Goal: Use online tool/utility: Utilize a website feature to perform a specific function

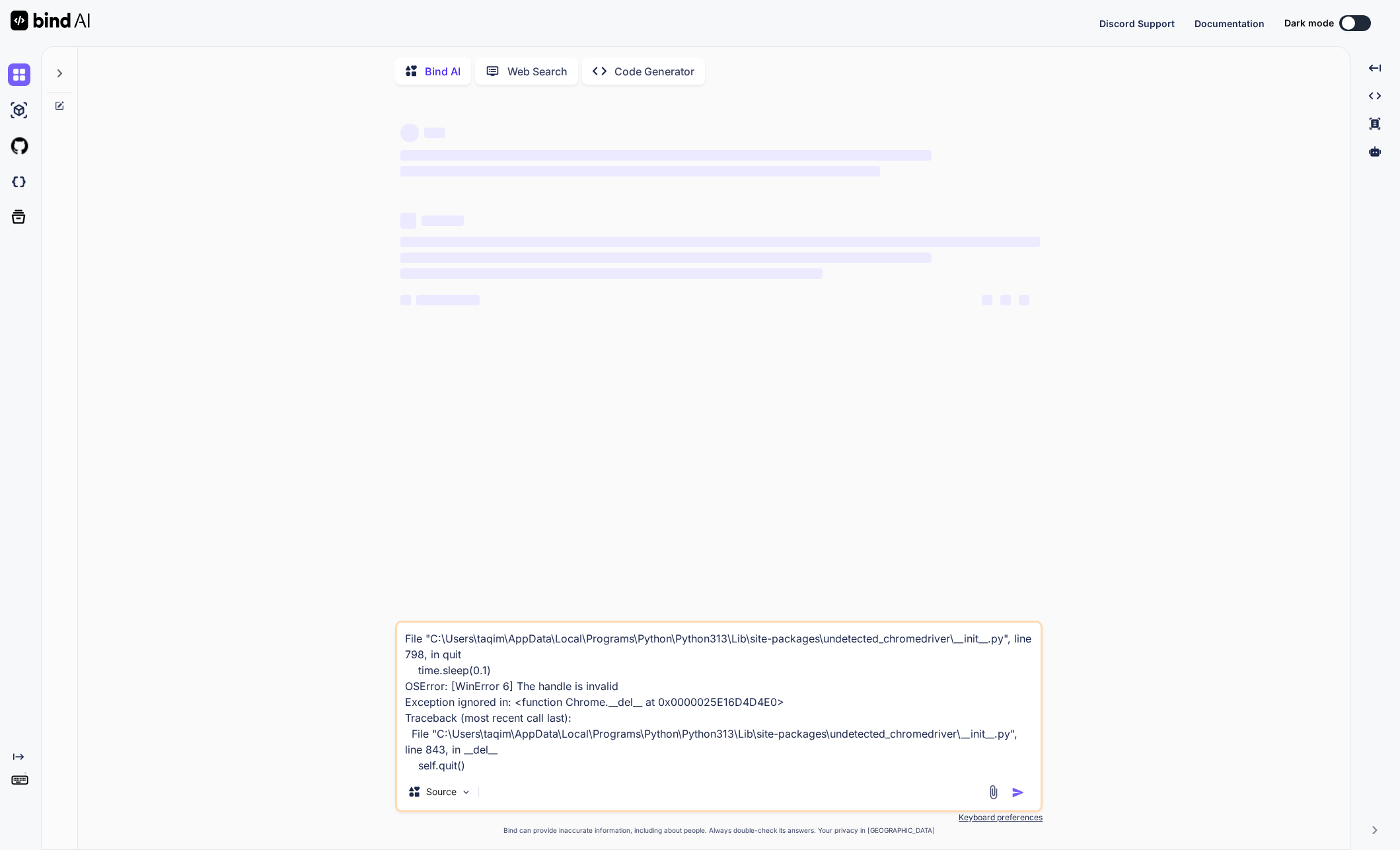
type textarea "x"
drag, startPoint x: 634, startPoint y: 712, endPoint x: 564, endPoint y: 759, distance: 84.3
click at [564, 759] on textarea "File "C:\Users\taqim\AppData\Local\Programs\Python\Python313\Lib\site-packages\…" at bounding box center [719, 698] width 643 height 151
type textarea "File "C:\Users\taqim\AppData\Local\Programs\Python\Python313\Lib\site-packages\…"
type textarea "x"
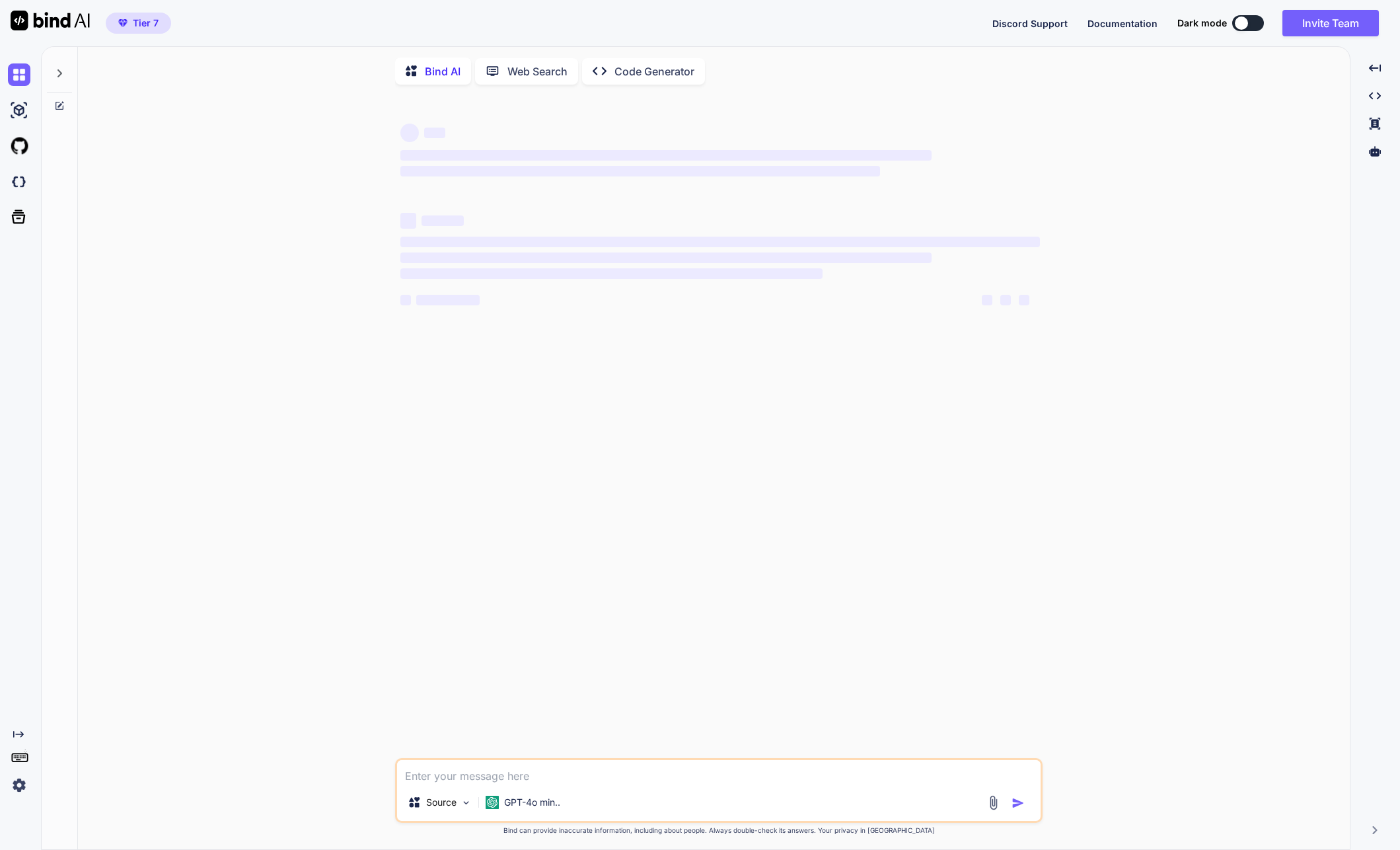
type textarea "x"
click at [714, 410] on div "‌ ‌ ‌ ‌ ‌ ‌ ‌ ‌ ‌ ‌ ‌ ‌ ‌ ‌" at bounding box center [719, 427] width 645 height 663
click at [511, 805] on p "GPT-4o min.." at bounding box center [532, 803] width 56 height 14
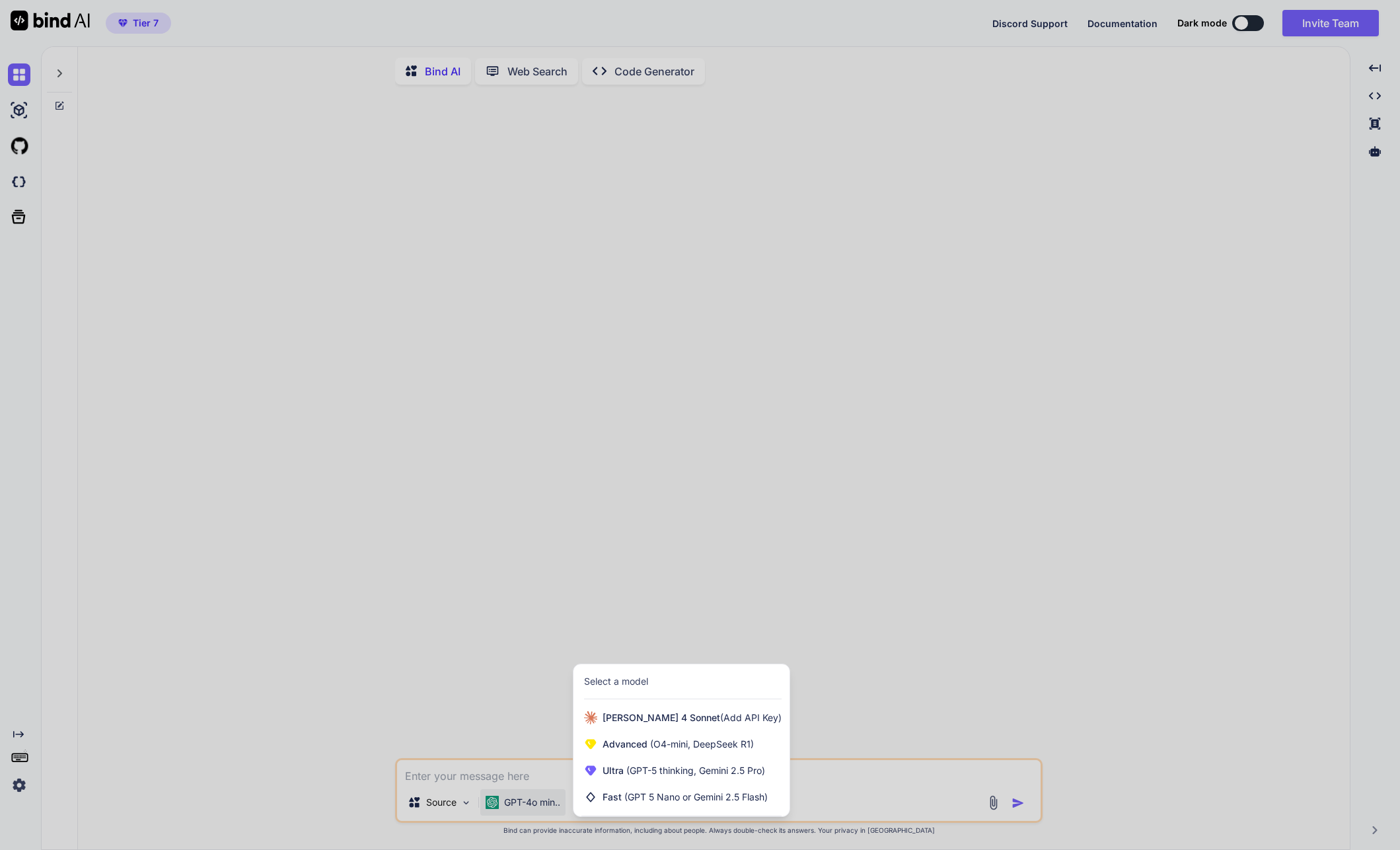
click at [446, 579] on div at bounding box center [700, 425] width 1400 height 850
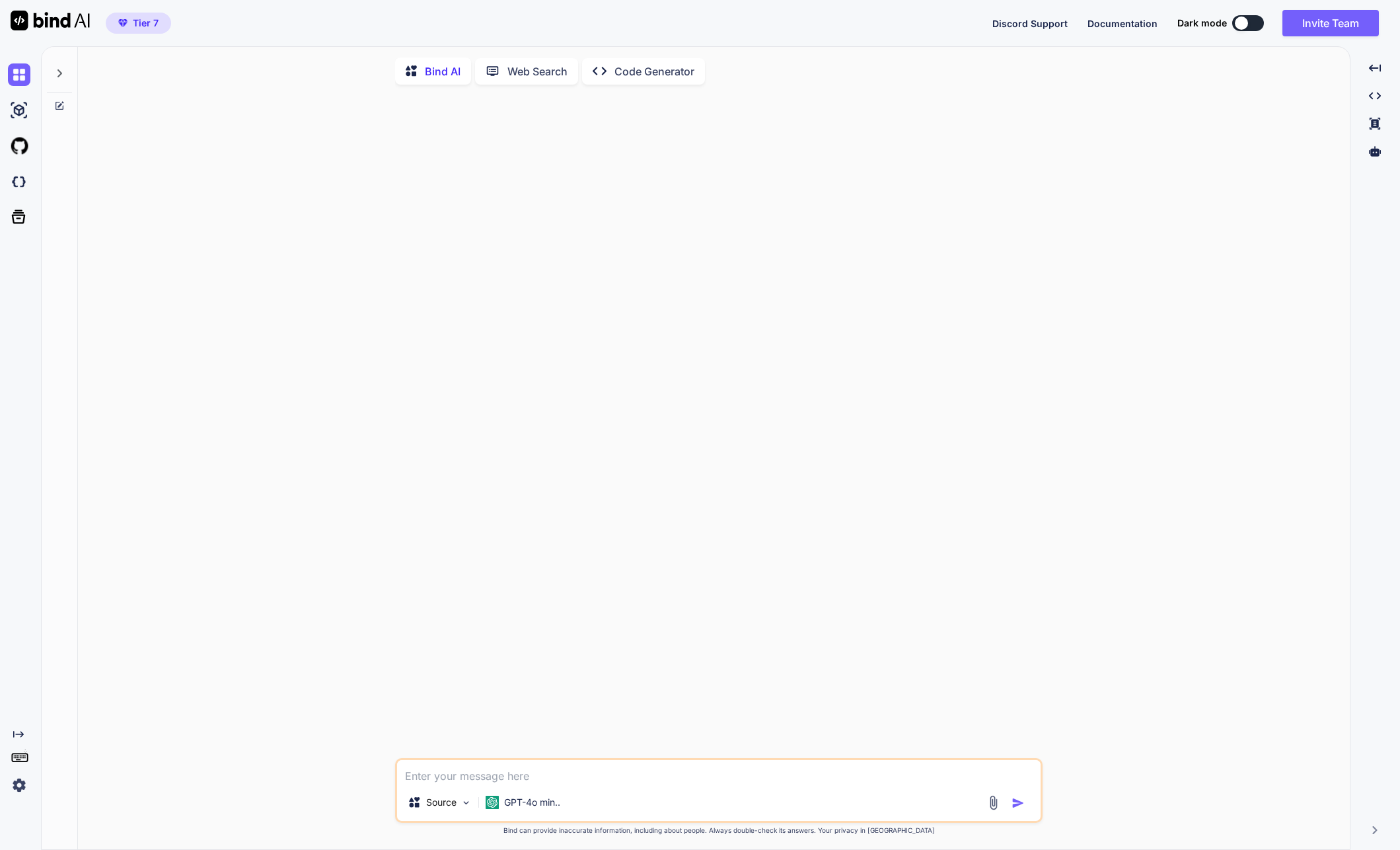
click at [629, 85] on div "Bind AI Web Search Created with Pixso. Code Generator" at bounding box center [719, 71] width 648 height 38
click at [642, 70] on p "Code Generator" at bounding box center [654, 71] width 80 height 16
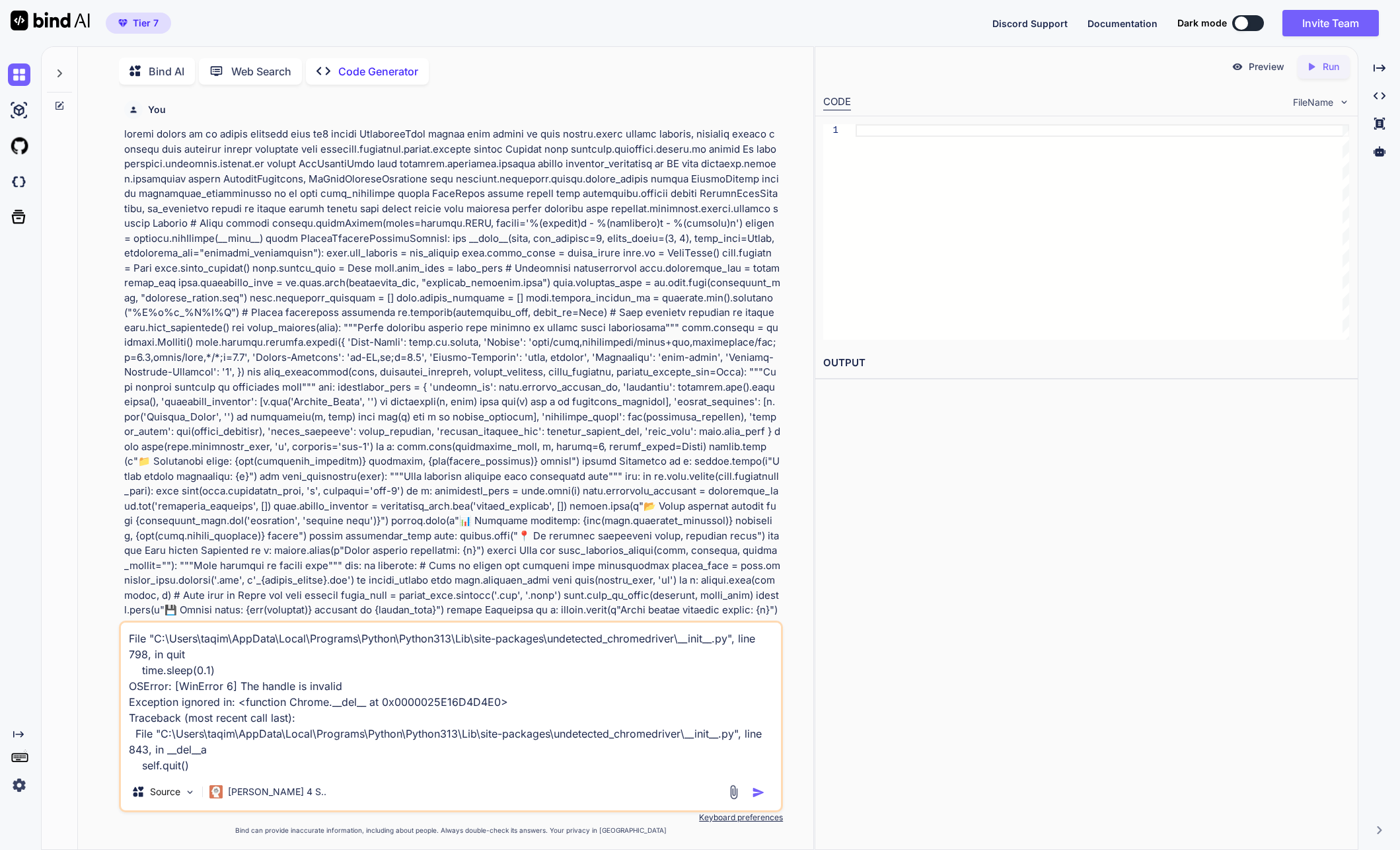
scroll to position [5, 0]
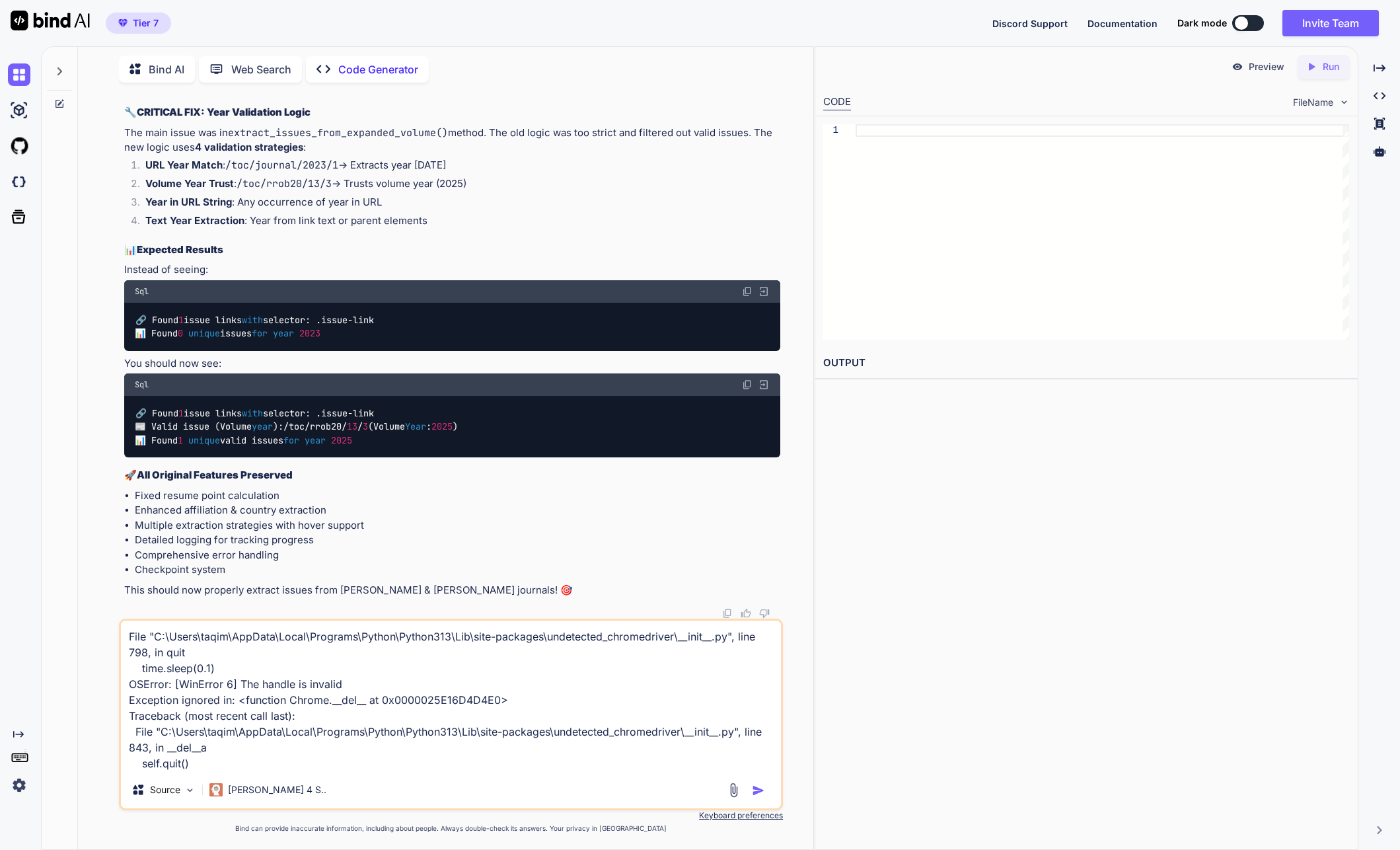
click at [63, 101] on icon at bounding box center [59, 103] width 8 height 8
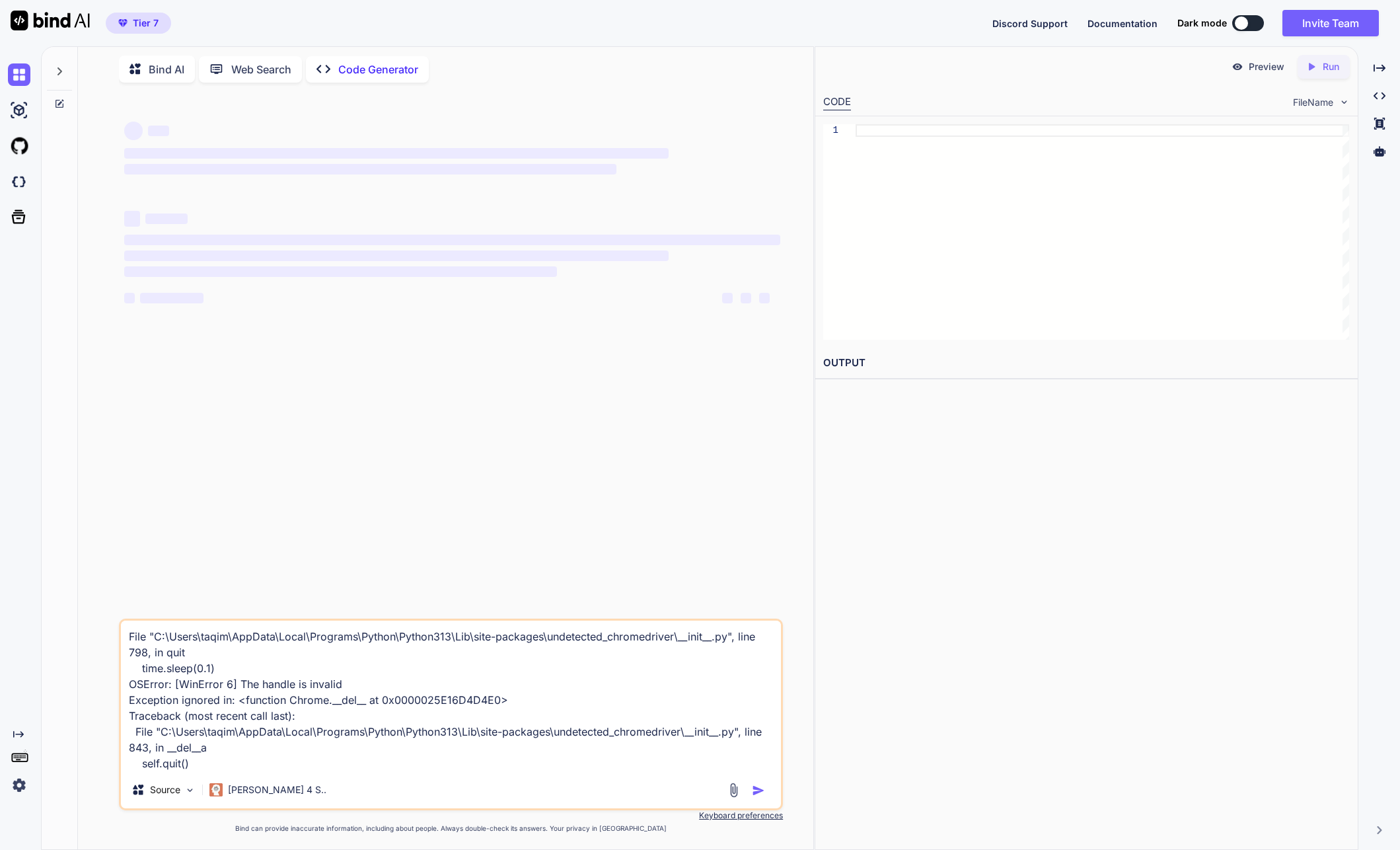
scroll to position [0, 0]
click at [336, 729] on textarea "File "C:\Users\taqim\AppData\Local\Programs\Python\Python313\Lib\site-packages\…" at bounding box center [451, 696] width 660 height 151
type textarea "x"
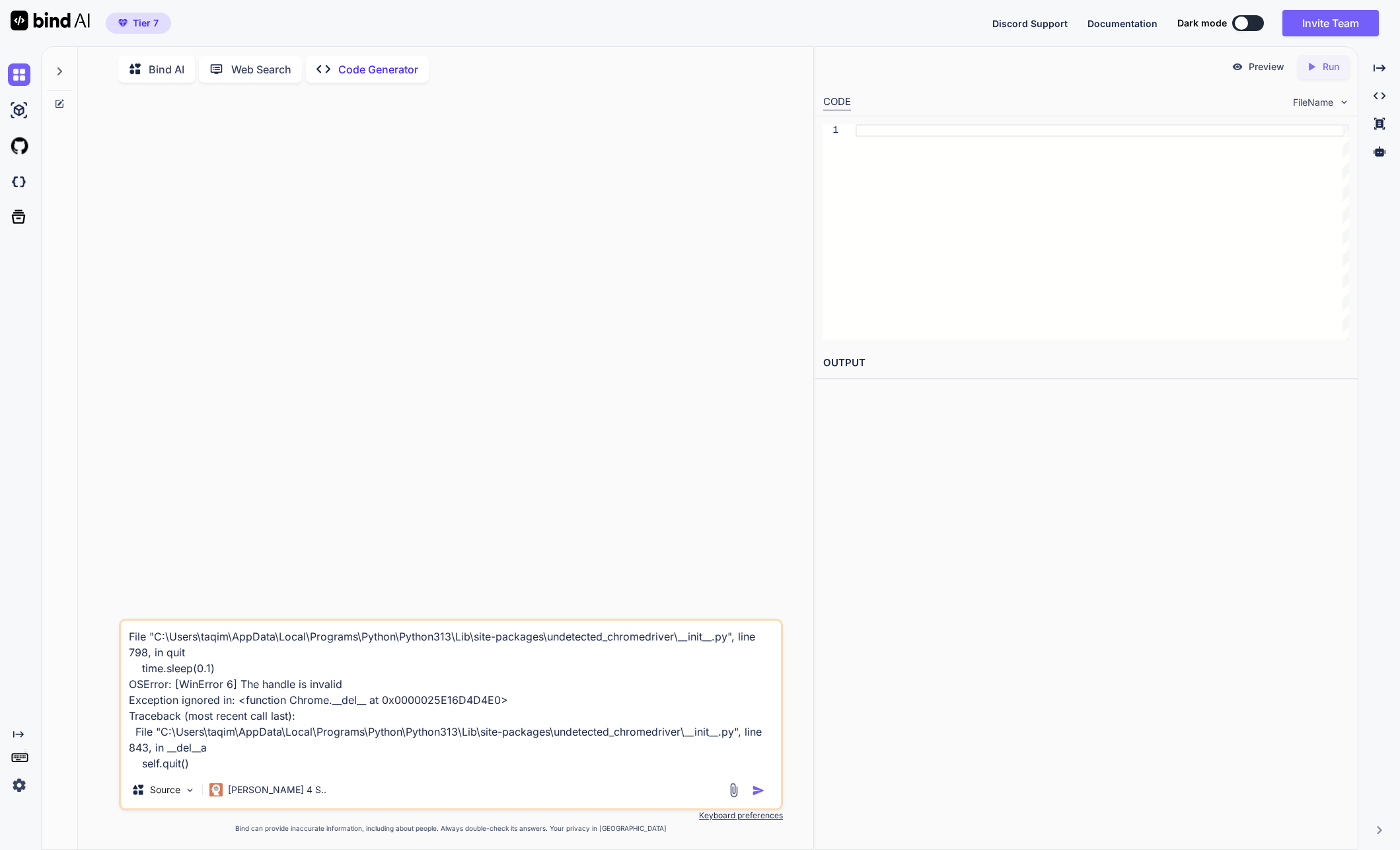
type textarea "\"
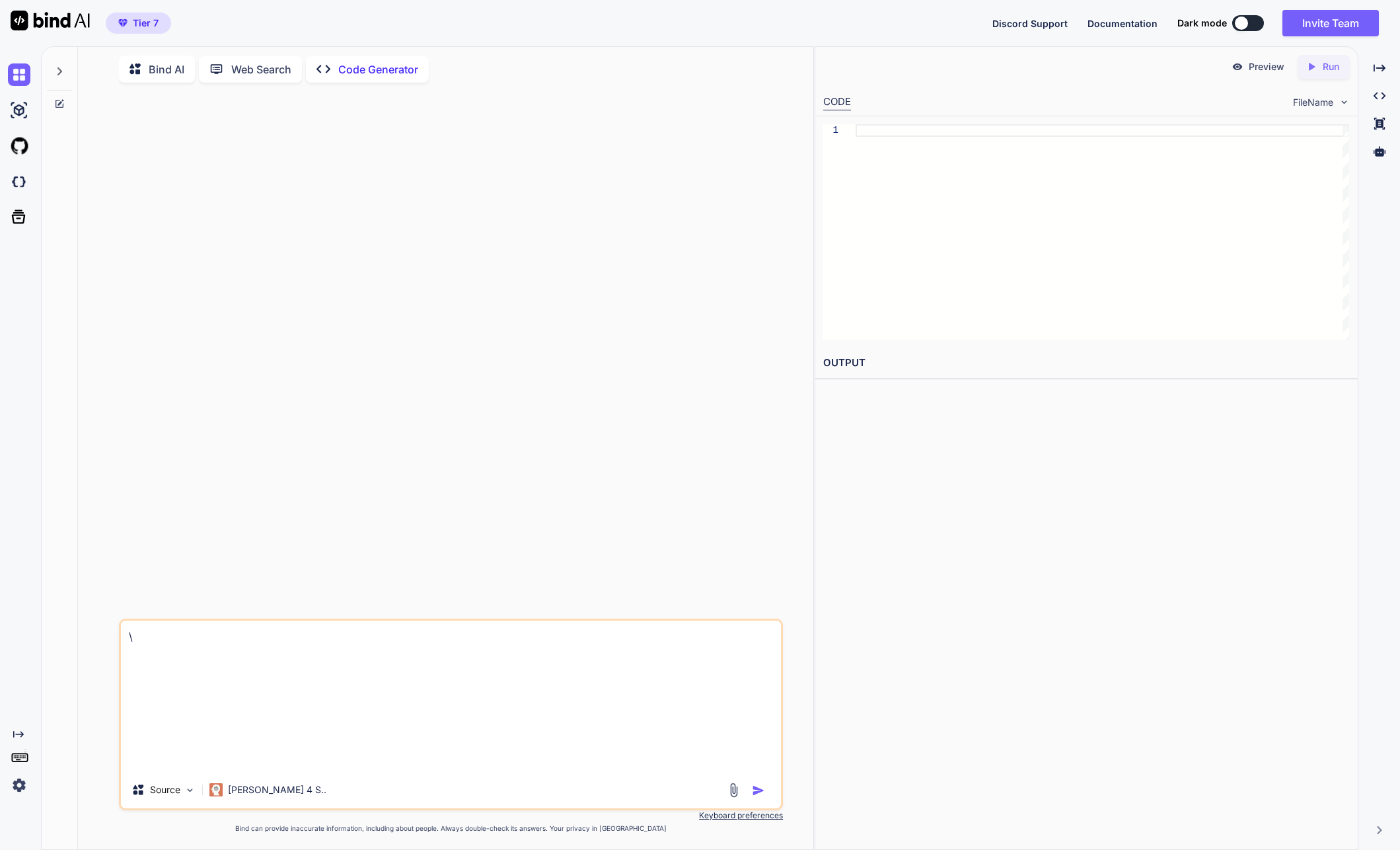
type textarea "x"
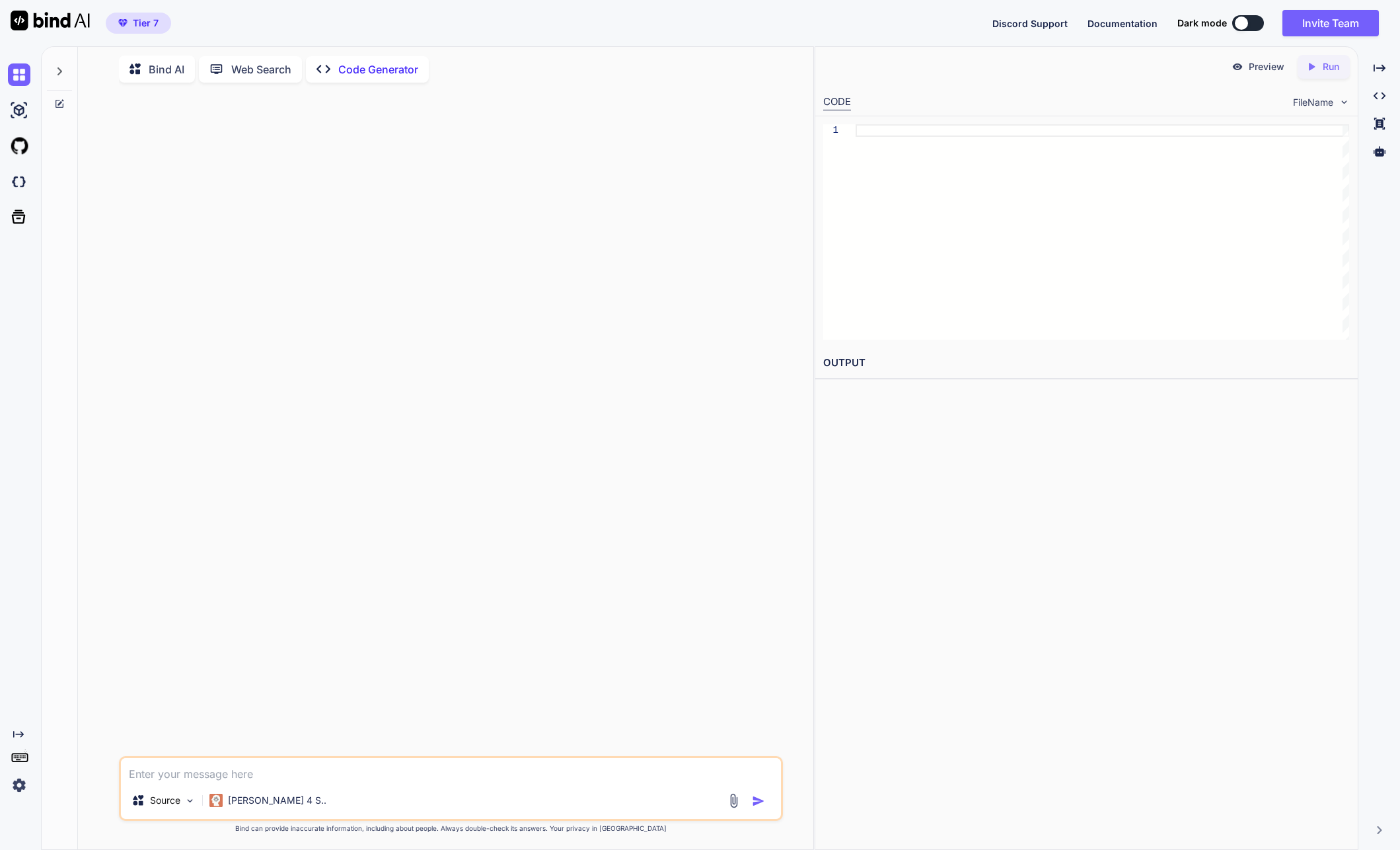
click at [445, 776] on textarea at bounding box center [451, 770] width 660 height 24
paste textarea "[0x00007f717cc136d0] do_batch() /home/[DOMAIN_NAME][URL] [0x00007f717cc13620] r…"
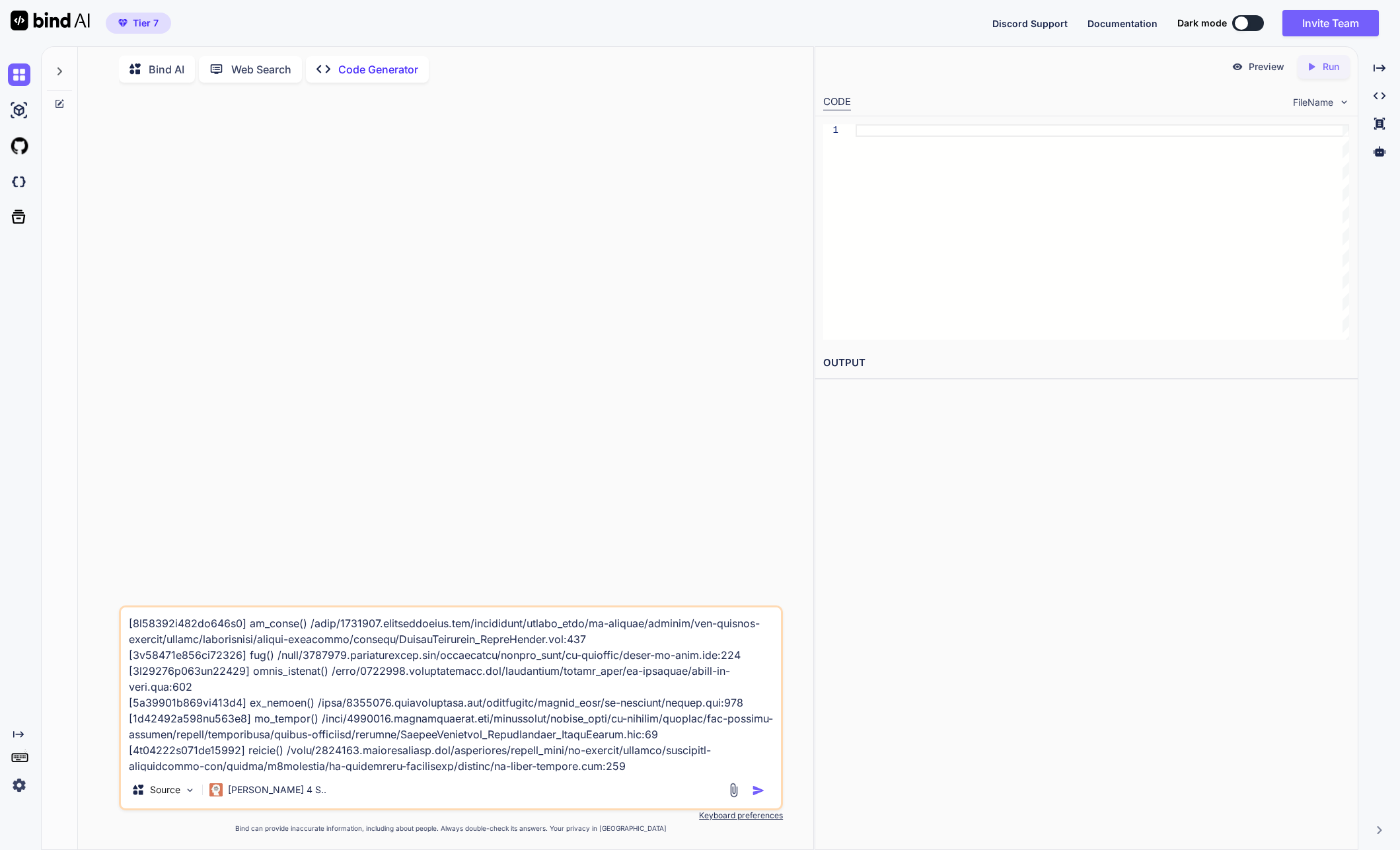
scroll to position [2254, 0]
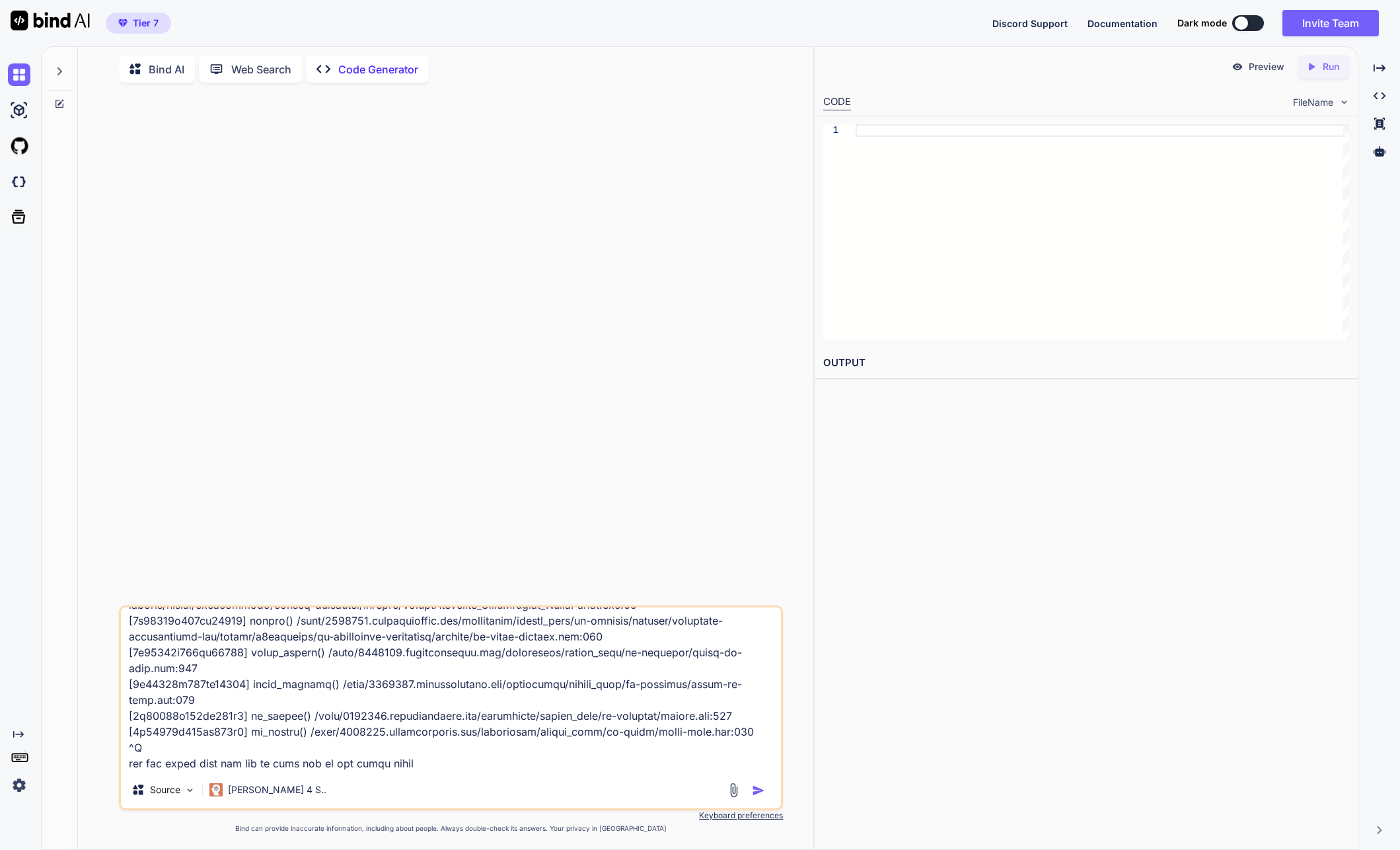
type textarea "[0x00007f717cc136d0] do_batch() /home/[DOMAIN_NAME][URL] [0x00007f717cc13620] r…"
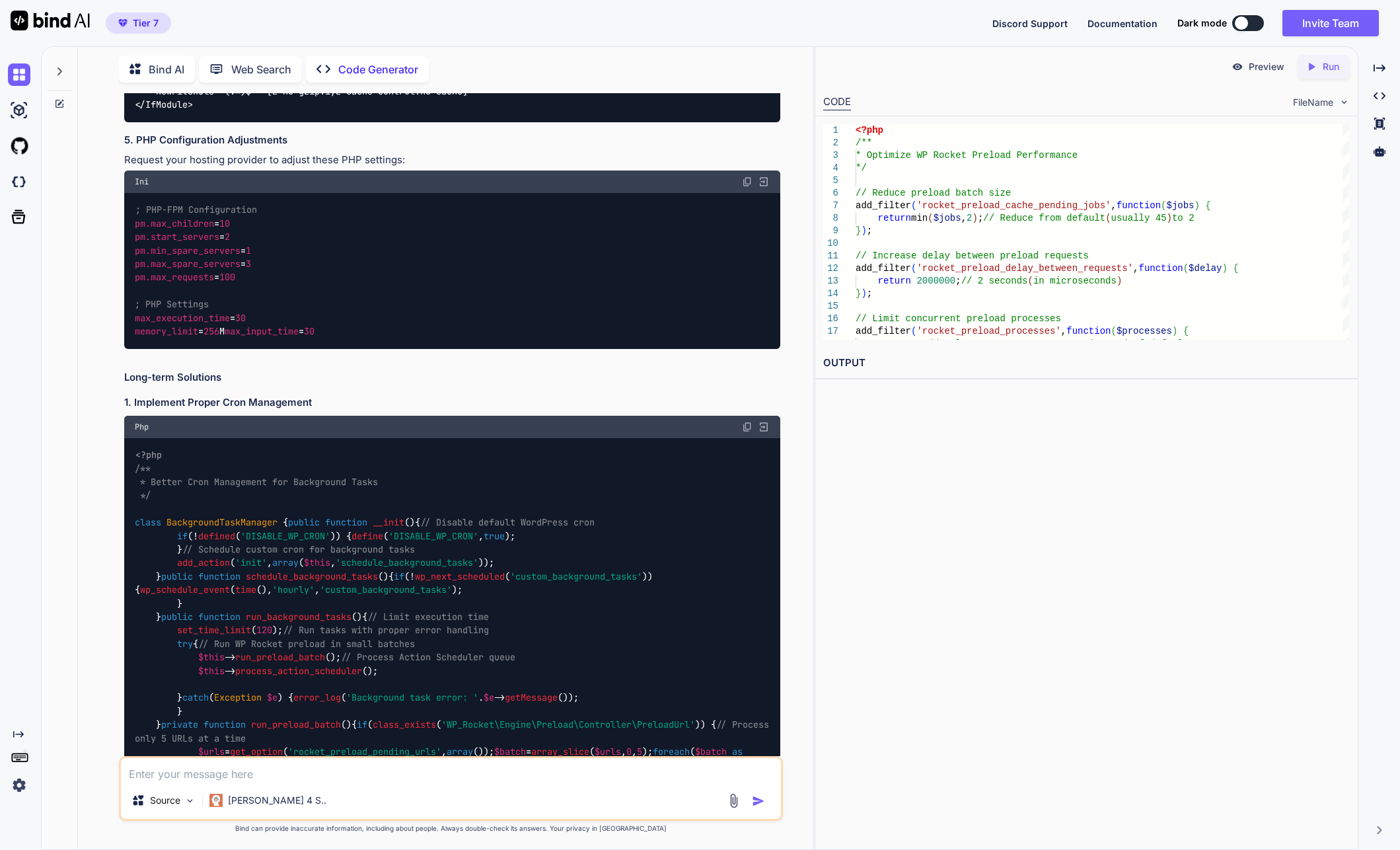
scroll to position [2600, 0]
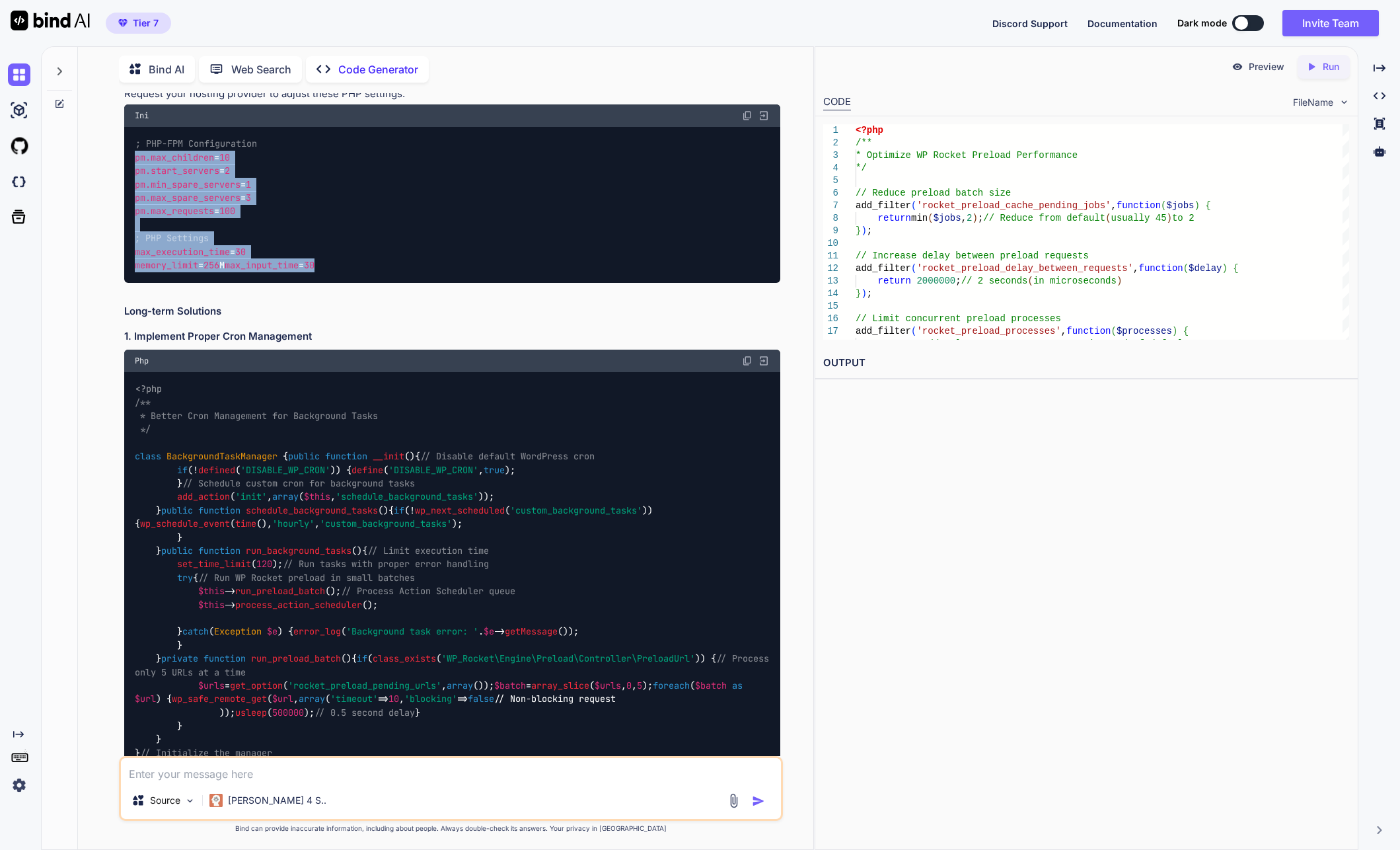
drag, startPoint x: 270, startPoint y: 638, endPoint x: 113, endPoint y: 515, distance: 199.4
click at [113, 515] on div "You Code Generator Looking at your PHP stack traces, I can identify several per…" at bounding box center [451, 471] width 725 height 756
copy code "pm.max_children = 10 pm.start_servers = 2 pm.min_spare_servers = 1 pm.max_spare…"
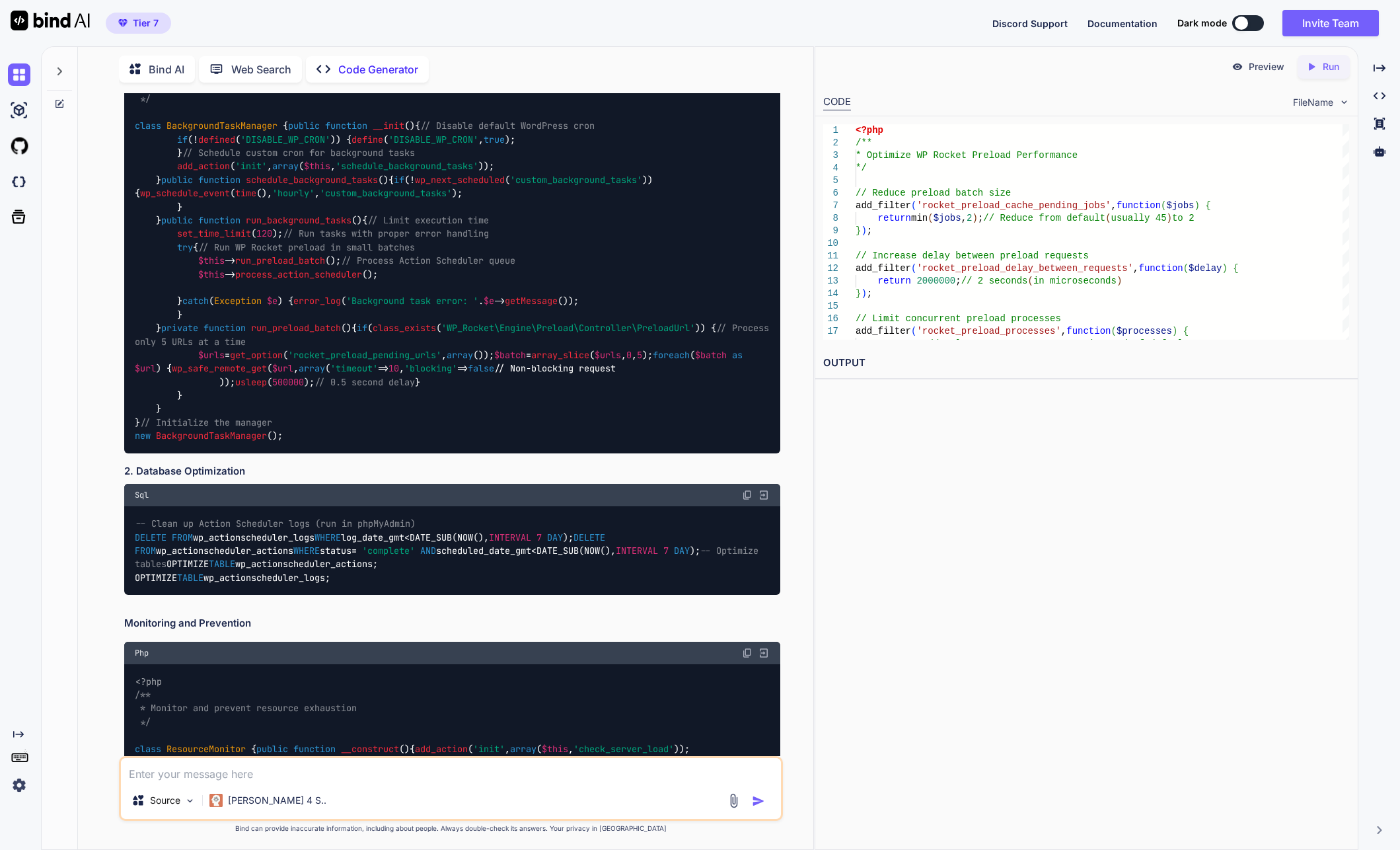
scroll to position [2996, 0]
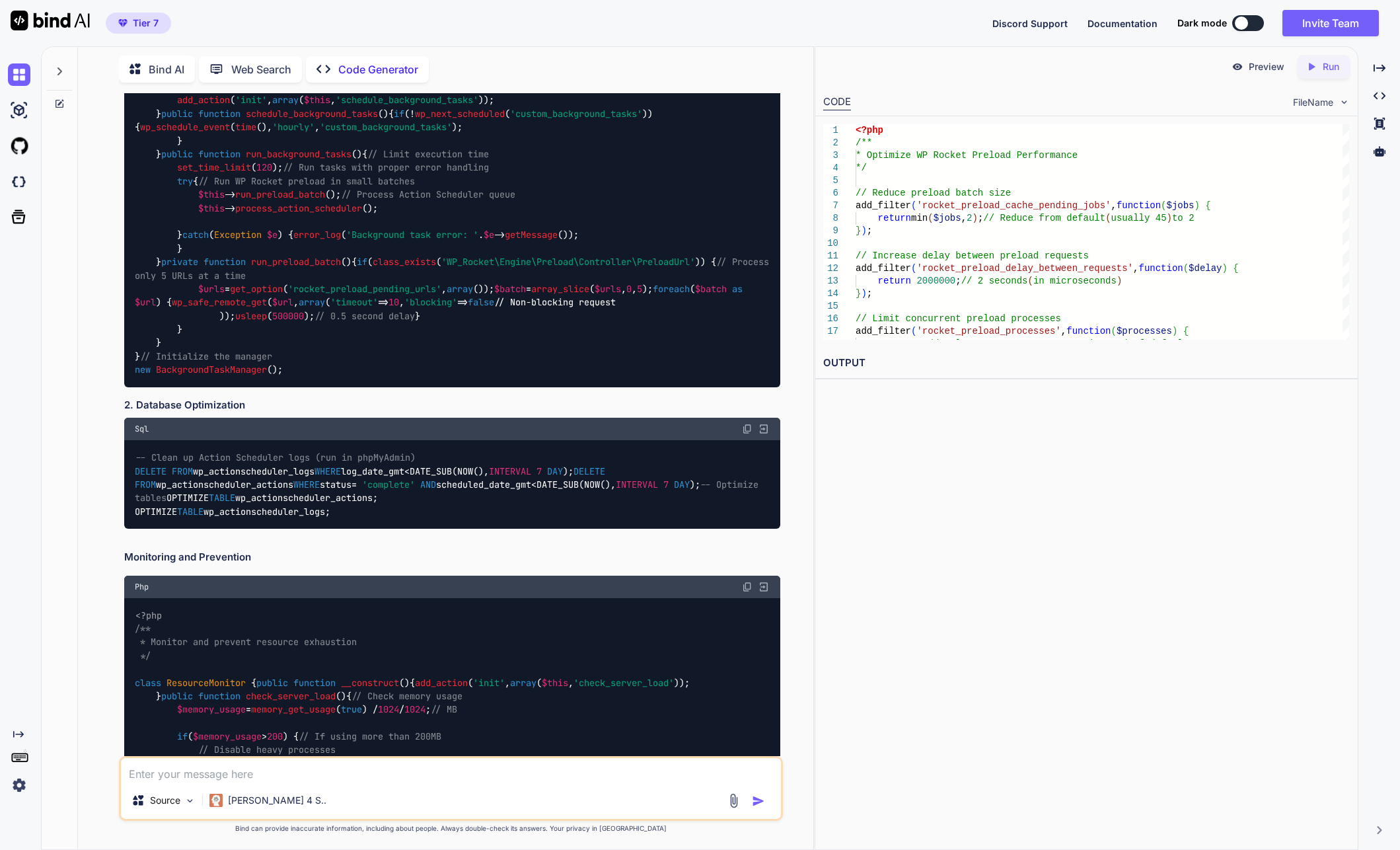
click at [873, 561] on div "Preview Created with Pixso. Run CODE FileName 1 2 3 4 5 6 7 8 9 10 11 12 13 14 …" at bounding box center [1086, 448] width 544 height 803
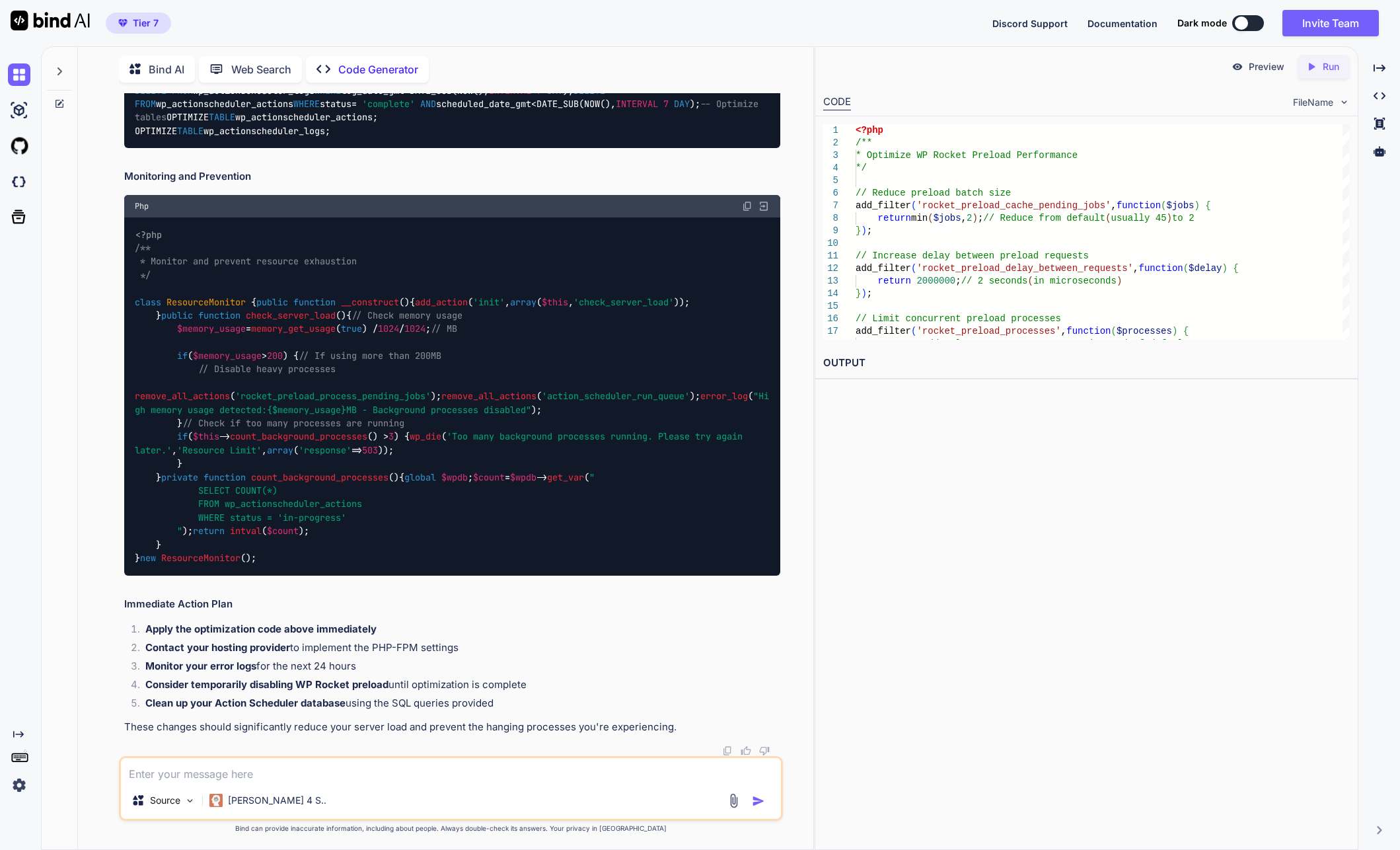
scroll to position [4447, 0]
drag, startPoint x: 925, startPoint y: 594, endPoint x: 930, endPoint y: 555, distance: 39.3
click at [925, 594] on div "Preview Created with Pixso. Run CODE FileName 1 2 3 4 5 6 7 8 9 10 11 12 13 14 …" at bounding box center [1086, 448] width 544 height 803
click at [331, 769] on textarea at bounding box center [451, 770] width 660 height 24
paste textarea "pm.max_children = 10 pm.start_servers = 2 pm.min_spare_servers = 1 pm.max_spare…"
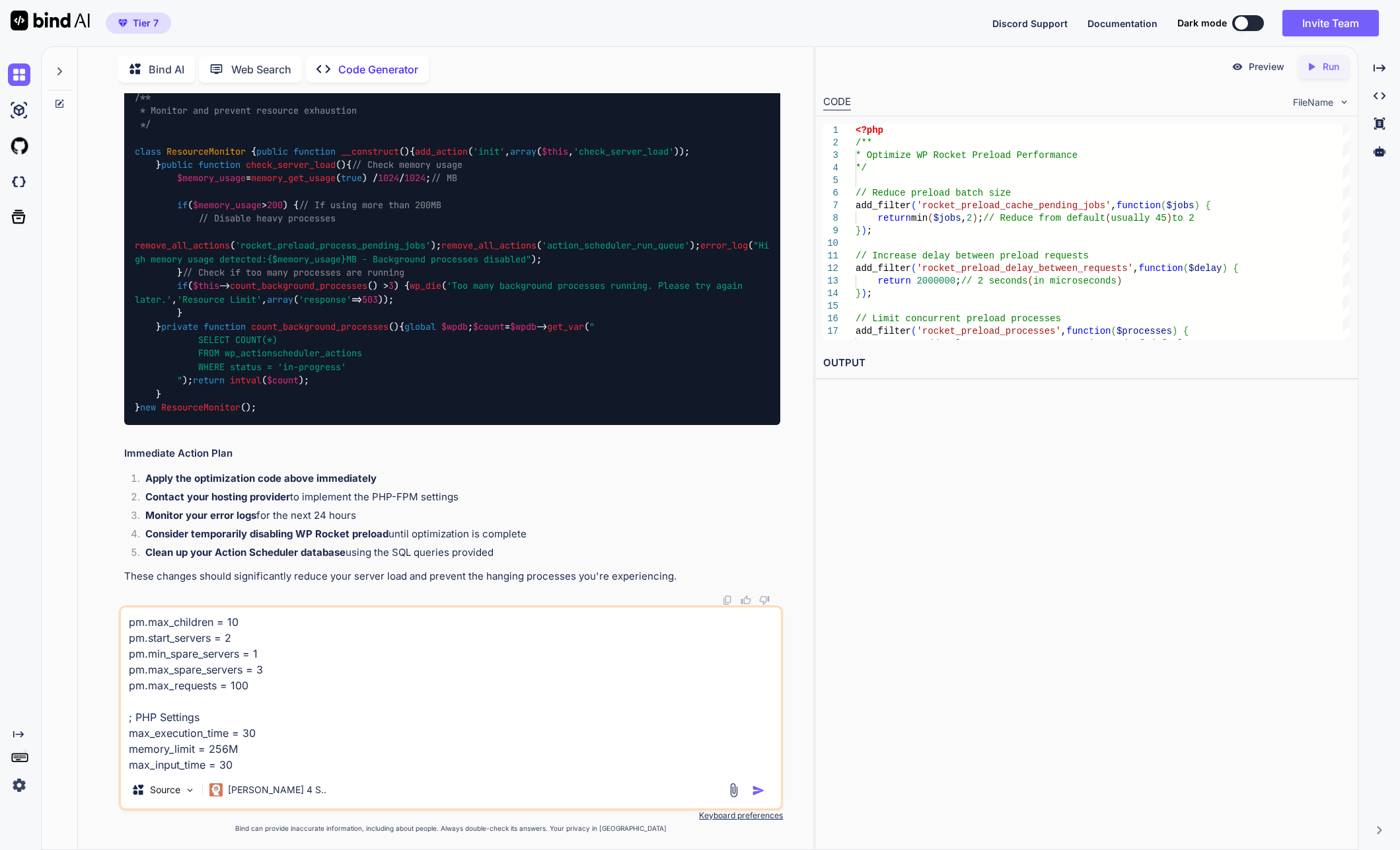
scroll to position [0, 0]
click at [330, 739] on textarea "pm.max_children = 10 pm.start_servers = 2 pm.min_spare_servers = 1 pm.max_spare…" at bounding box center [451, 689] width 660 height 164
paste textarea "here are all the details pm.start_servers = 5 pm.min_spare_servers = 5 pm.max_s…"
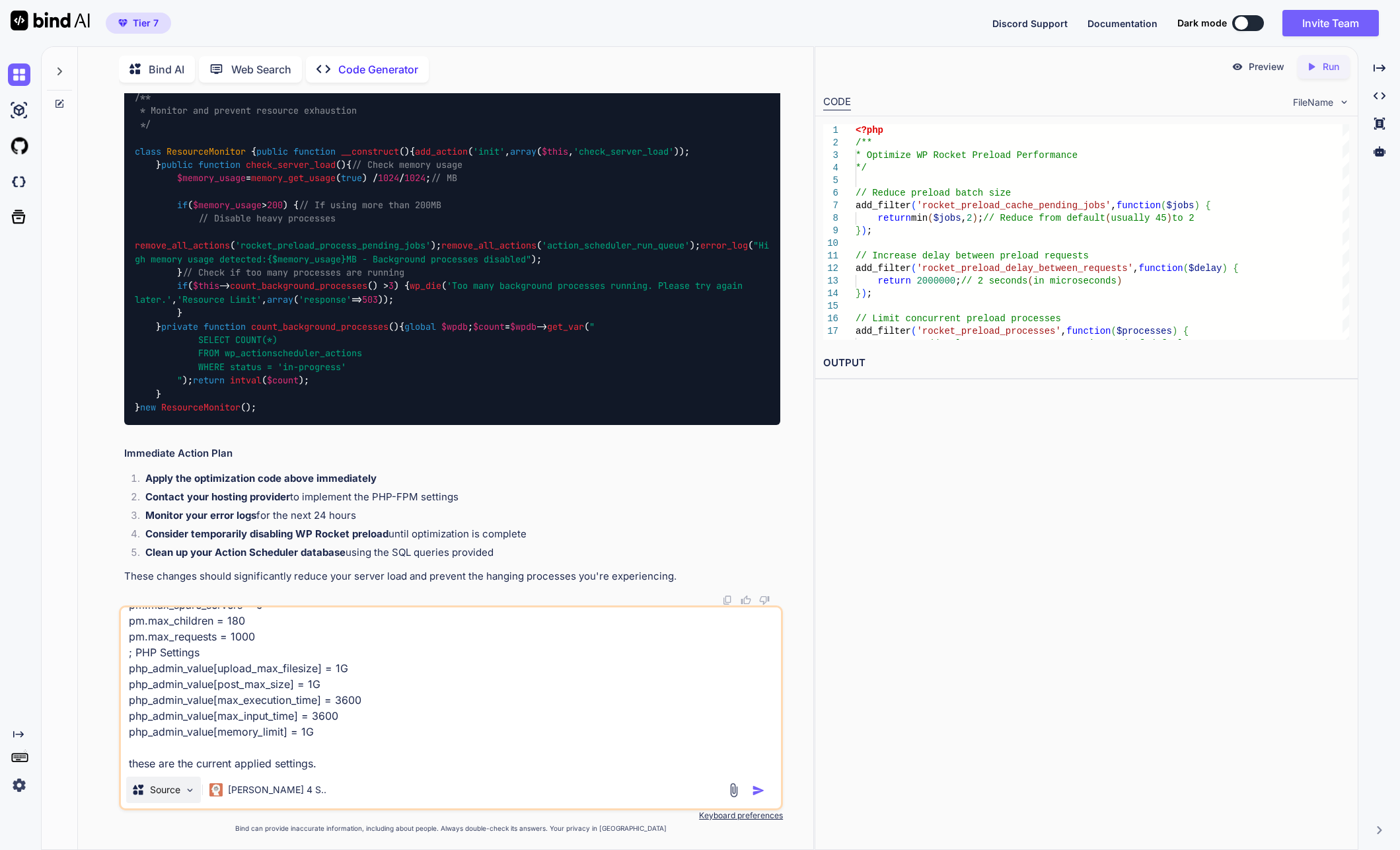
type textarea "here are all the details pm.start_servers = 5 pm.min_spare_servers = 5 pm.max_s…"
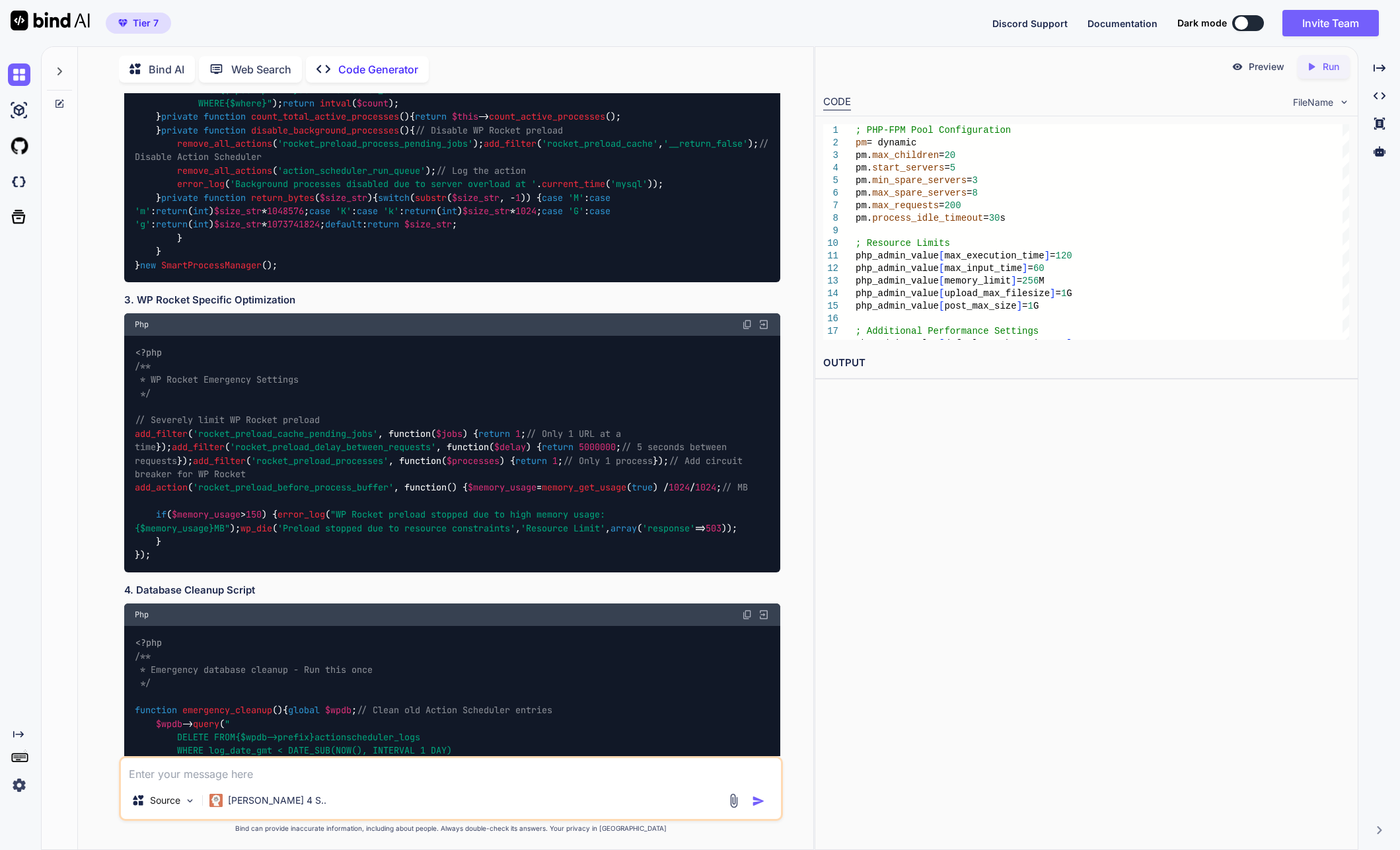
scroll to position [5776, 0]
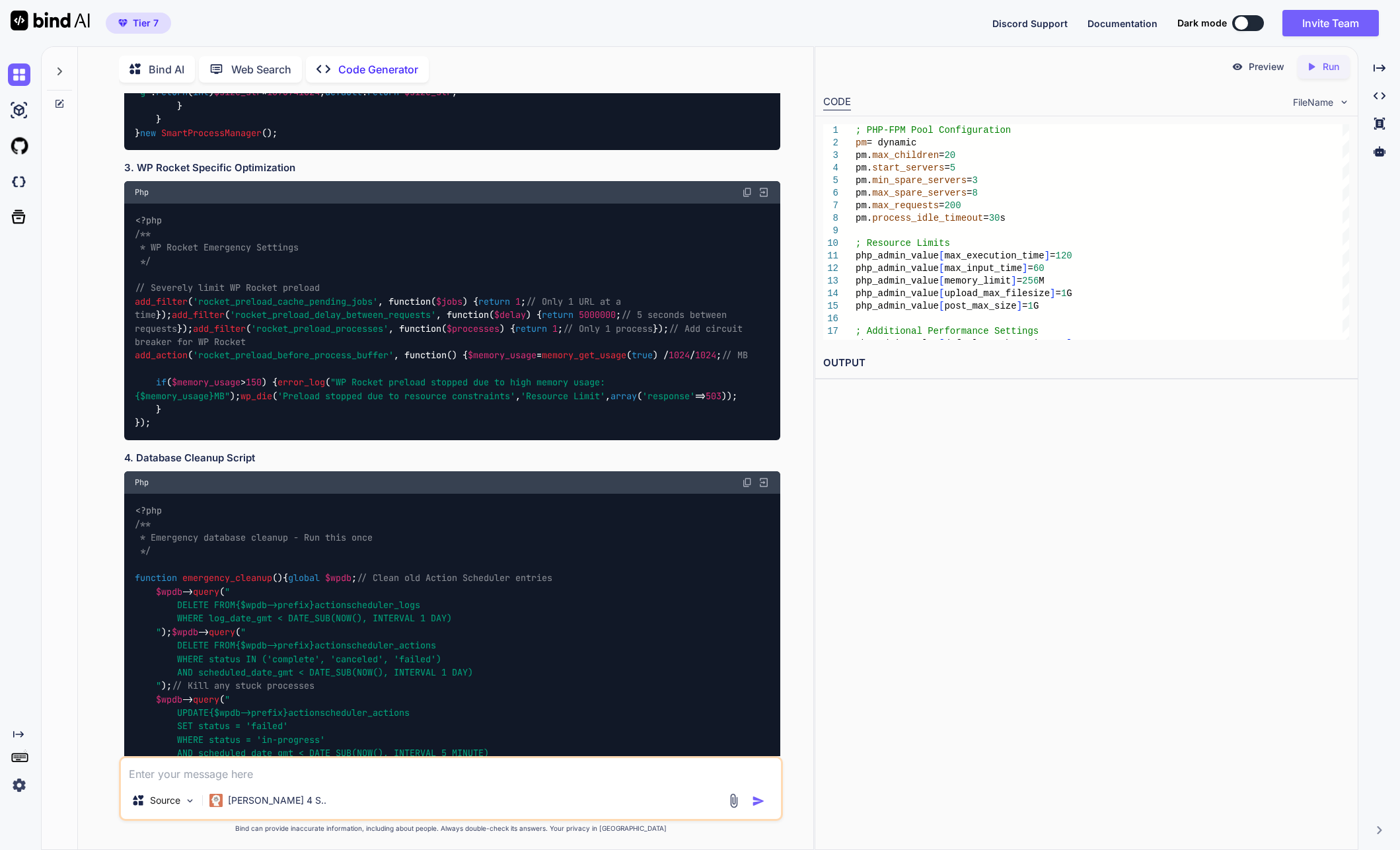
click at [325, 771] on textarea at bounding box center [451, 770] width 660 height 24
click at [222, 785] on div "i have Source [PERSON_NAME] 4 S.." at bounding box center [451, 788] width 664 height 65
click at [223, 780] on textarea "i have" at bounding box center [451, 770] width 660 height 24
paste textarea "RAM: 58 GB Disk: 1024 GB CPU: 16 Core Processor Bandwidth: 9 TB"
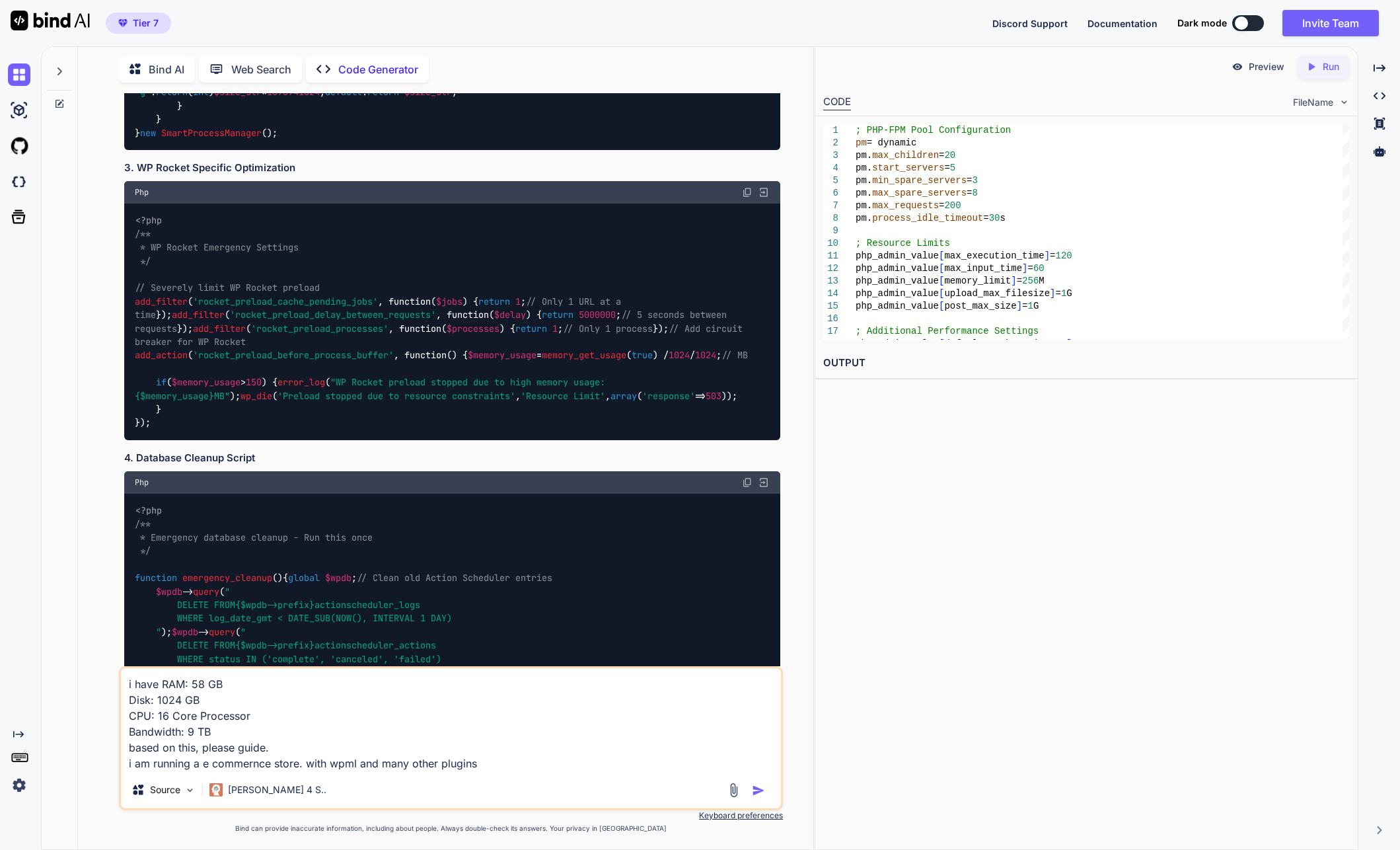
type textarea "i have RAM: 58 GB Disk: 1024 GB CPU: 16 Core Processor Bandwidth: 9 TB based on…"
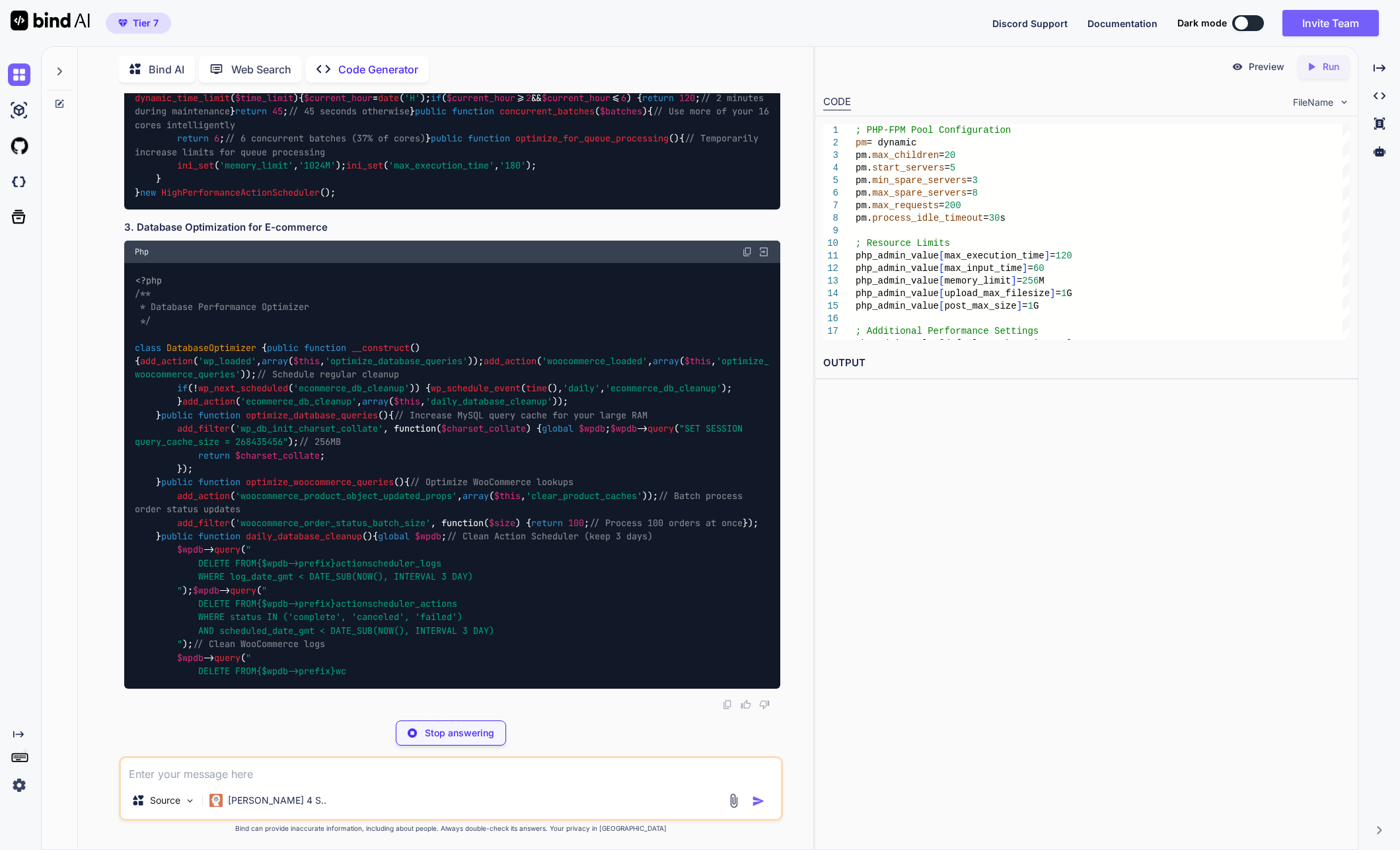
scroll to position [9529, 0]
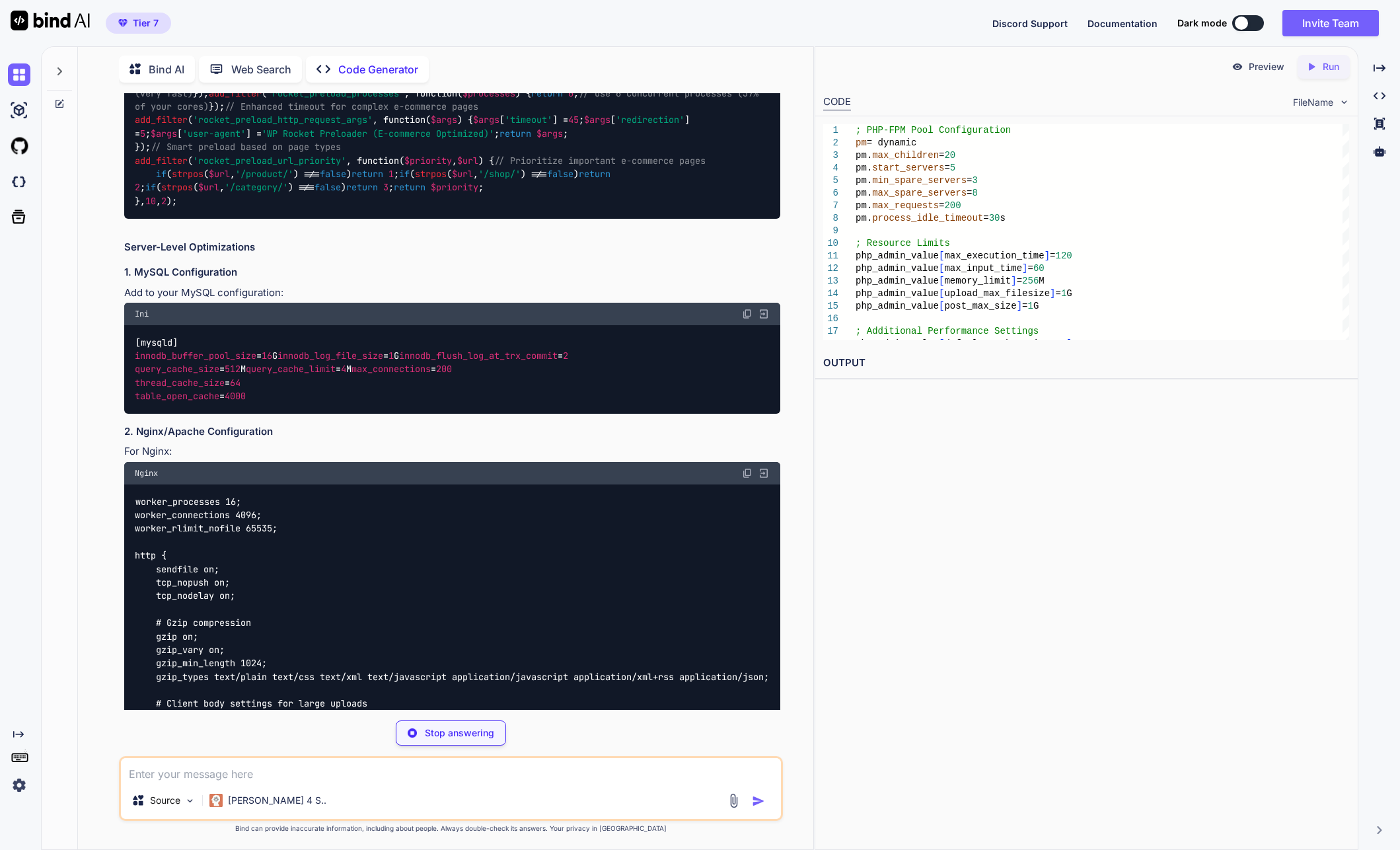
drag, startPoint x: 593, startPoint y: 570, endPoint x: 403, endPoint y: 513, distance: 198.4
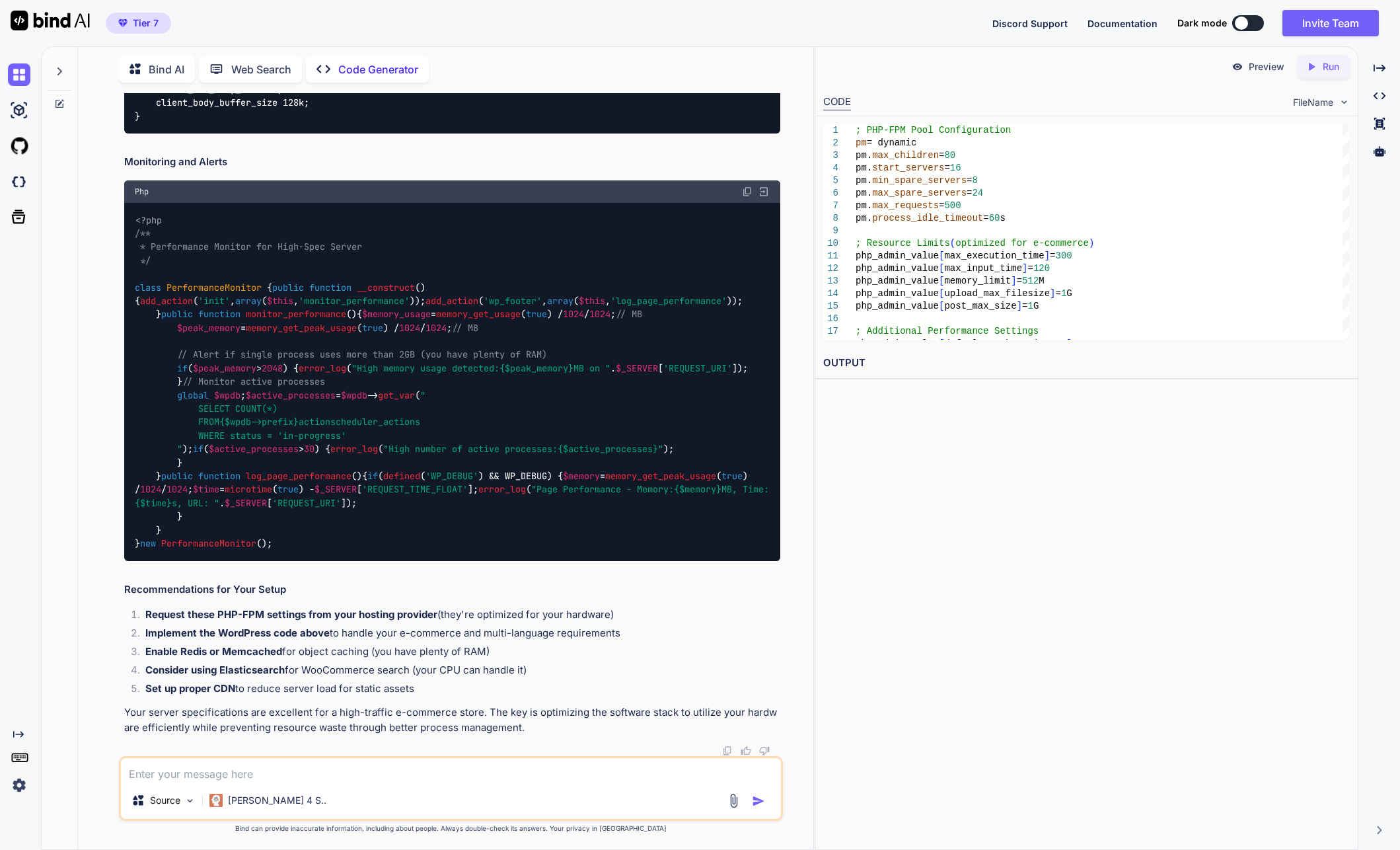
scroll to position [9777, 0]
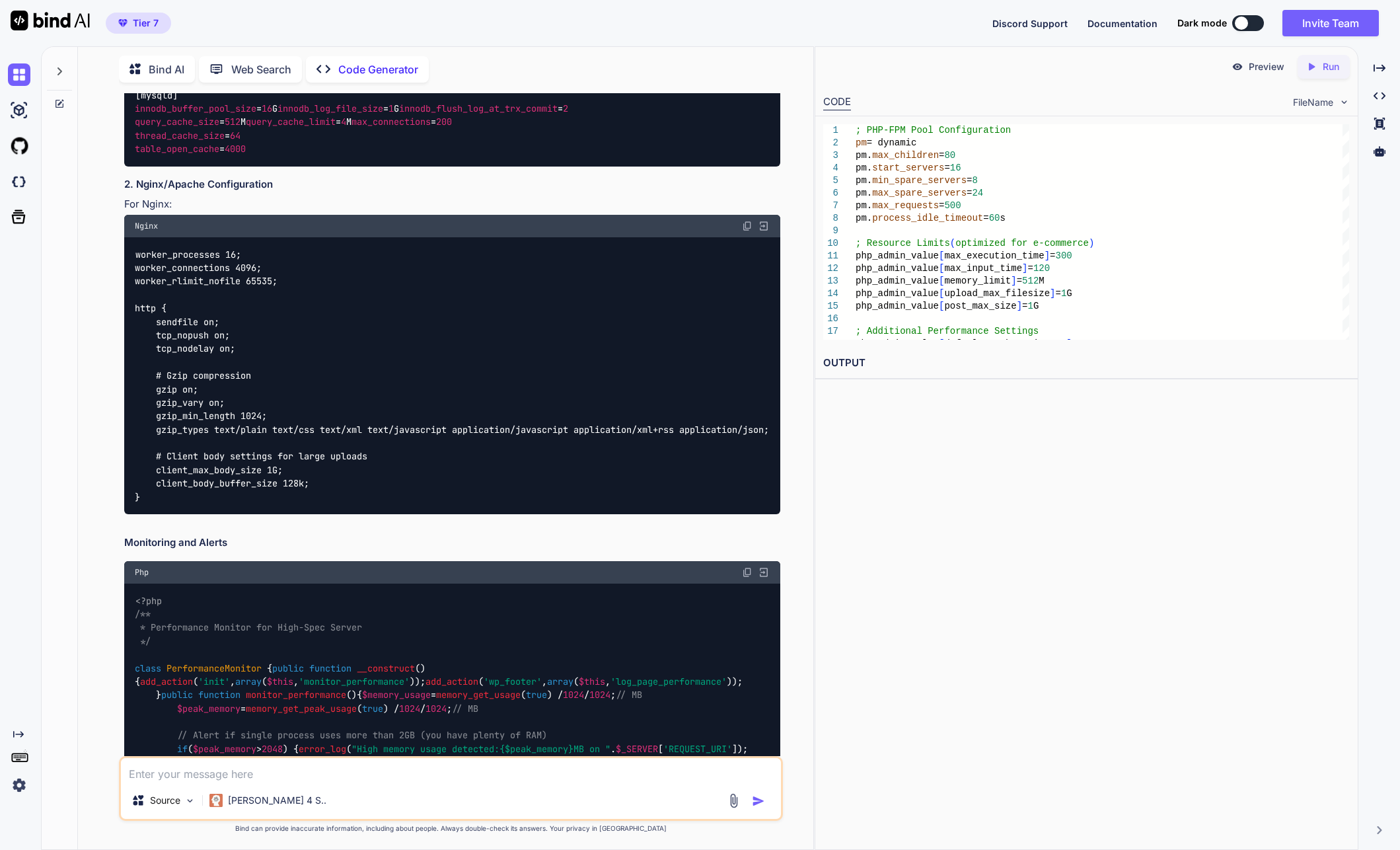
drag, startPoint x: 417, startPoint y: 441, endPoint x: 401, endPoint y: 442, distance: 16.0
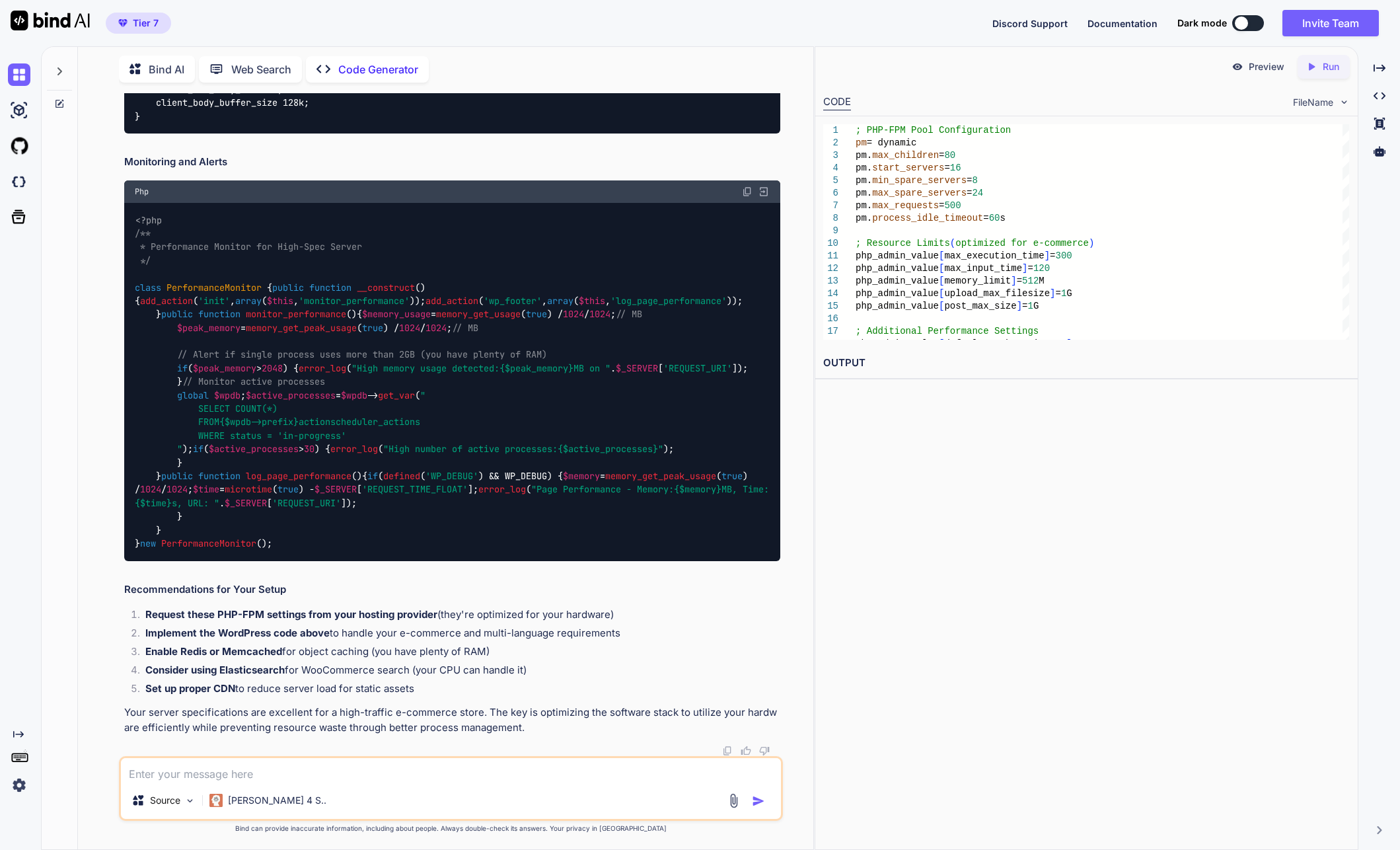
scroll to position [15527, 0]
click at [327, 773] on textarea at bounding box center [451, 770] width 660 height 24
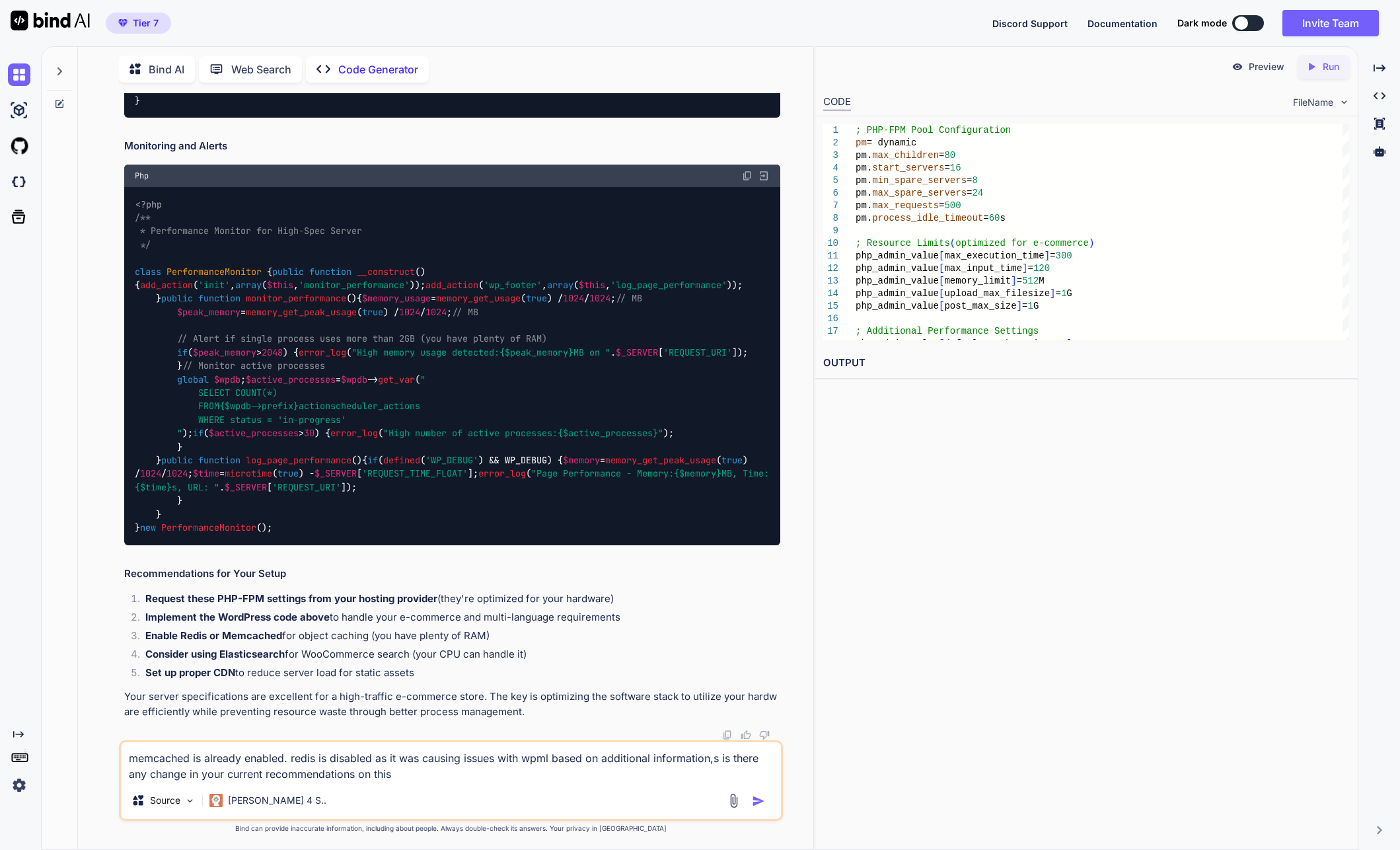
paste textarea "RAM: 58 GB Disk: 1024 GB CPU: 16 Core Processor Bandwidth: 9 TB"
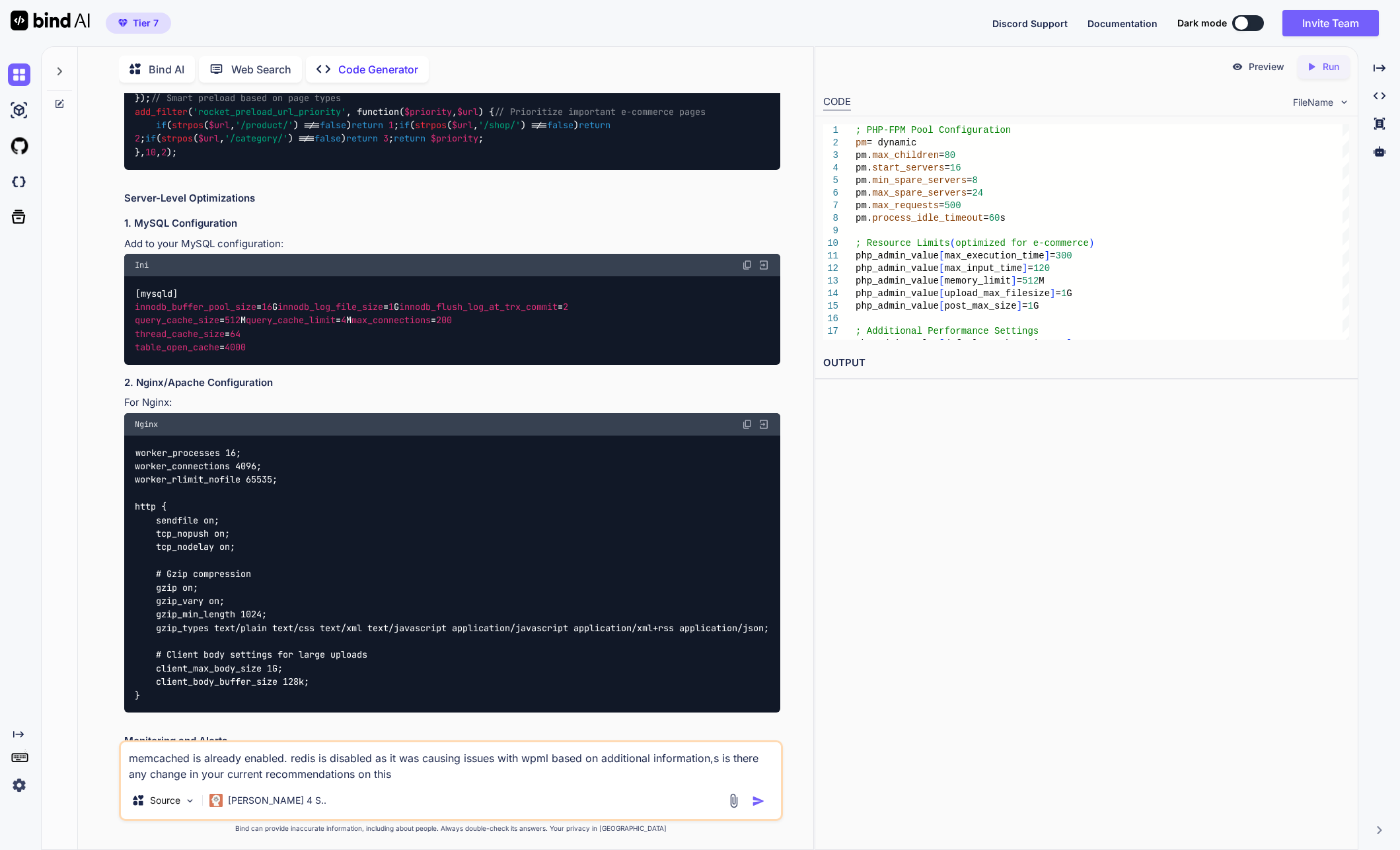
click at [468, 770] on textarea "memcached is already enabled. redis is disabled as it was causing issues with w…" at bounding box center [451, 762] width 660 height 40
paste textarea "; PHP-FPM Pool Configuration pm = dynamic pm.max_children = 80 pm.start_servers…"
type textarea "memcached is already enabled. redis is disabled as it was causing issues with w…"
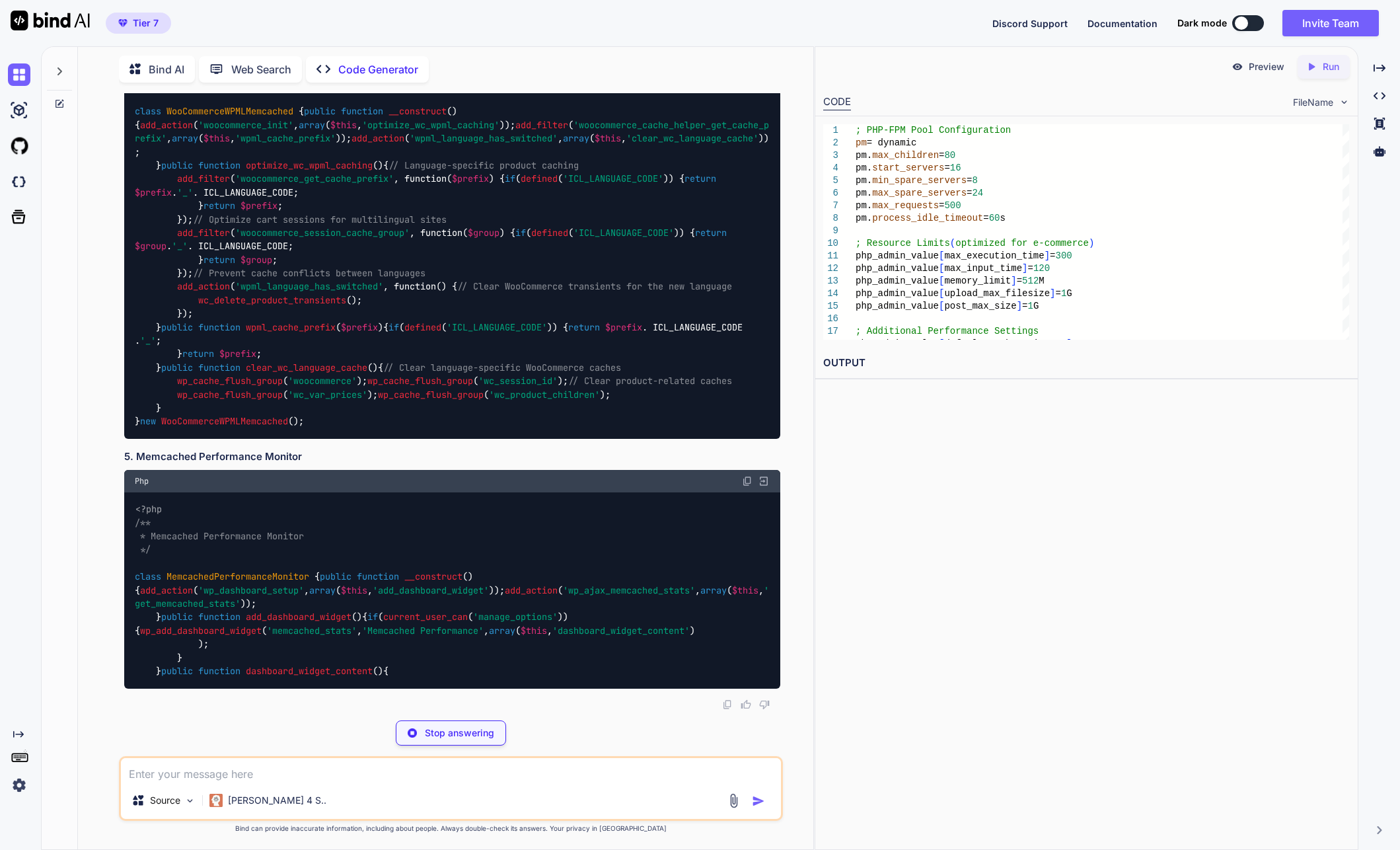
scroll to position [16417, 0]
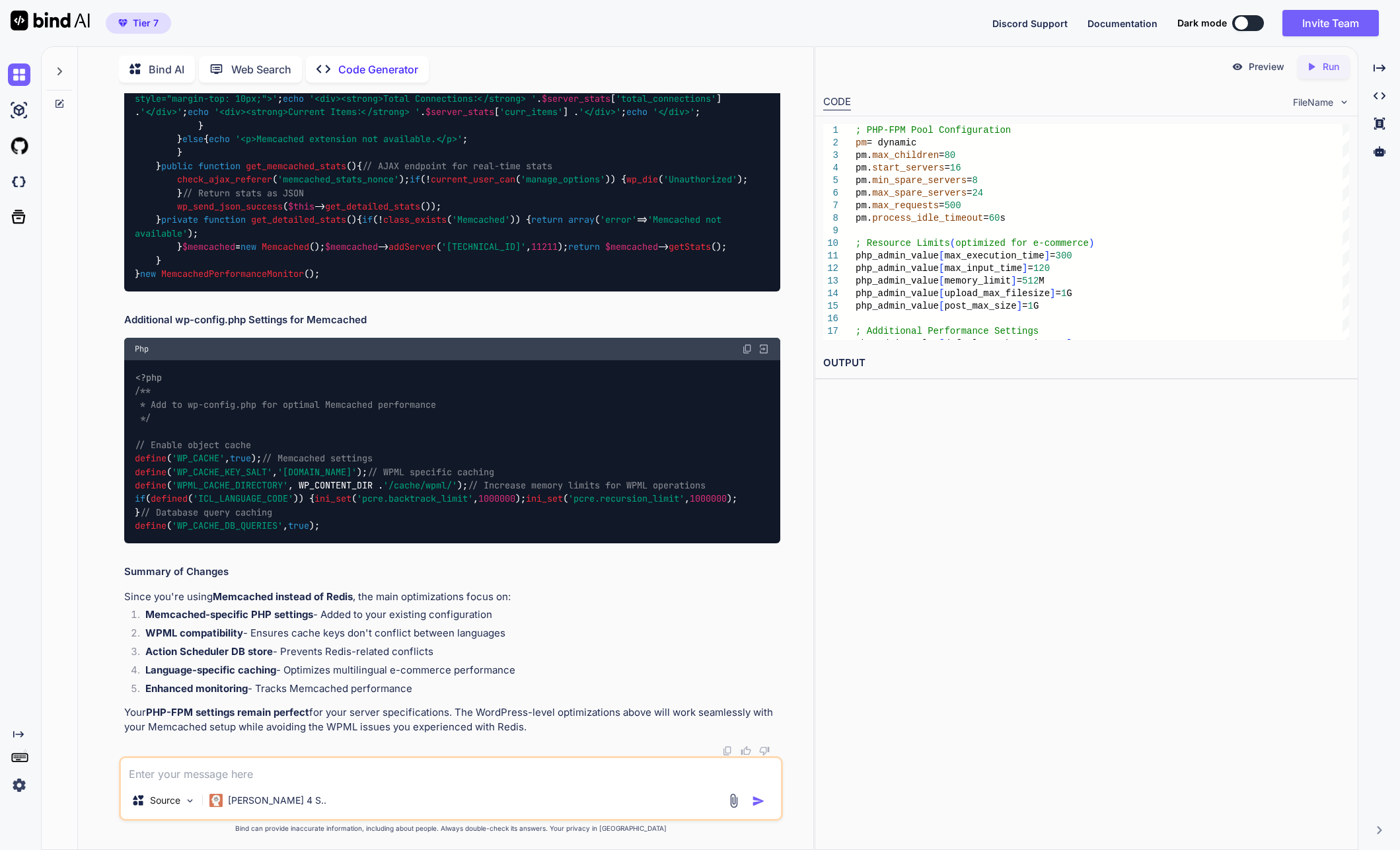
drag, startPoint x: 391, startPoint y: 451, endPoint x: 120, endPoint y: 175, distance: 386.8
click at [120, 175] on div "You Code Generator Looking at your PHP stack traces, I can identify several per…" at bounding box center [451, 471] width 664 height 756
copy code "; PHP-FPM Pool Configuration pm = dynamic pm.max_children = 80 pm.start_servers…"
drag, startPoint x: 353, startPoint y: 332, endPoint x: 125, endPoint y: 334, distance: 228.0
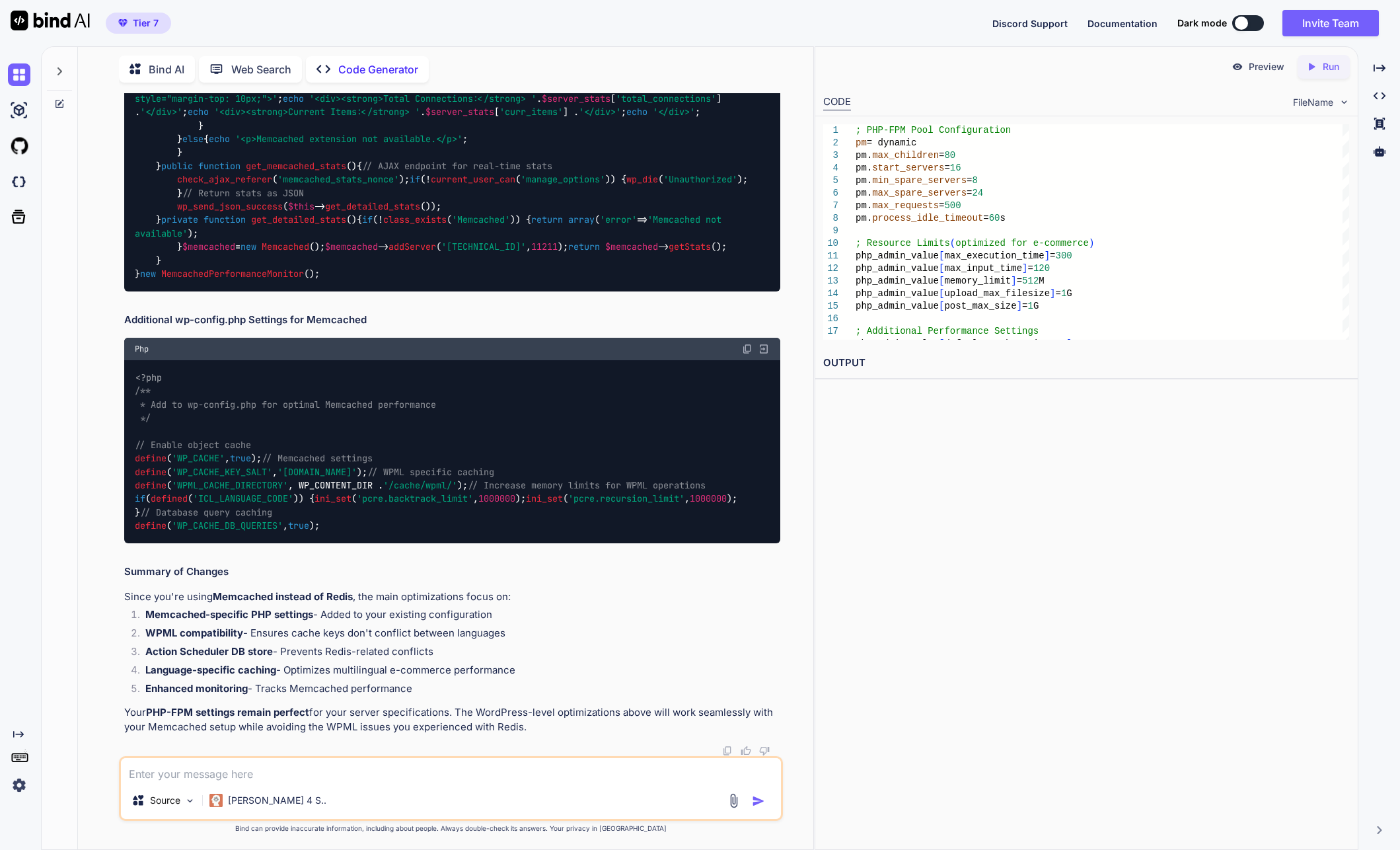
copy code "php_admin_value [memory_limit] = 512M"
click at [256, 770] on textarea at bounding box center [451, 770] width 660 height 24
paste textarea "php_admin_value[memory_limit] = 512M"
type textarea "php_admin_value[memory_limit] = 512M why so low?"
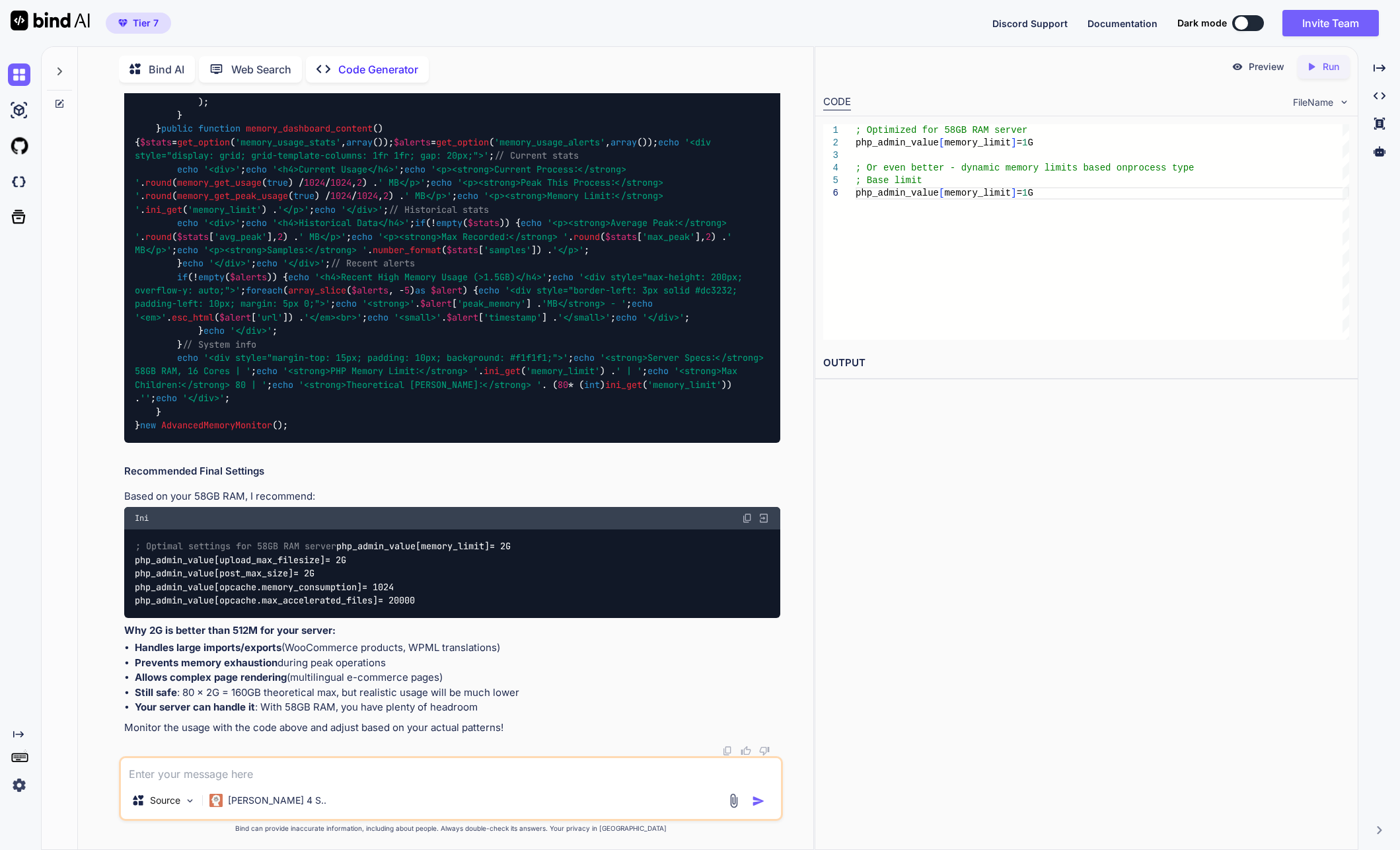
scroll to position [26092, 0]
click at [337, 770] on textarea at bounding box center [451, 770] width 660 height 24
type textarea "can you give the final ini list inlcuding everything"
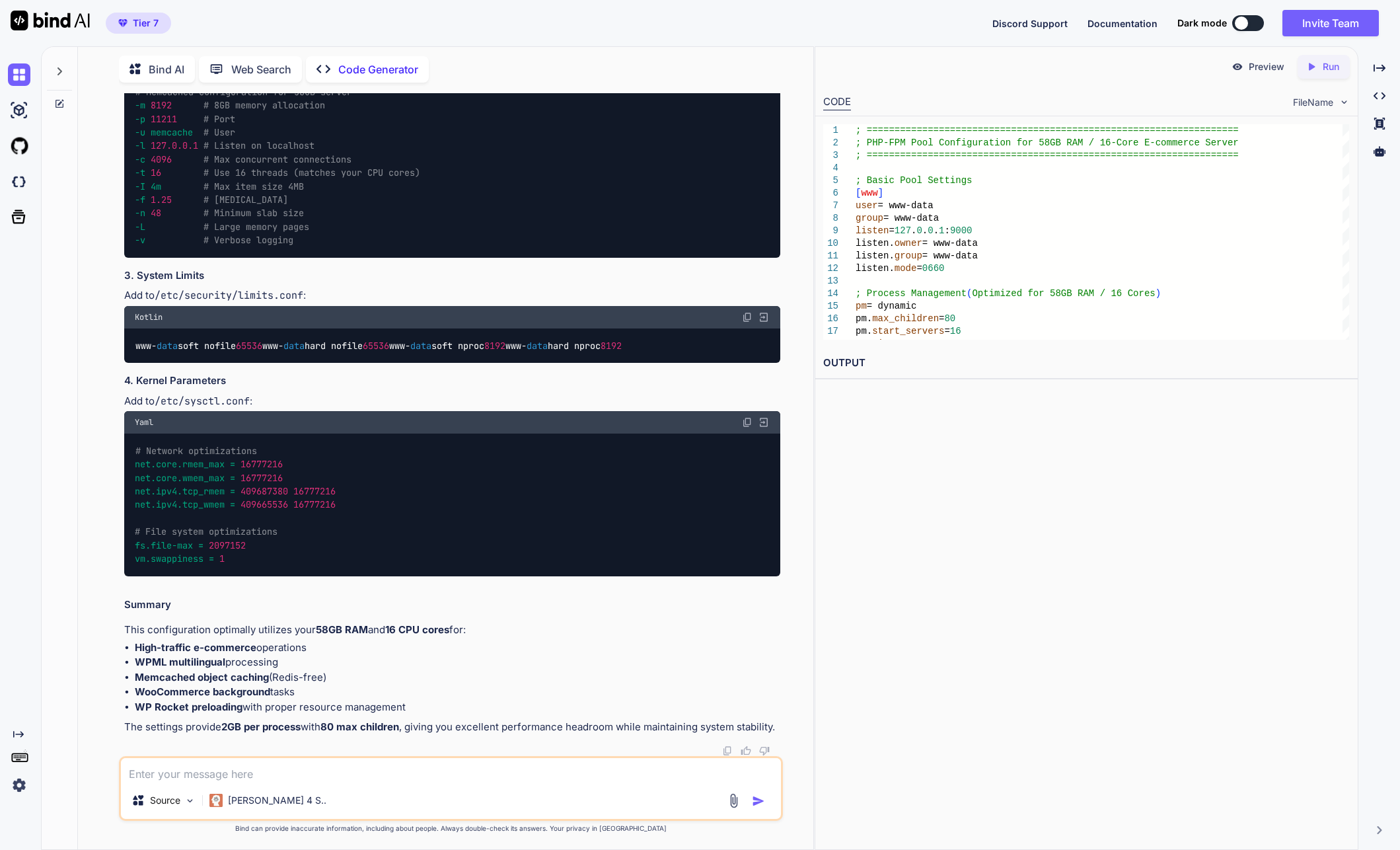
scroll to position [28785, 0]
drag, startPoint x: 251, startPoint y: 565, endPoint x: 244, endPoint y: 563, distance: 7.3
drag, startPoint x: 244, startPoint y: 563, endPoint x: 424, endPoint y: 401, distance: 242.2
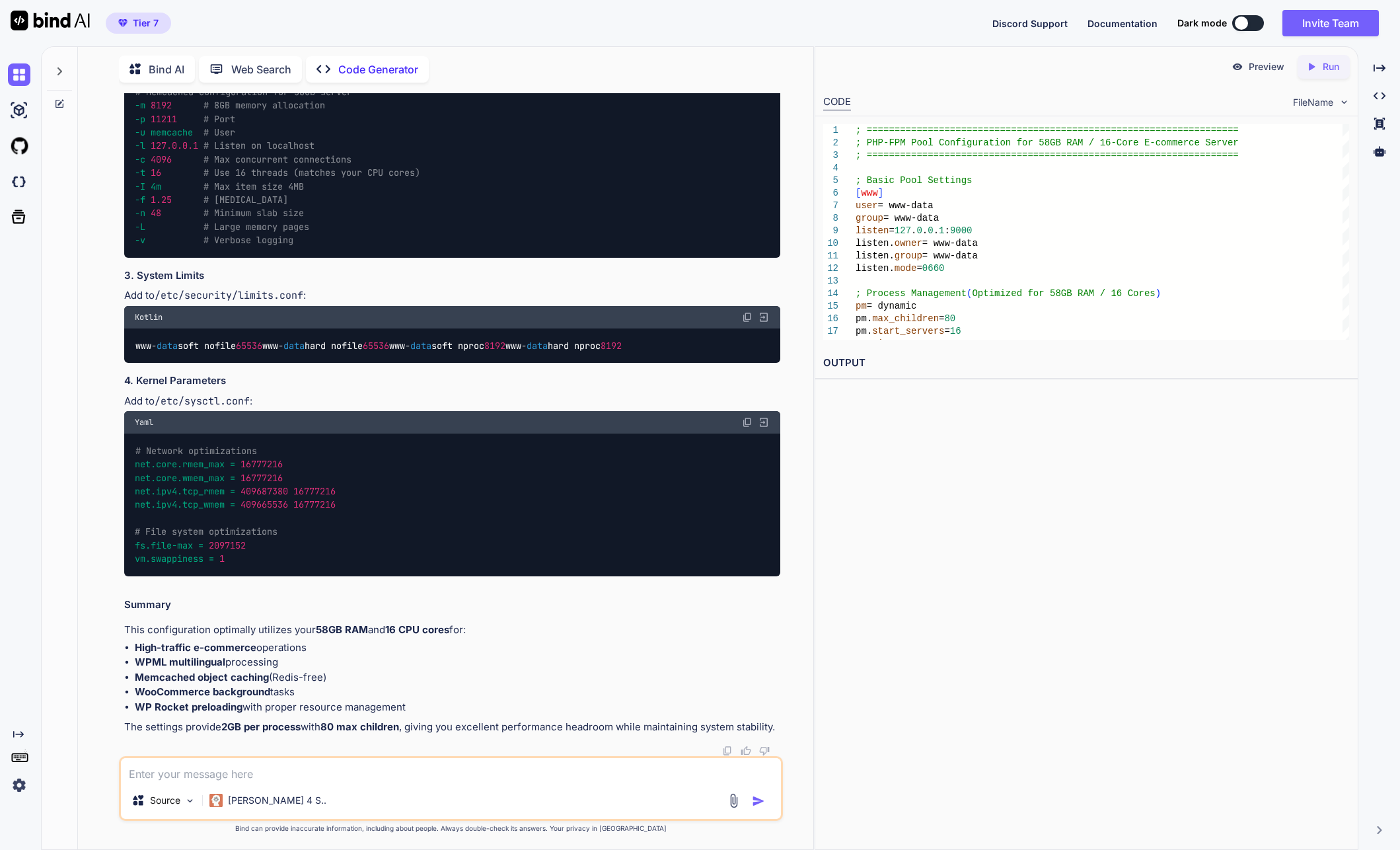
click at [346, 777] on textarea at bounding box center [451, 770] width 660 height 24
drag, startPoint x: 372, startPoint y: 776, endPoint x: 382, endPoint y: 785, distance: 13.5
click at [372, 776] on textarea at bounding box center [451, 770] width 660 height 24
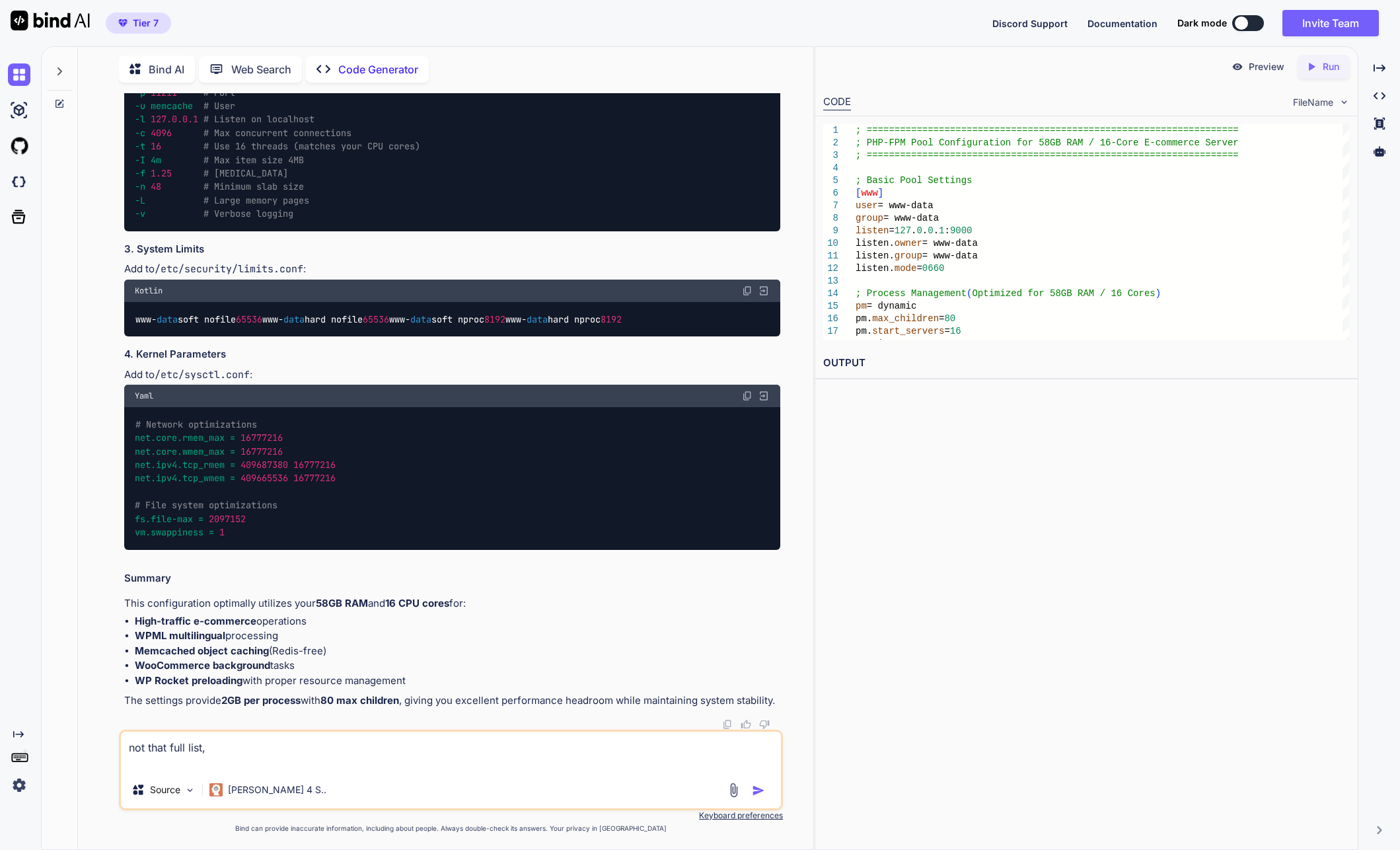
click at [384, 764] on textarea "not that full list," at bounding box center [451, 751] width 660 height 40
paste textarea "pm.start_servers = 5 pm.min_spare_servers = 5 pm.max_spare_servers = 5 pm.max_c…"
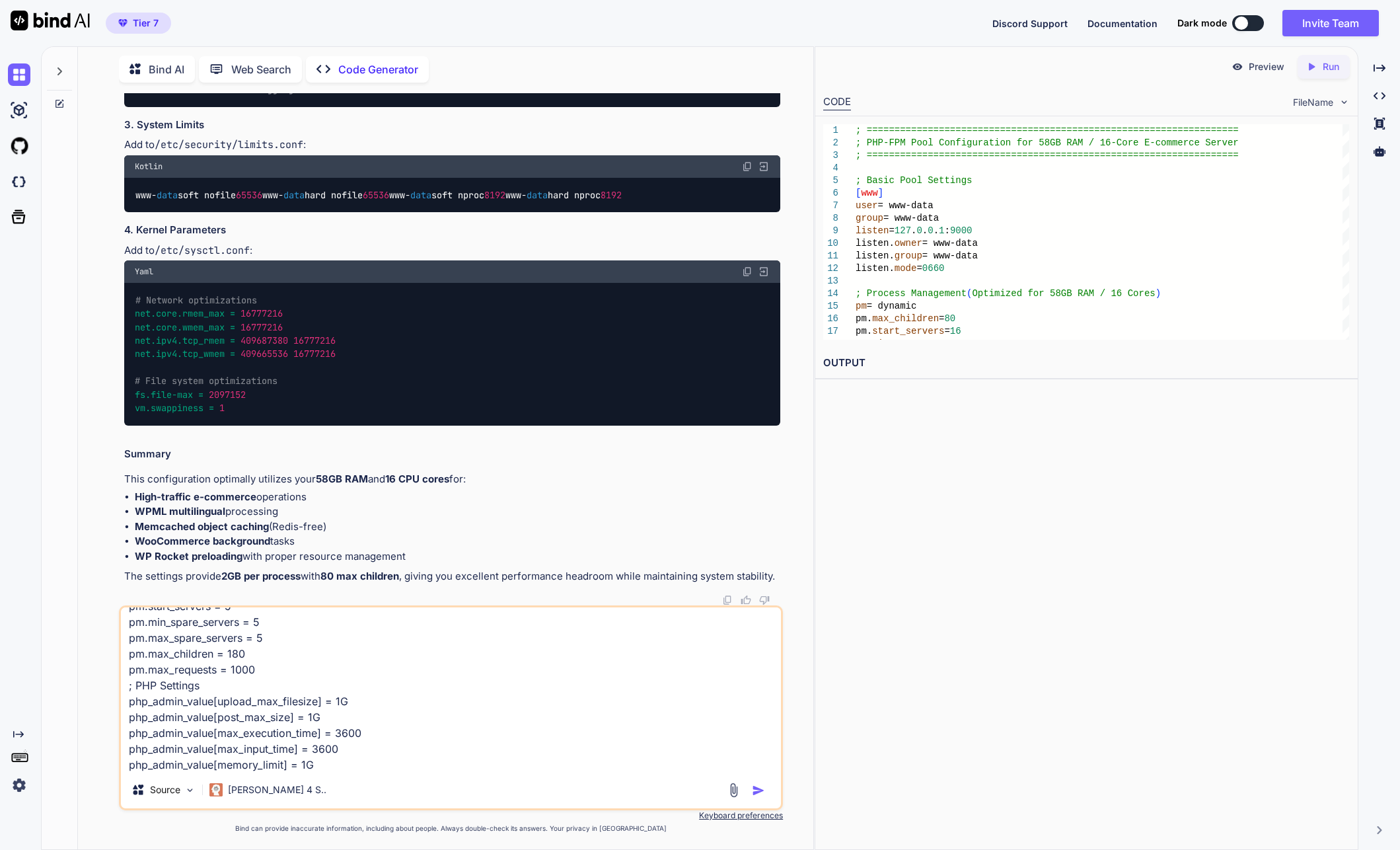
scroll to position [65, 0]
type textarea "not that full list, pm.start_servers = 5 pm.min_spare_servers = 5 pm.max_spare_…"
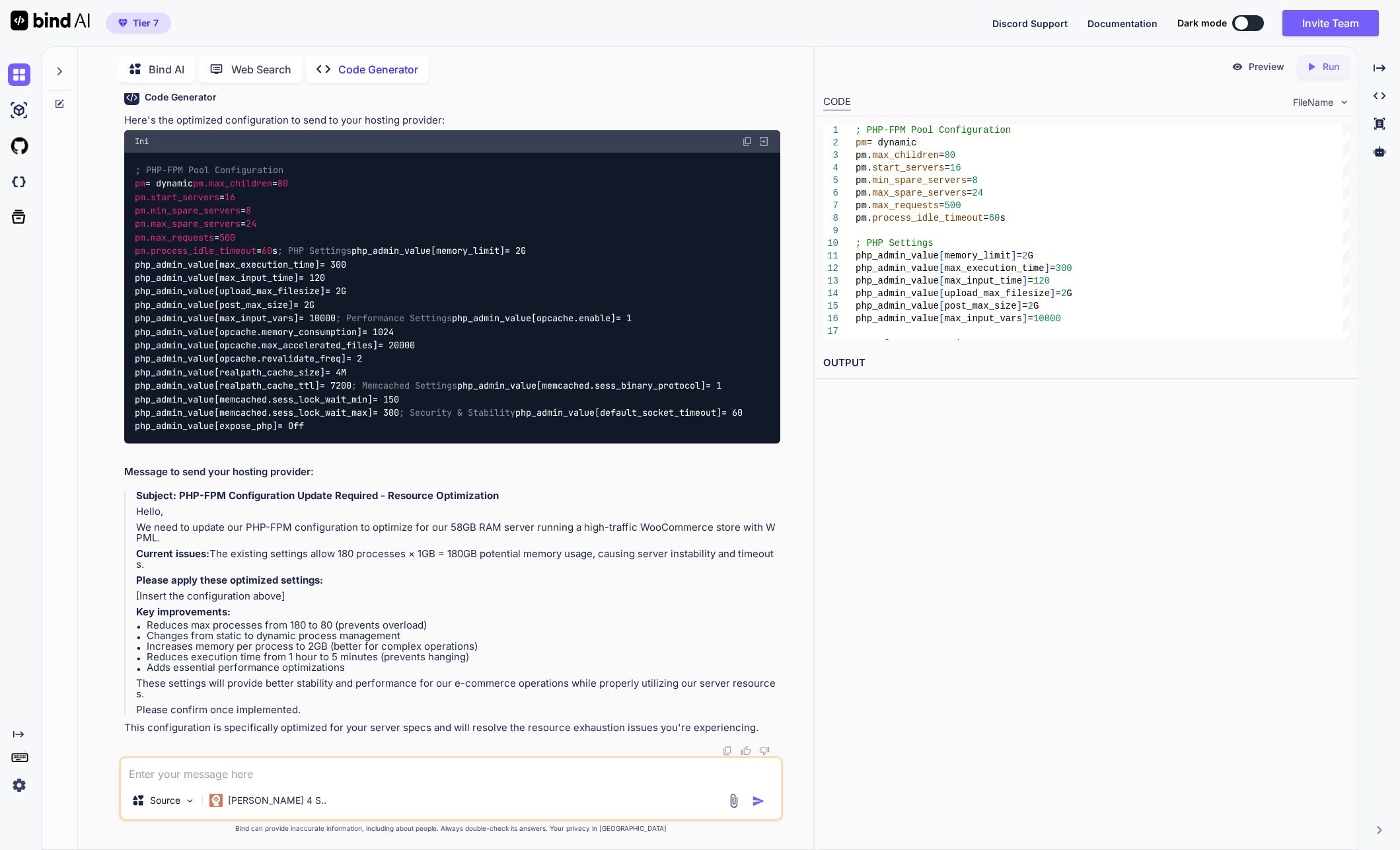
scroll to position [31349, 0]
click at [352, 392] on span "; Memcached Settings" at bounding box center [404, 386] width 106 height 12
drag, startPoint x: 173, startPoint y: 631, endPoint x: 392, endPoint y: 634, distance: 219.0
click at [376, 433] on code "; PHP-FPM Pool Configuration pm = dynamic pm.max_children = 80 pm.start_servers…" at bounding box center [438, 298] width 608 height 270
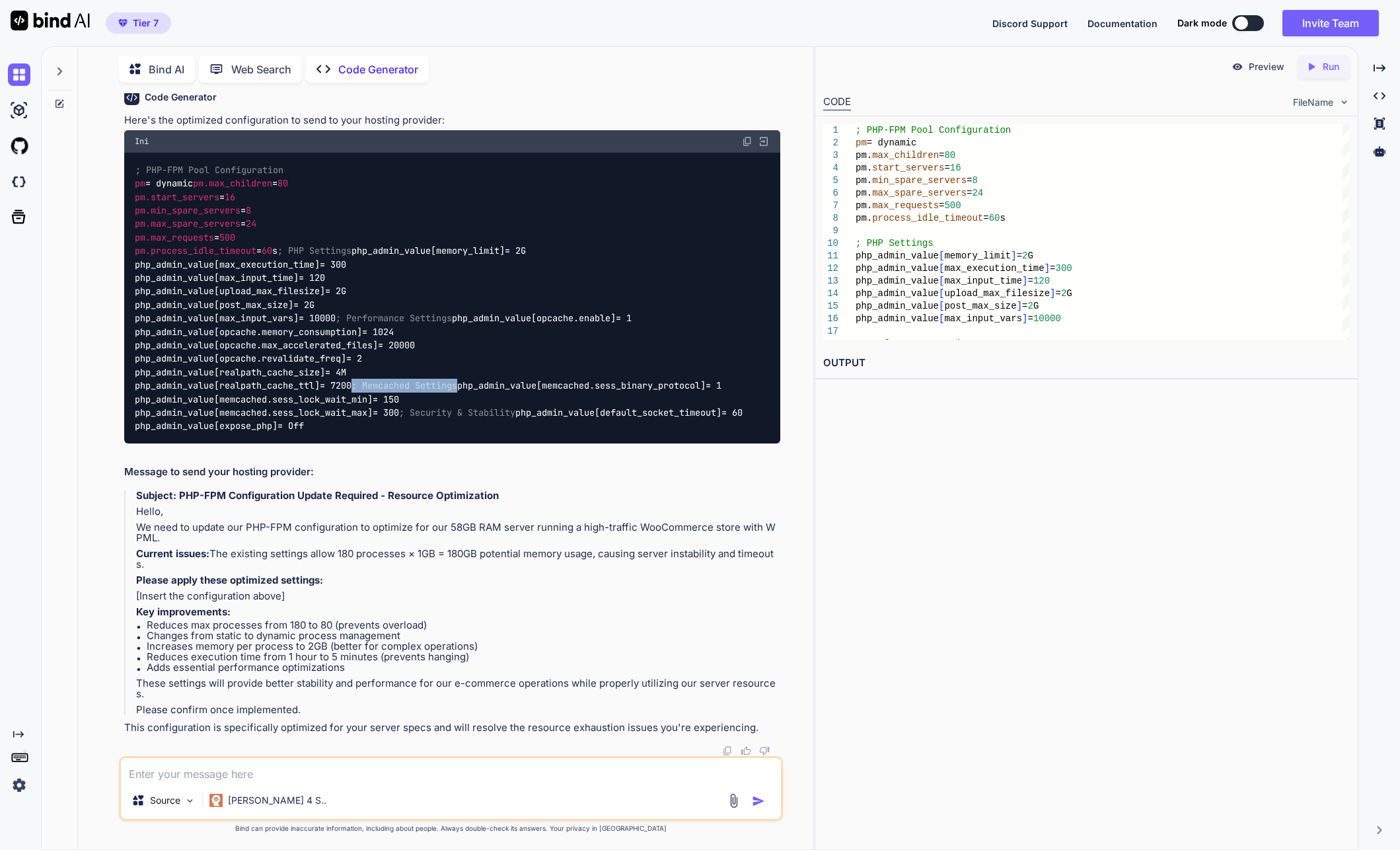
drag, startPoint x: 259, startPoint y: 629, endPoint x: 106, endPoint y: 624, distance: 153.1
click at [106, 624] on div "You Code Generator Looking at your PHP stack traces, I can identify several per…" at bounding box center [451, 471] width 725 height 756
copy span "; Memcached Settings"
click at [322, 762] on textarea at bounding box center [451, 770] width 660 height 24
paste textarea ";php_admin_flag[log_errors]=on php_admin_value[memory_limit]=30000M php_admin_v…"
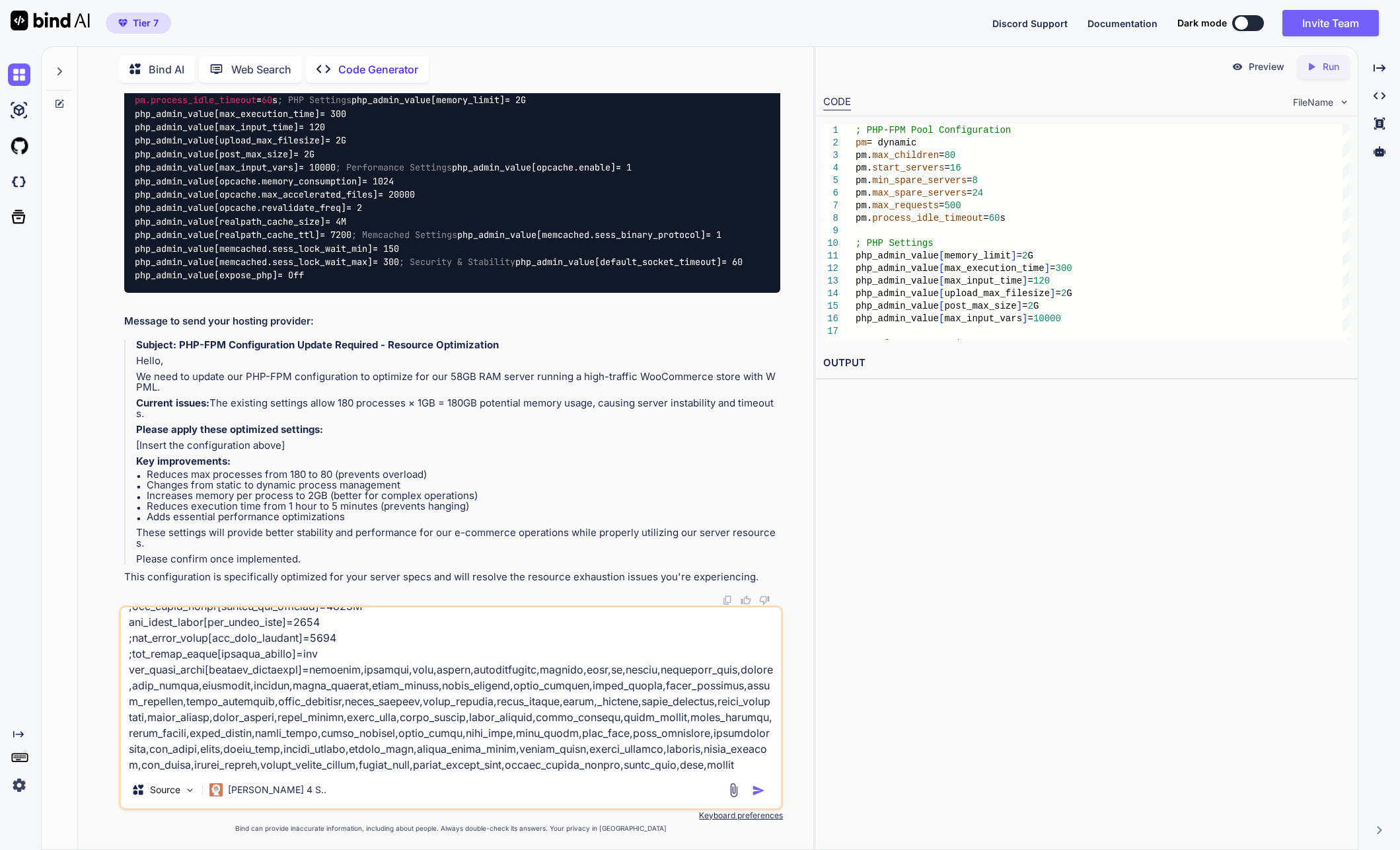
scroll to position [144, 0]
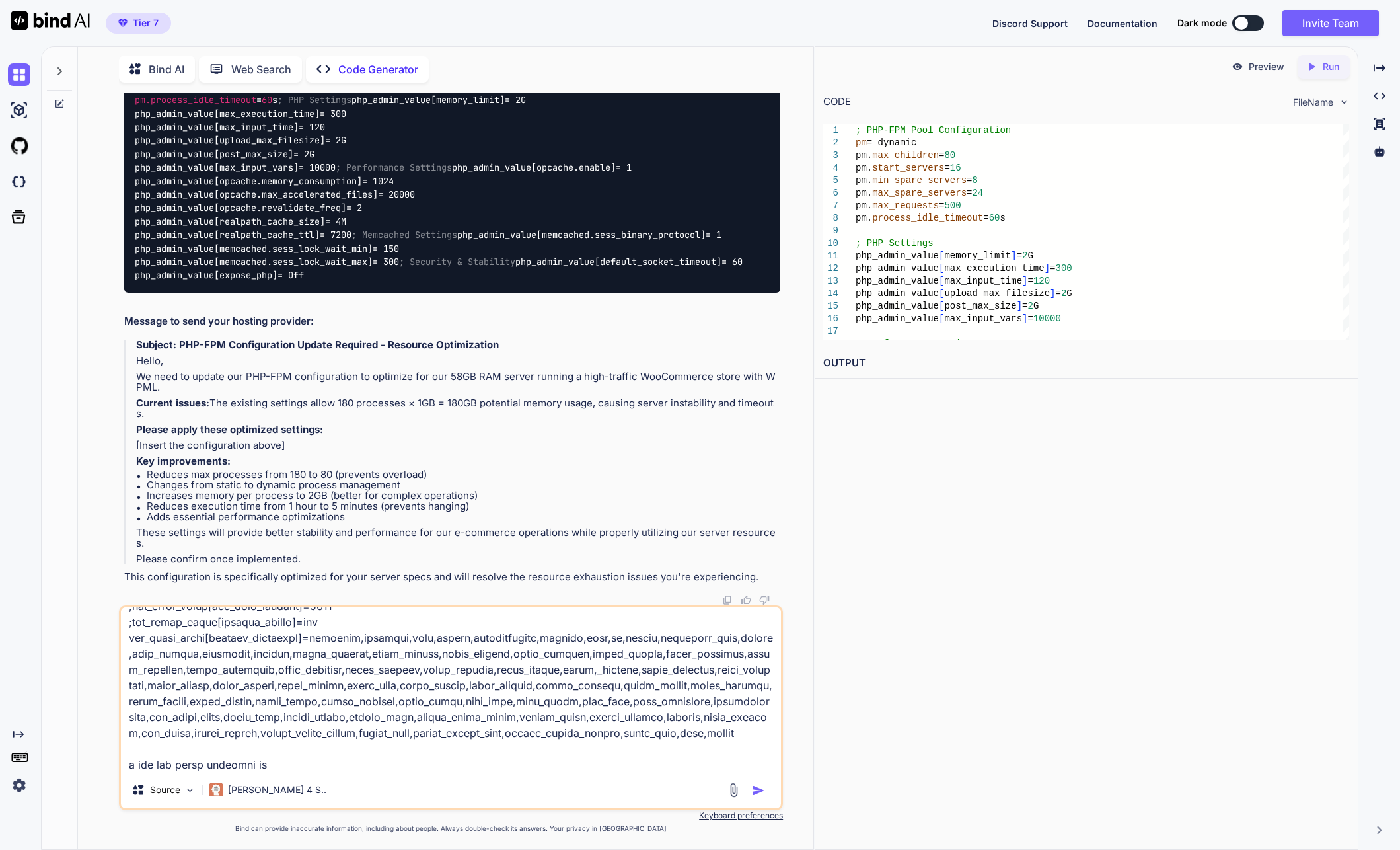
type textarea ";php_admin_flag[log_errors]=on php_admin_value[memory_limit]=30000M php_admin_v…"
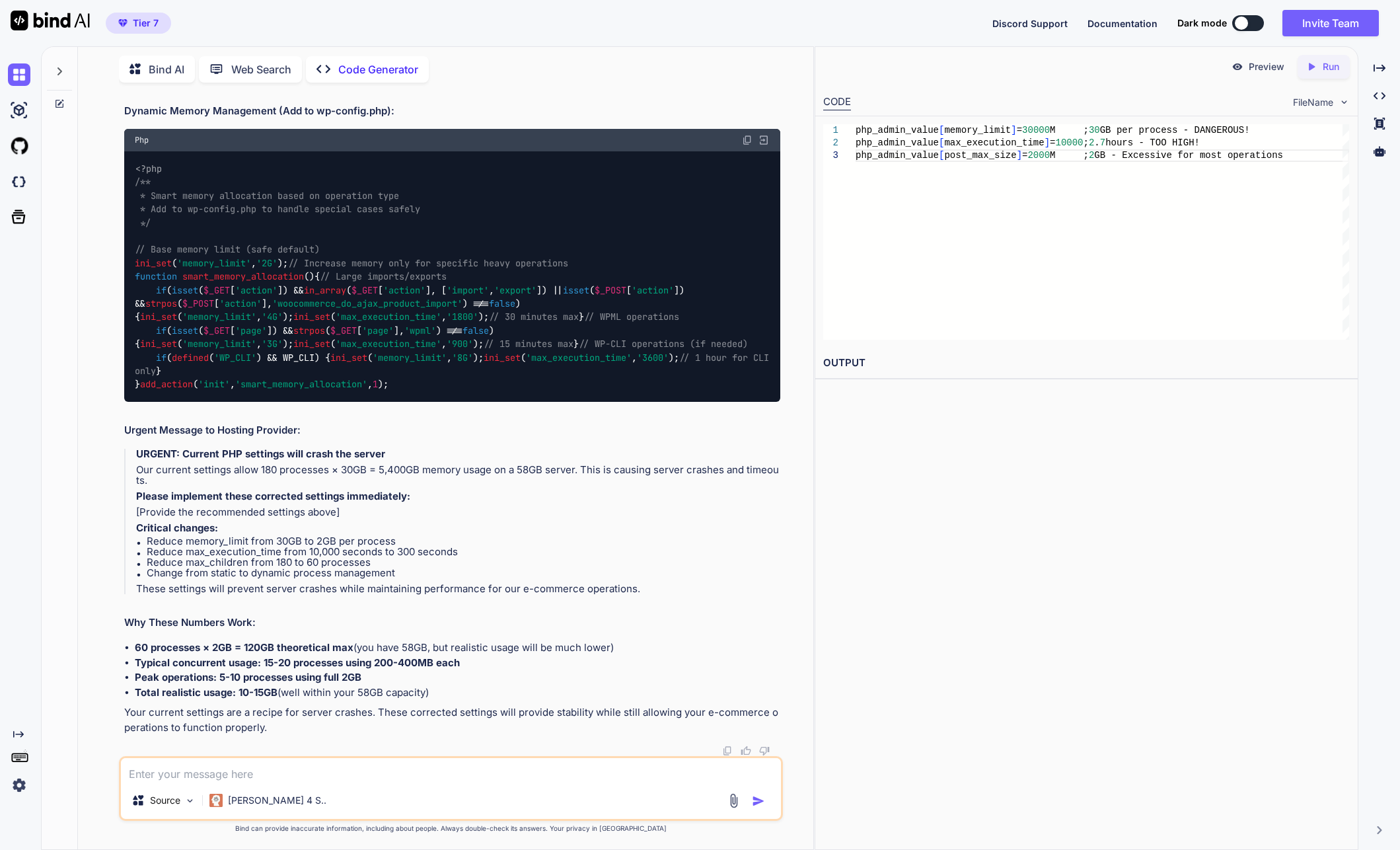
scroll to position [31452, 0]
drag, startPoint x: 136, startPoint y: 199, endPoint x: 391, endPoint y: 402, distance: 325.9
copy code "pm = dynamic pm.max_children = 80 pm.start_servers = 16 pm.min_spare_servers = …"
drag, startPoint x: 397, startPoint y: 510, endPoint x: 445, endPoint y: 507, distance: 48.1
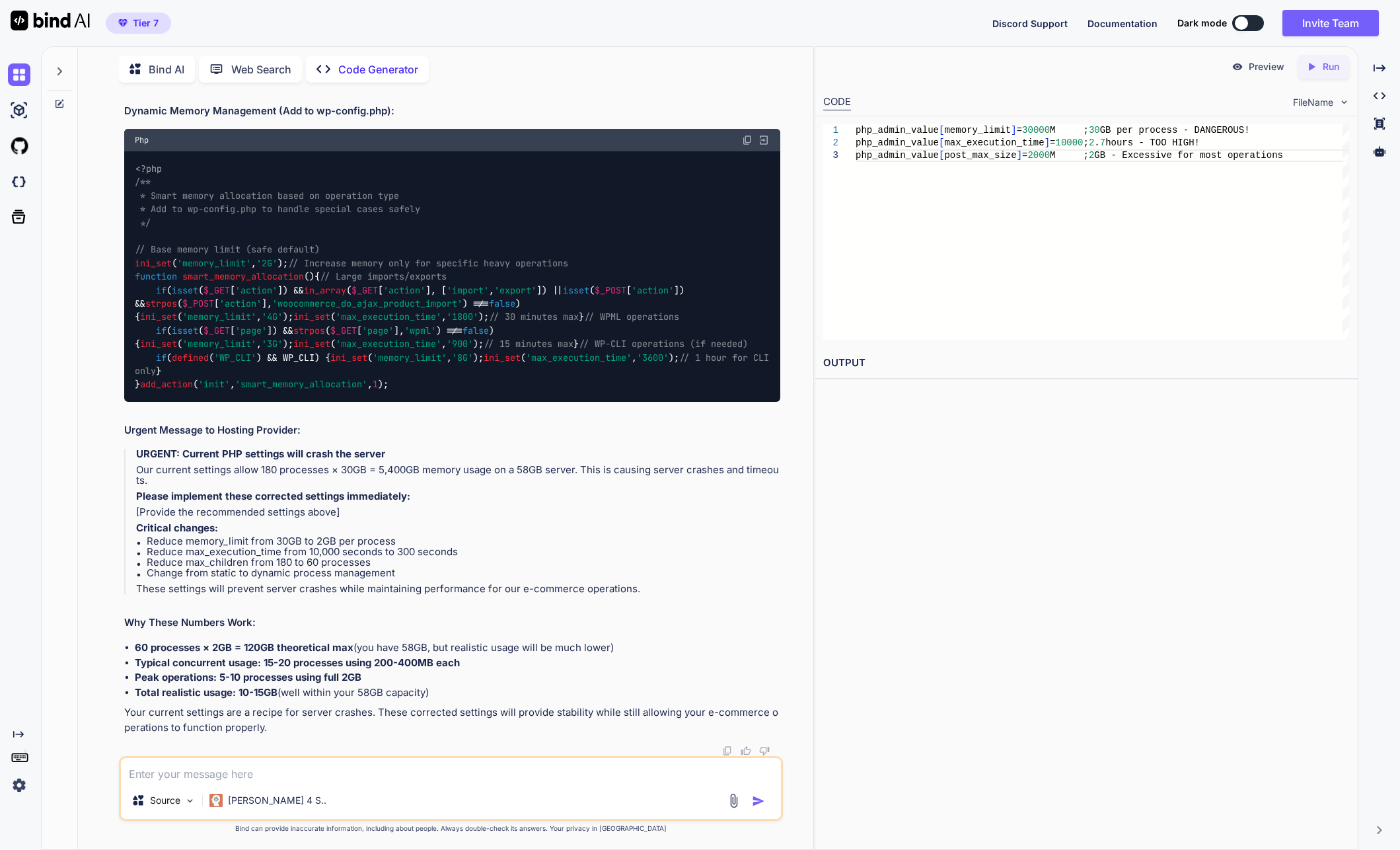
click at [205, 770] on textarea at bounding box center [451, 770] width 660 height 24
click at [403, 779] on textarea "we are using cloudways hosting, using apache" at bounding box center [451, 770] width 660 height 24
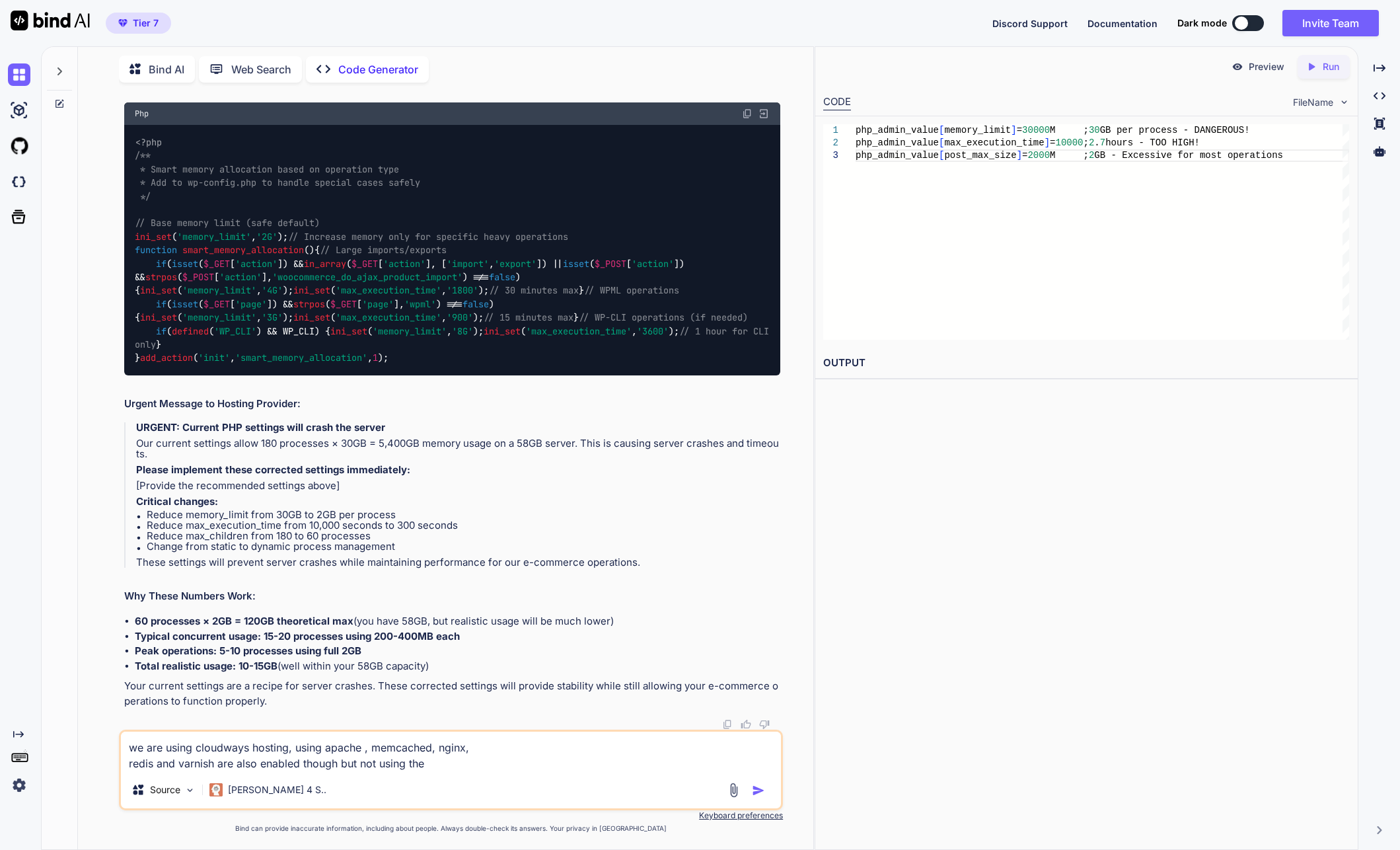
type textarea "we are using cloudways hosting, using apache , memcached, nginx, redis and varn…"
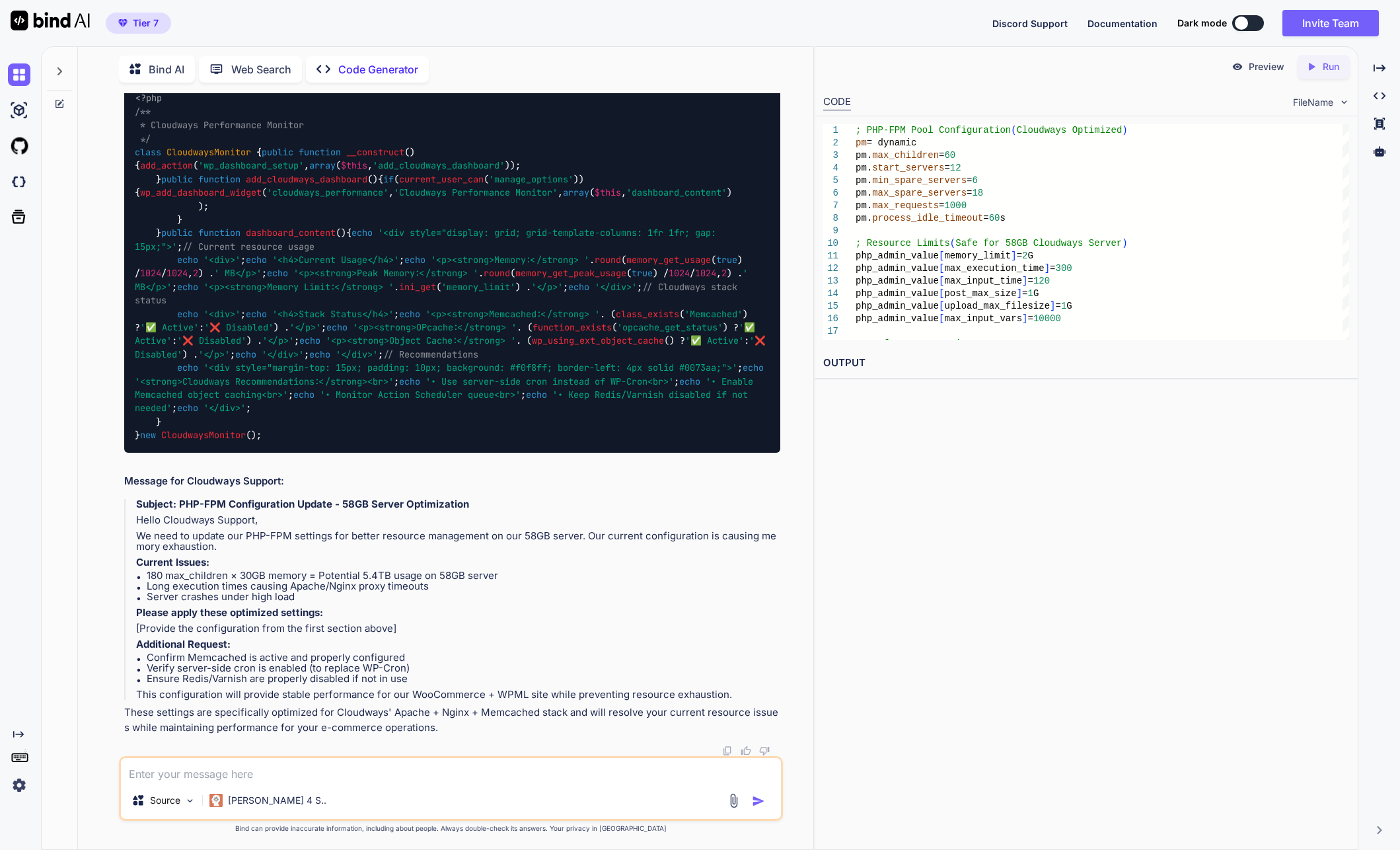
scroll to position [34331, 0]
drag, startPoint x: 324, startPoint y: 284, endPoint x: 125, endPoint y: 214, distance: 211.0
click at [108, 215] on div "You Code Generator Looking at your PHP stack traces, I can identify several per…" at bounding box center [451, 471] width 725 height 756
click at [312, 770] on textarea at bounding box center [451, 770] width 660 height 24
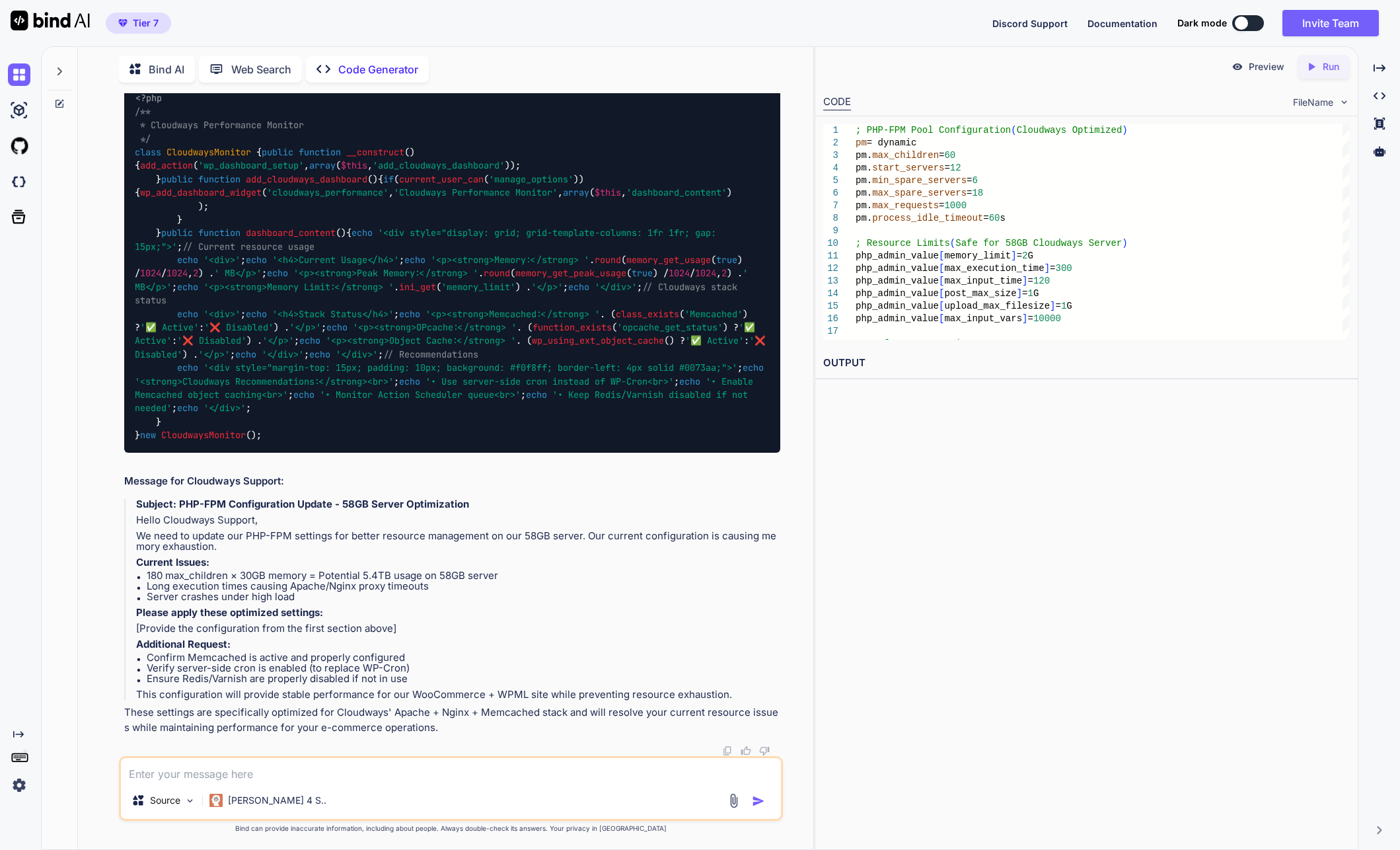
paste textarea "pm.max_spare_servers = 24"
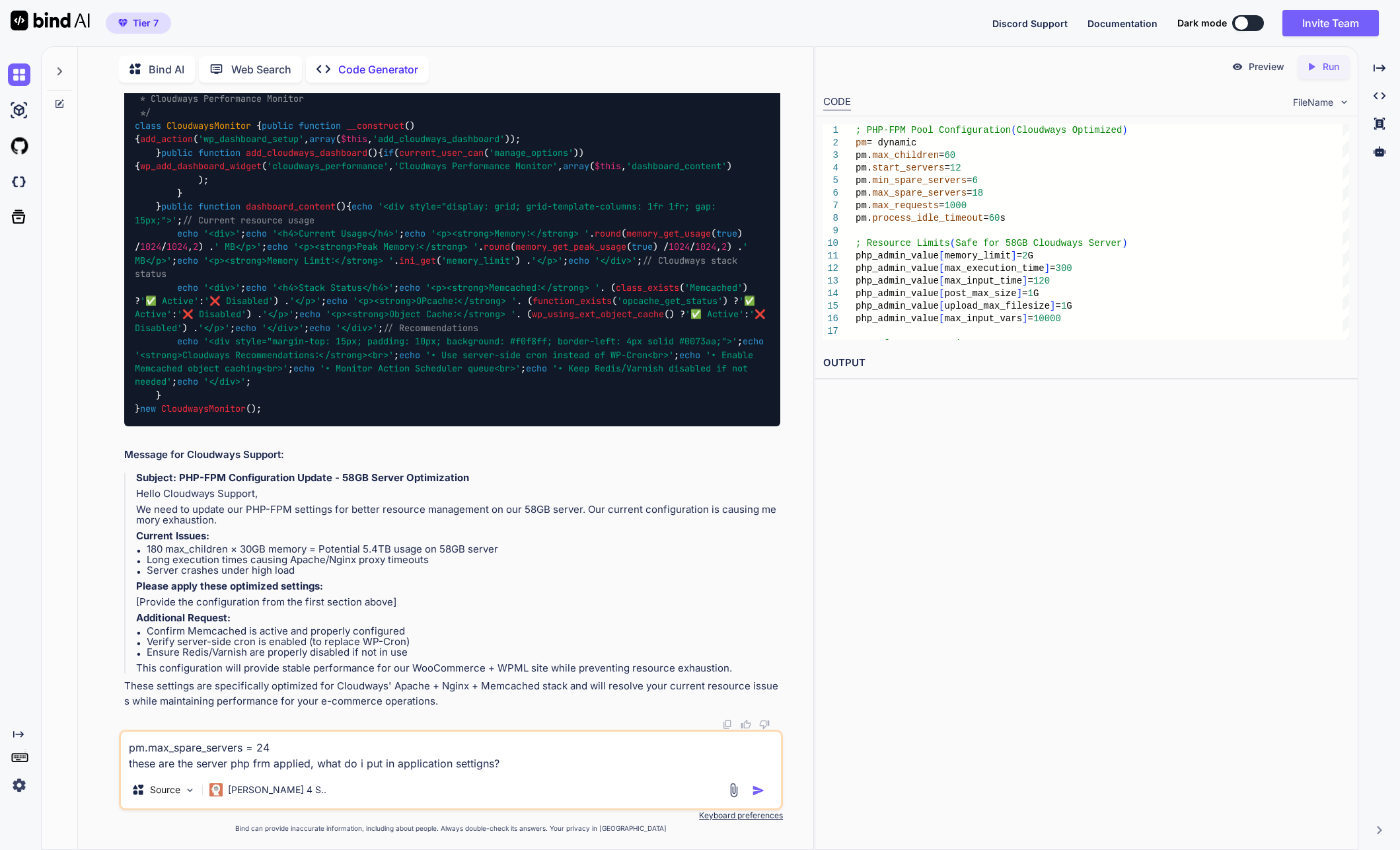
scroll to position [34398, 0]
click at [542, 762] on textarea "pm.max_spare_servers = 24 these are the server php frm applied, what do i put i…" at bounding box center [451, 751] width 660 height 40
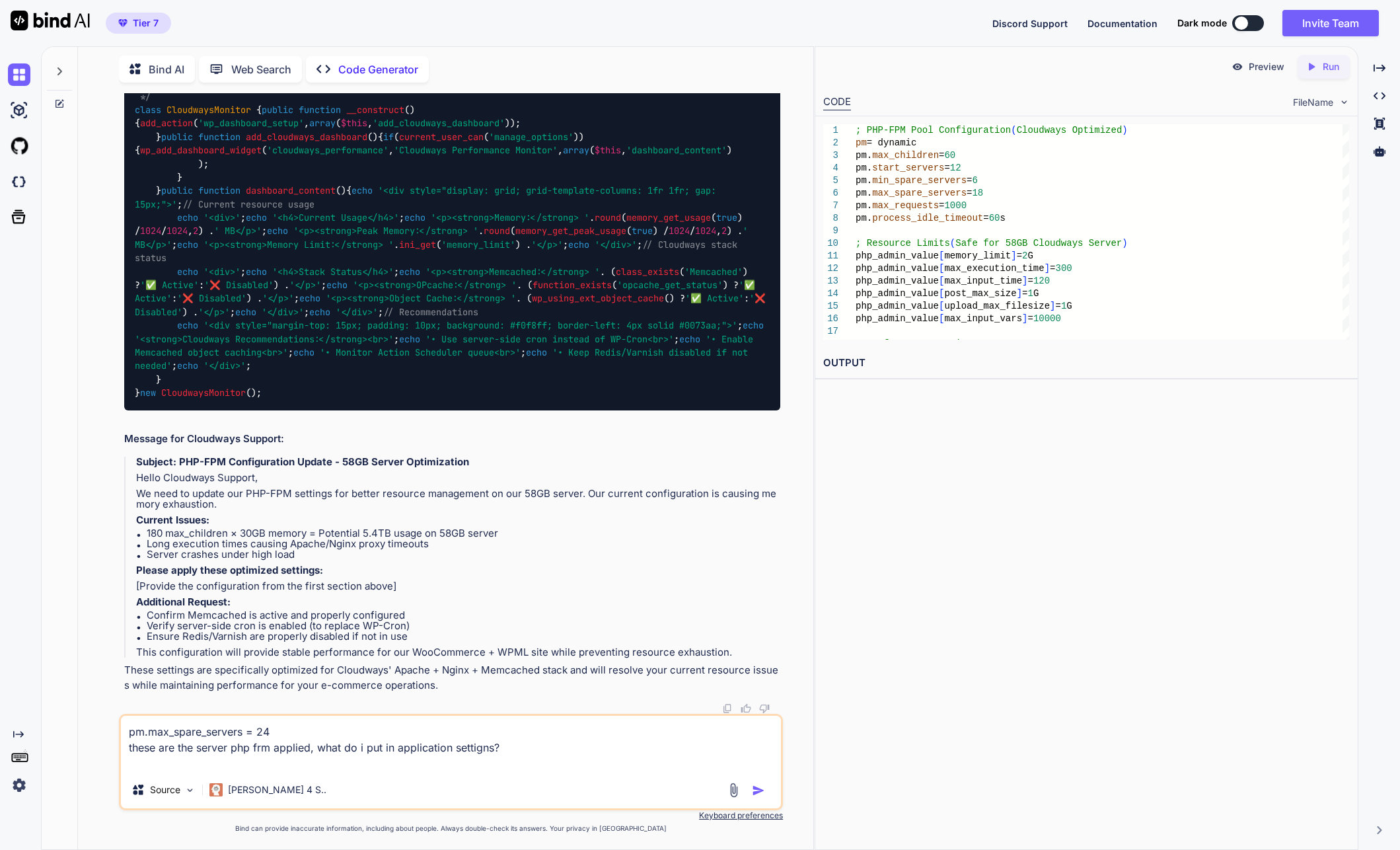
paste textarea ";php_admin_flag[log_errors]=on php_admin_value[memory_limit]=30000M php_admin_v…"
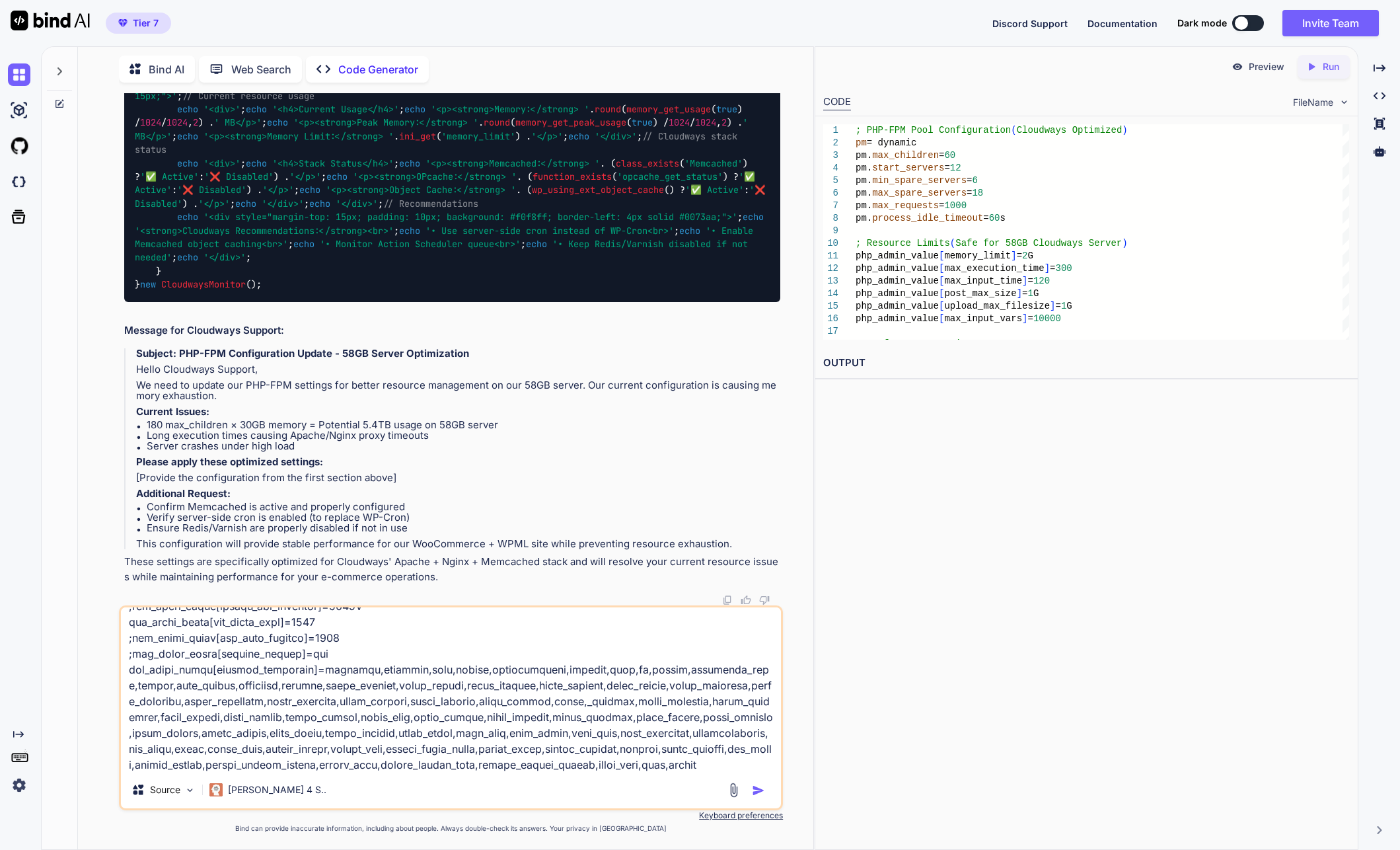
scroll to position [176, 0]
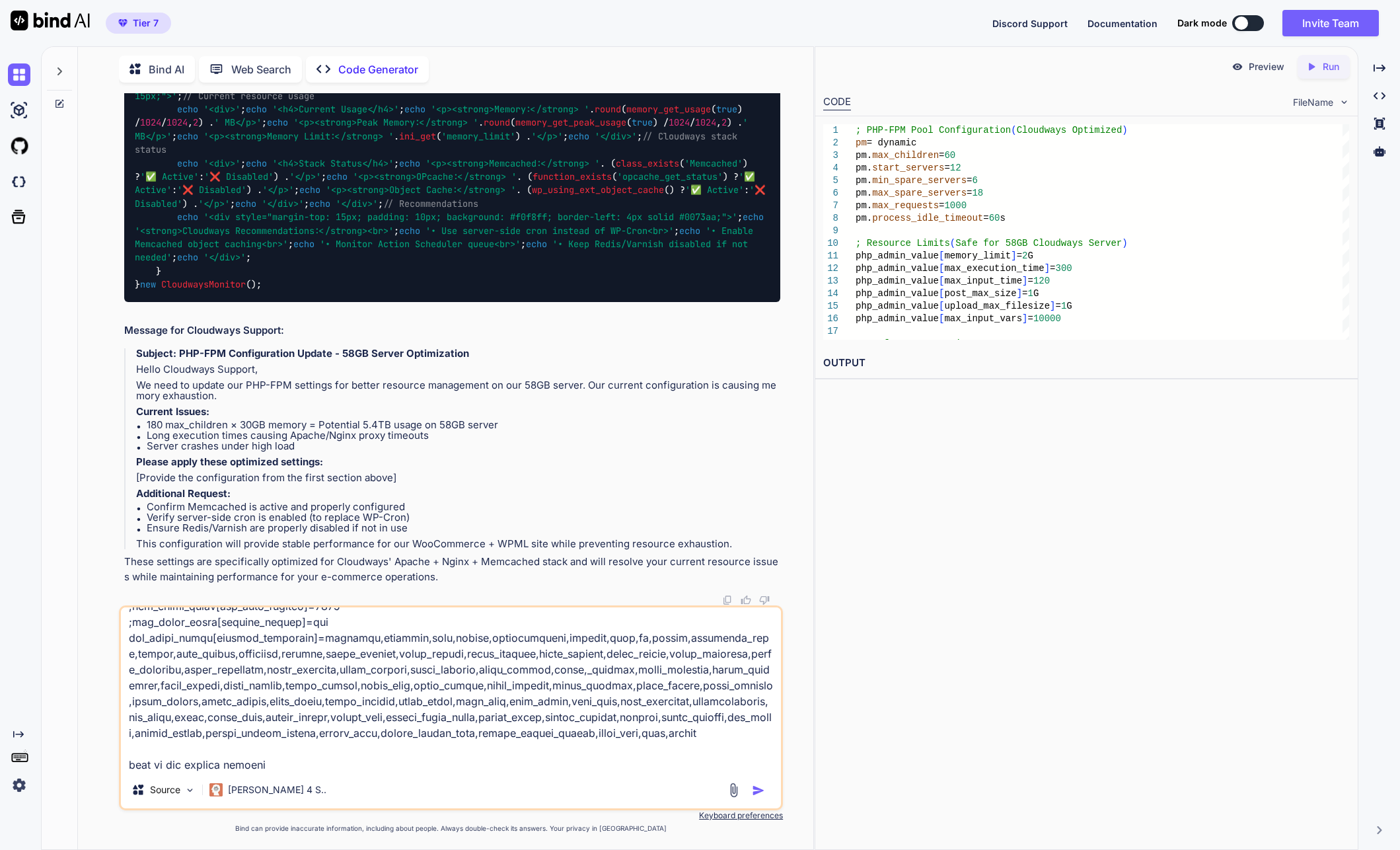
type textarea "pm.max_spare_servers = 24 these are the server php frm applied, what do i put i…"
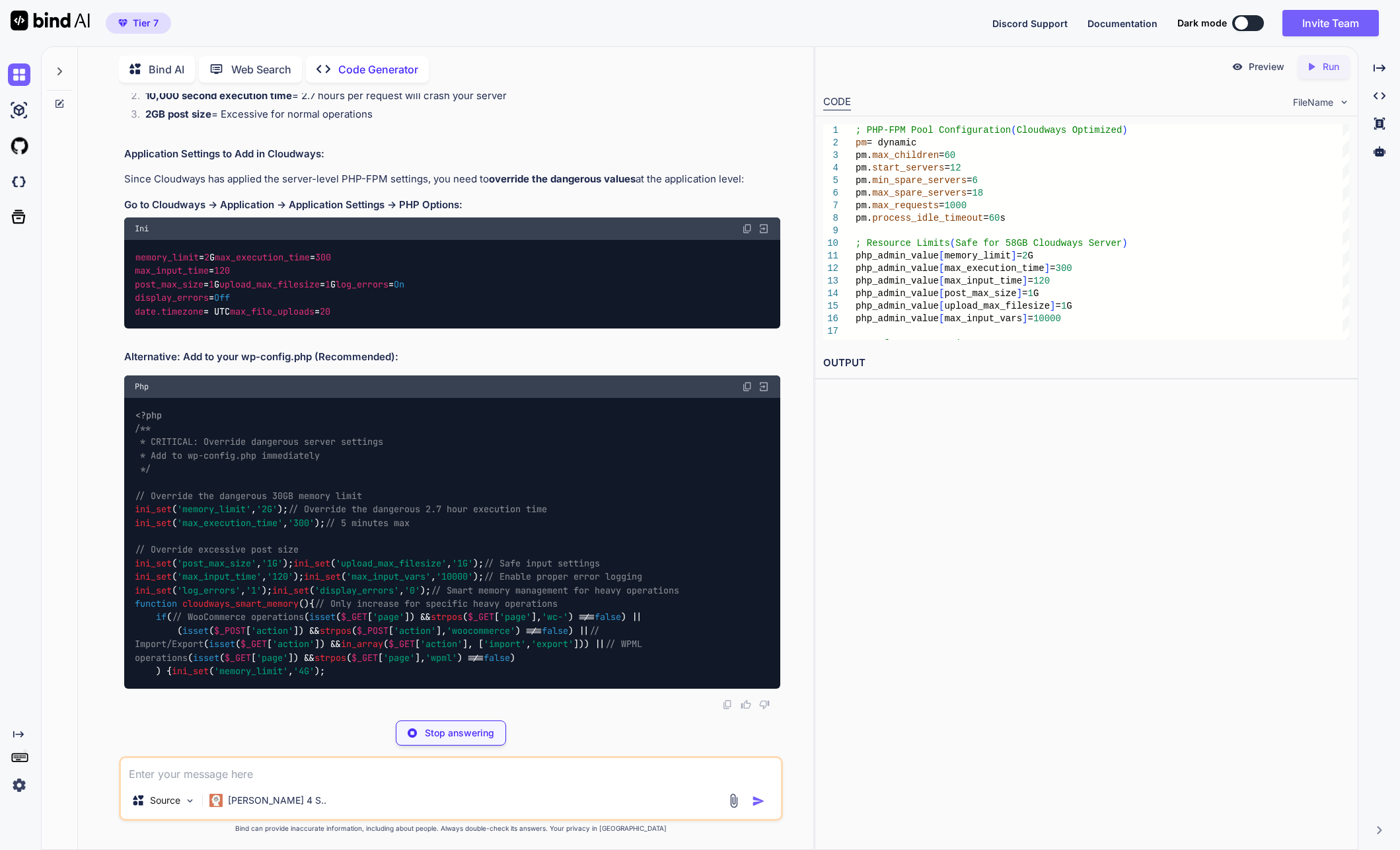
scroll to position [39813, 0]
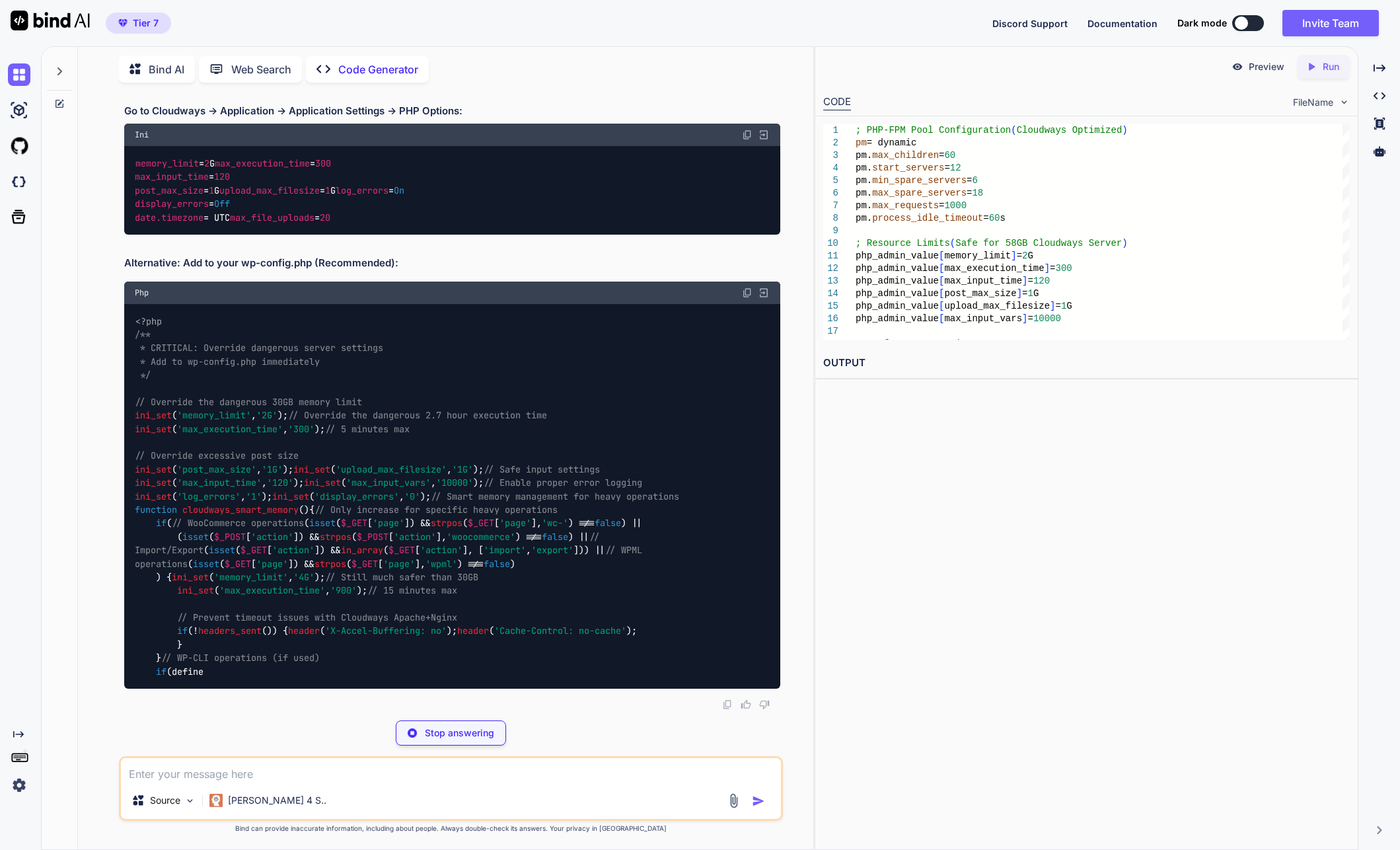
click at [244, 271] on h2 "Alternative: Add to your wp-config.php (Recommended):" at bounding box center [452, 263] width 657 height 15
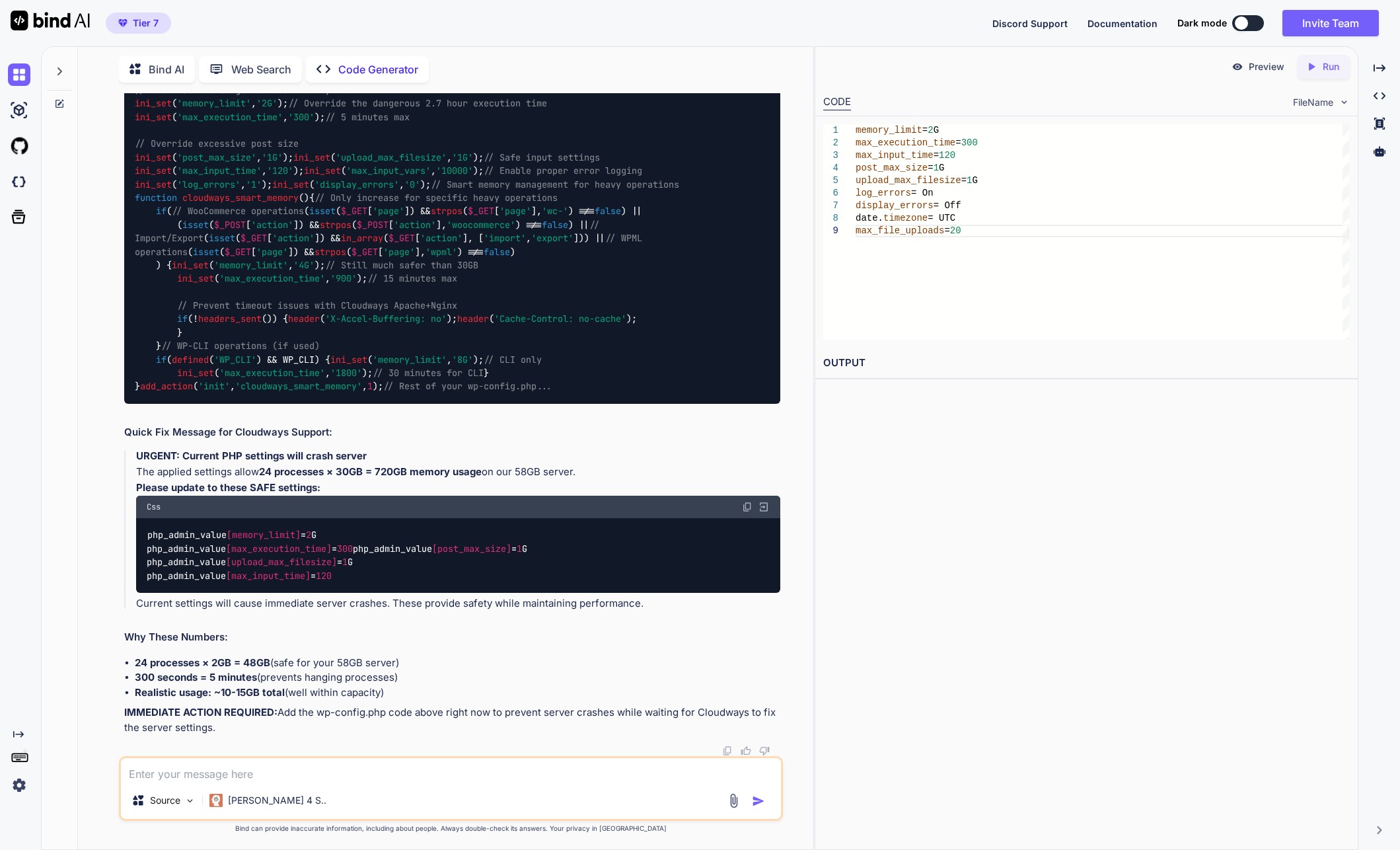
scroll to position [39879, 0]
drag, startPoint x: 271, startPoint y: 359, endPoint x: 104, endPoint y: 235, distance: 208.0
click at [104, 235] on div "You Code Generator Looking at your PHP stack traces, I can identify several per…" at bounding box center [451, 471] width 725 height 756
copy code "memory_limit = 2 G max_execution_time = 300 max_input_time = 120 post_max_size …"
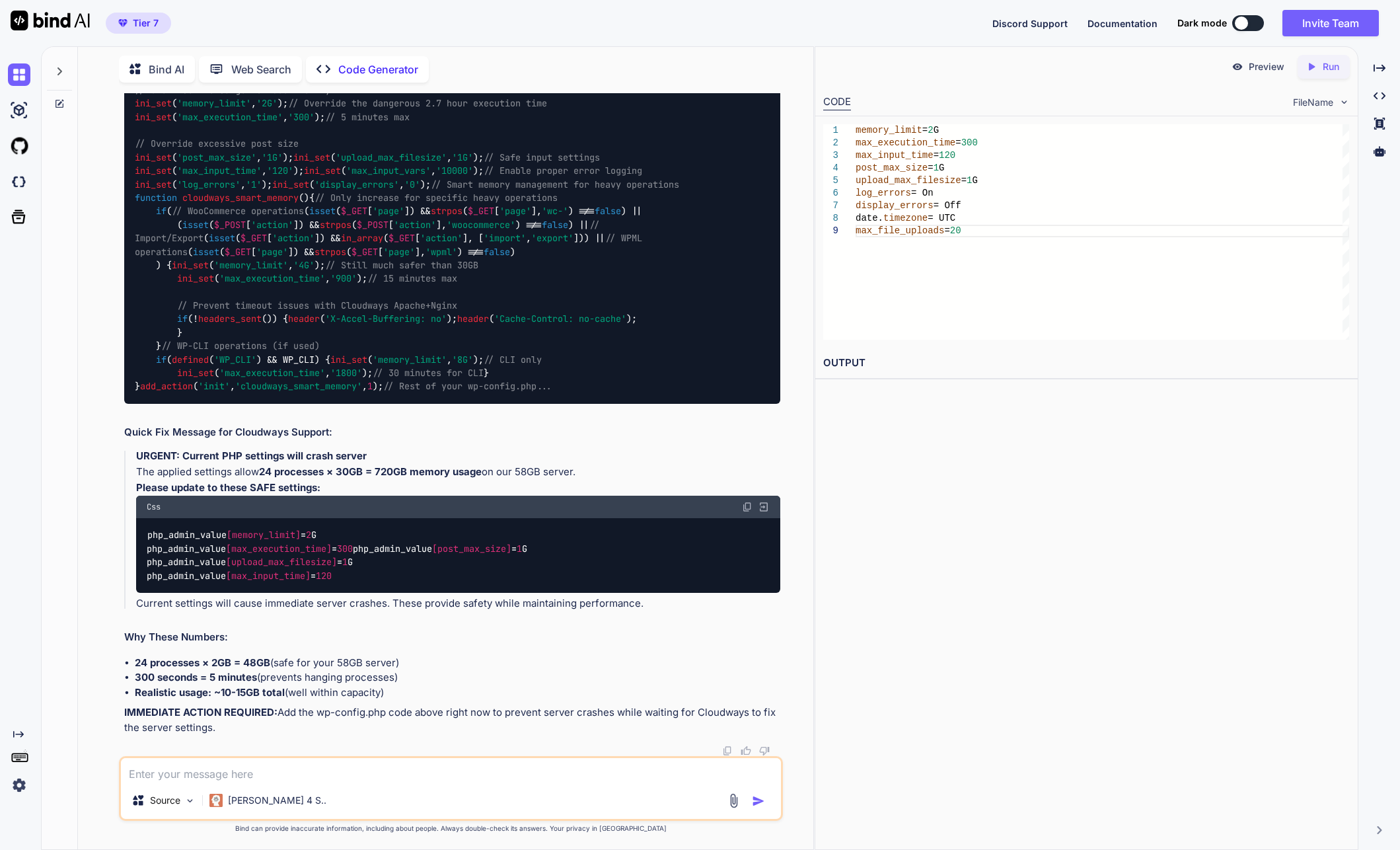
scroll to position [39813, 0]
drag, startPoint x: 135, startPoint y: 311, endPoint x: 267, endPoint y: 422, distance: 172.5
copy code "memory_limit = 2 G max_execution_time = 300 max_input_time = 120 post_max_size …"
click at [397, 764] on textarea at bounding box center [451, 770] width 660 height 24
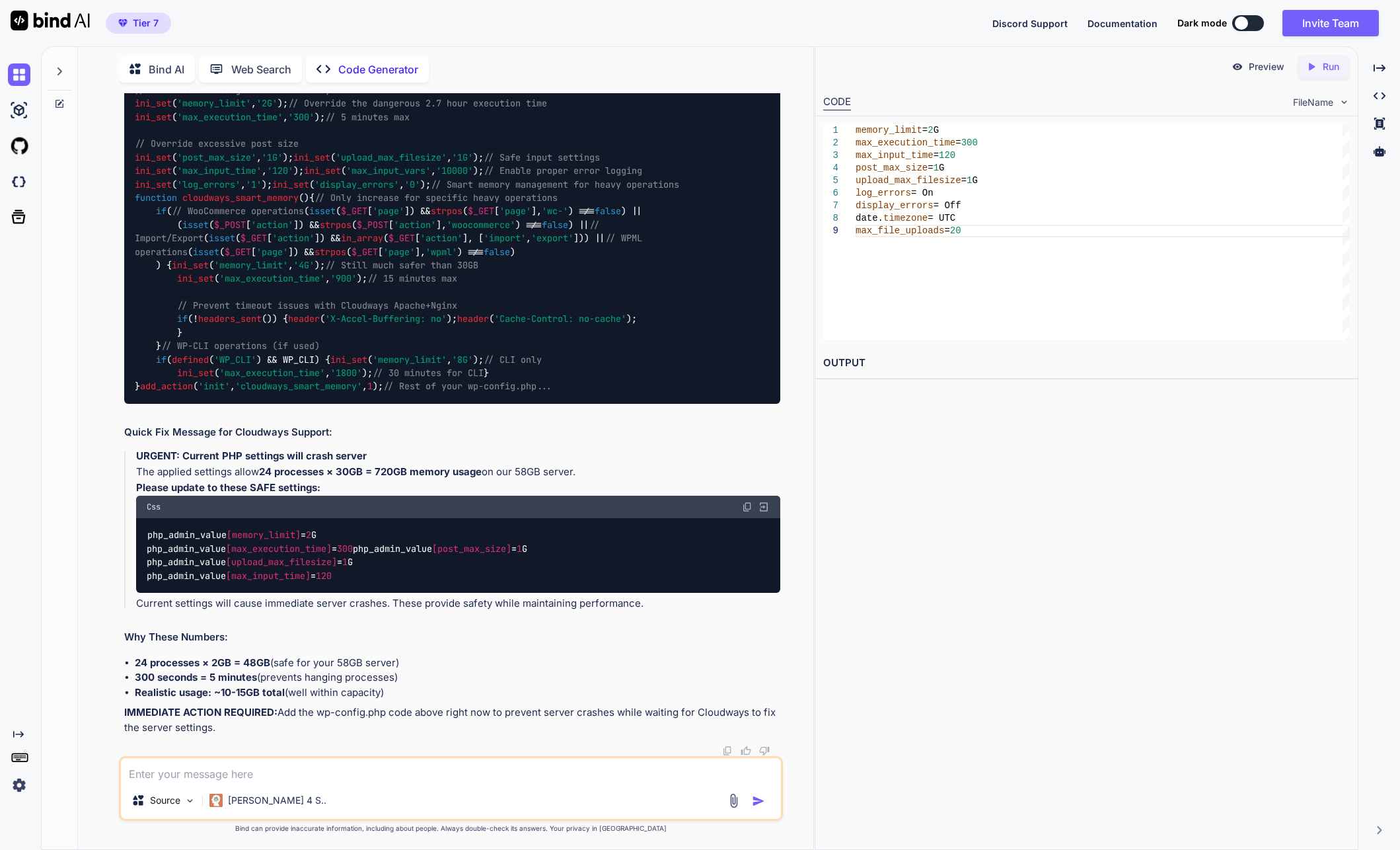
paste textarea "One or more directive are not supported. Please choose from php_flag, php_admin…"
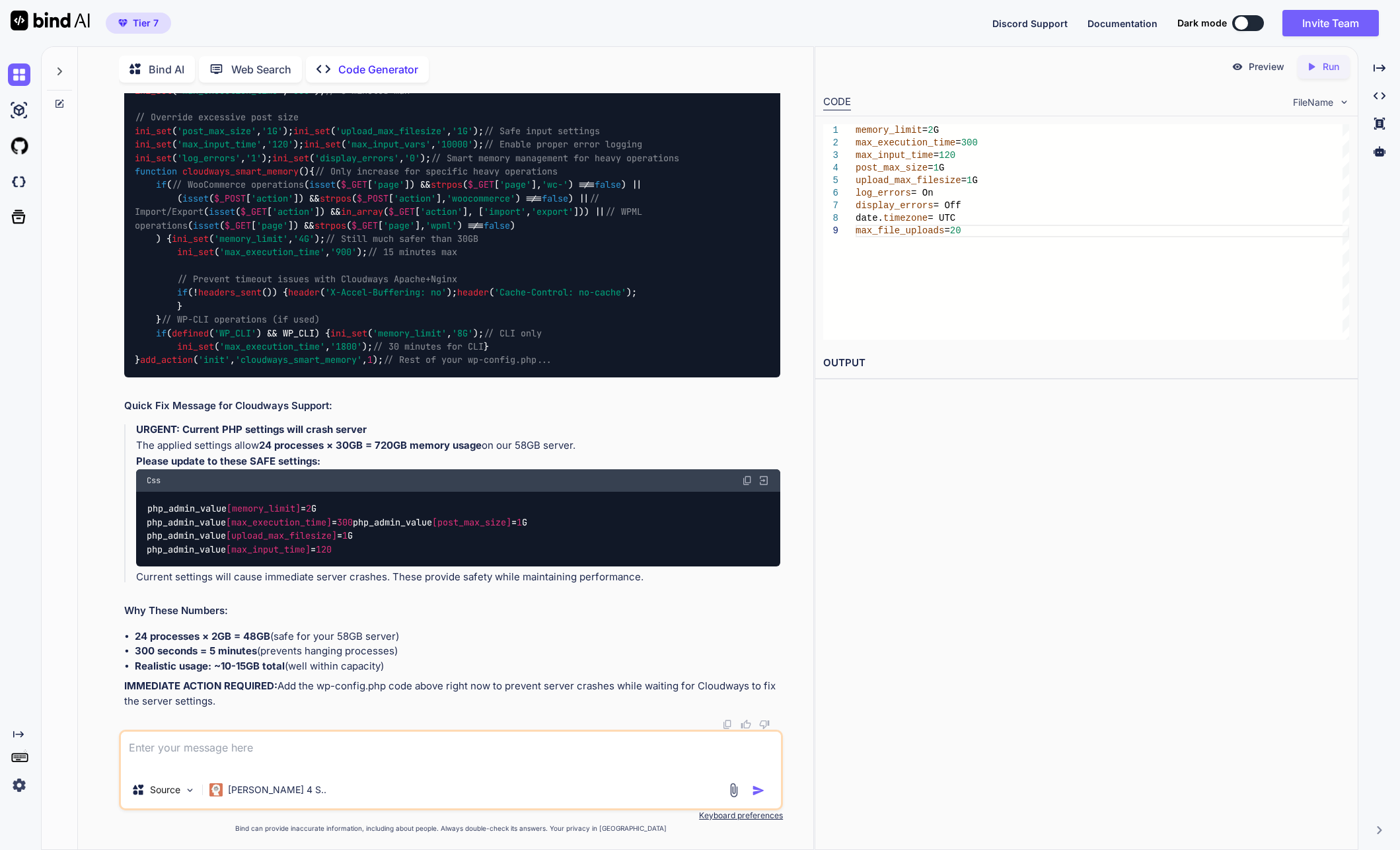
type textarea "One or more directive are not supported. Please choose from php_flag, php_admin…"
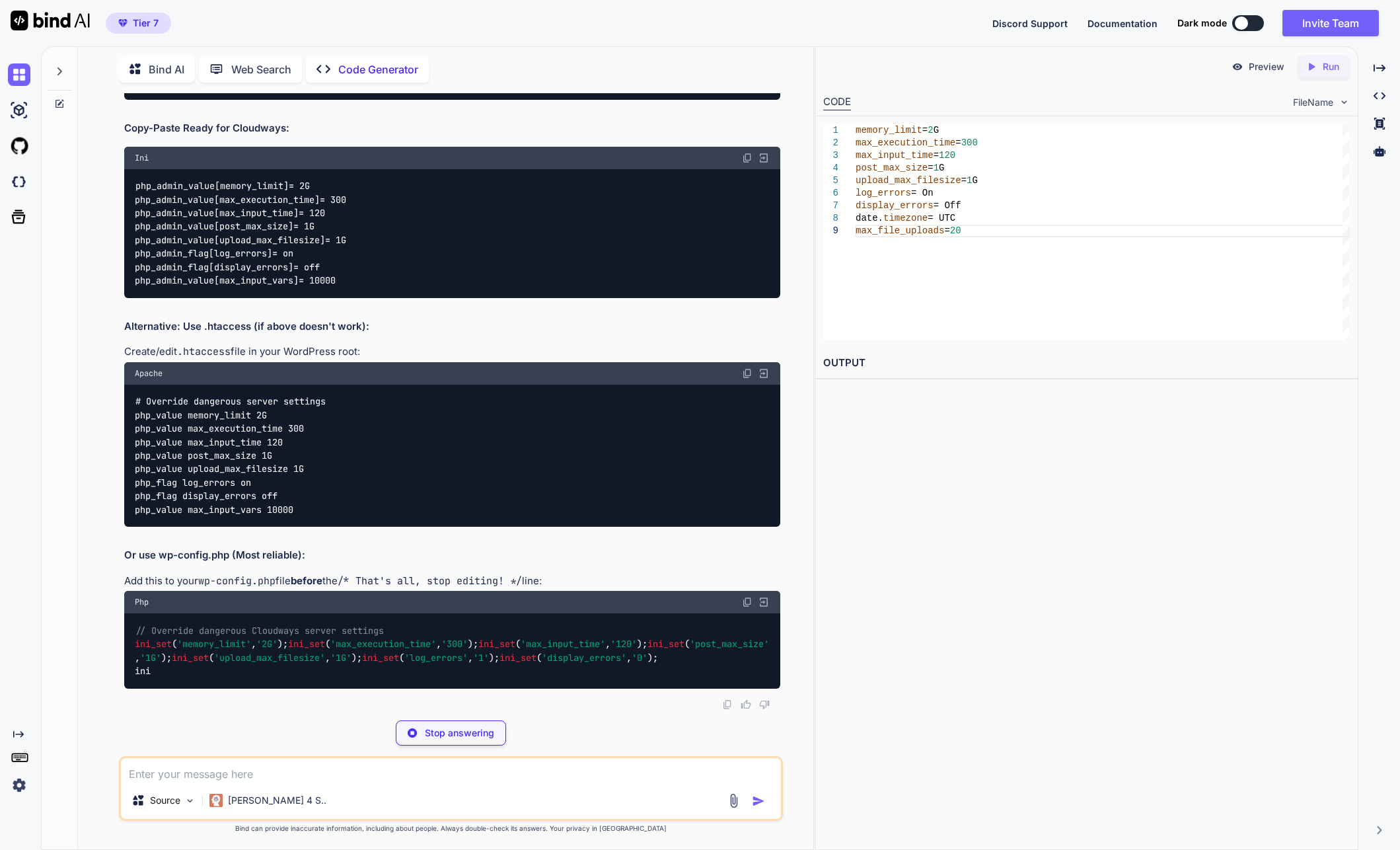
scroll to position [41308, 0]
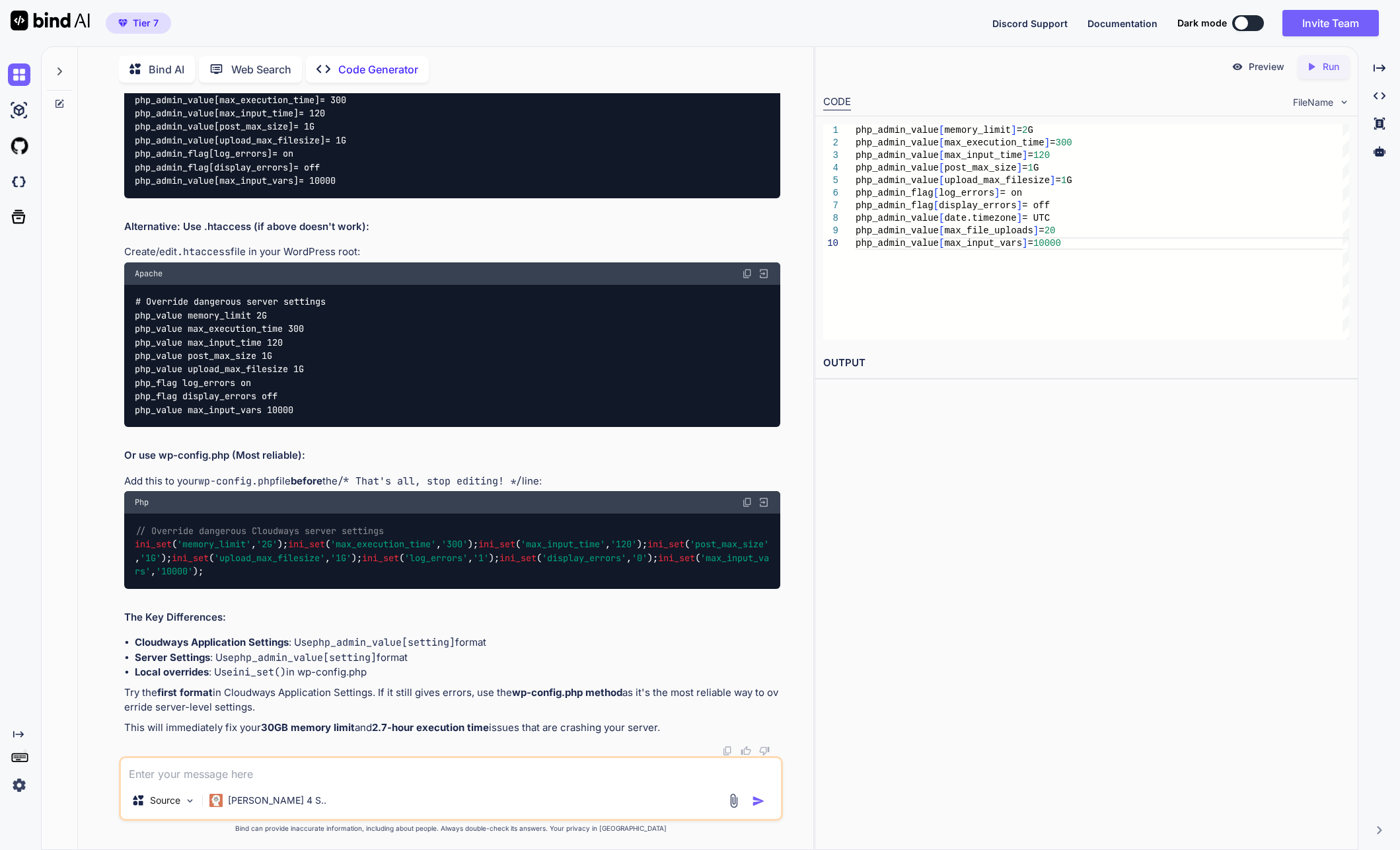
drag, startPoint x: 372, startPoint y: 676, endPoint x: 102, endPoint y: 571, distance: 289.7
click at [102, 571] on div "You Code Generator Looking at your PHP stack traces, I can identify several per…" at bounding box center [451, 471] width 725 height 756
copy code "php_admin_value [memory_limit] = 2G php_admin_value [max_execution_time] = 300 …"
click at [366, 491] on div "You're getting that error because Cloudways Application Settings only accepts s…" at bounding box center [452, 240] width 657 height 990
drag, startPoint x: 413, startPoint y: 772, endPoint x: 413, endPoint y: 621, distance: 151.0
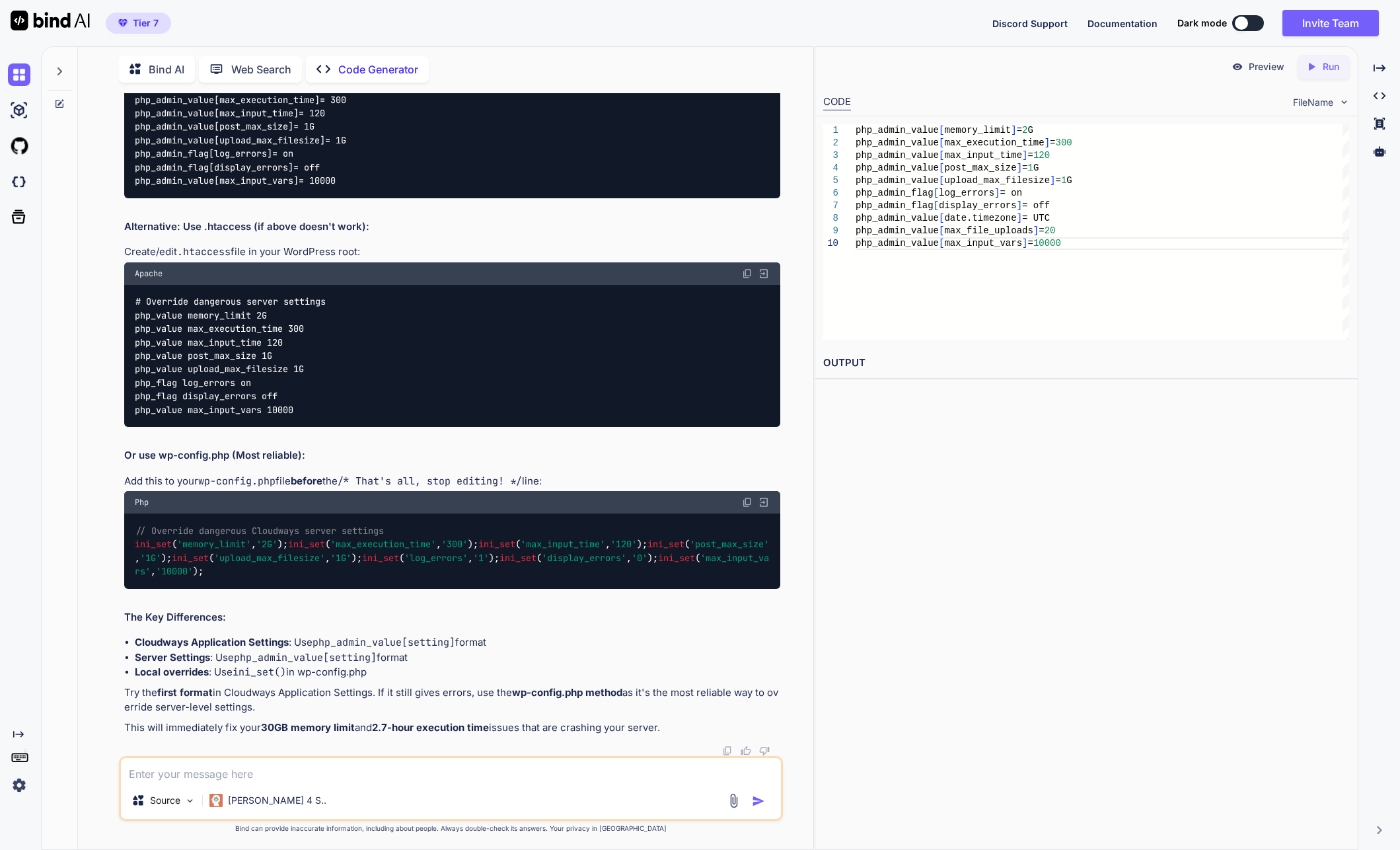
click at [413, 772] on textarea at bounding box center [451, 770] width 660 height 24
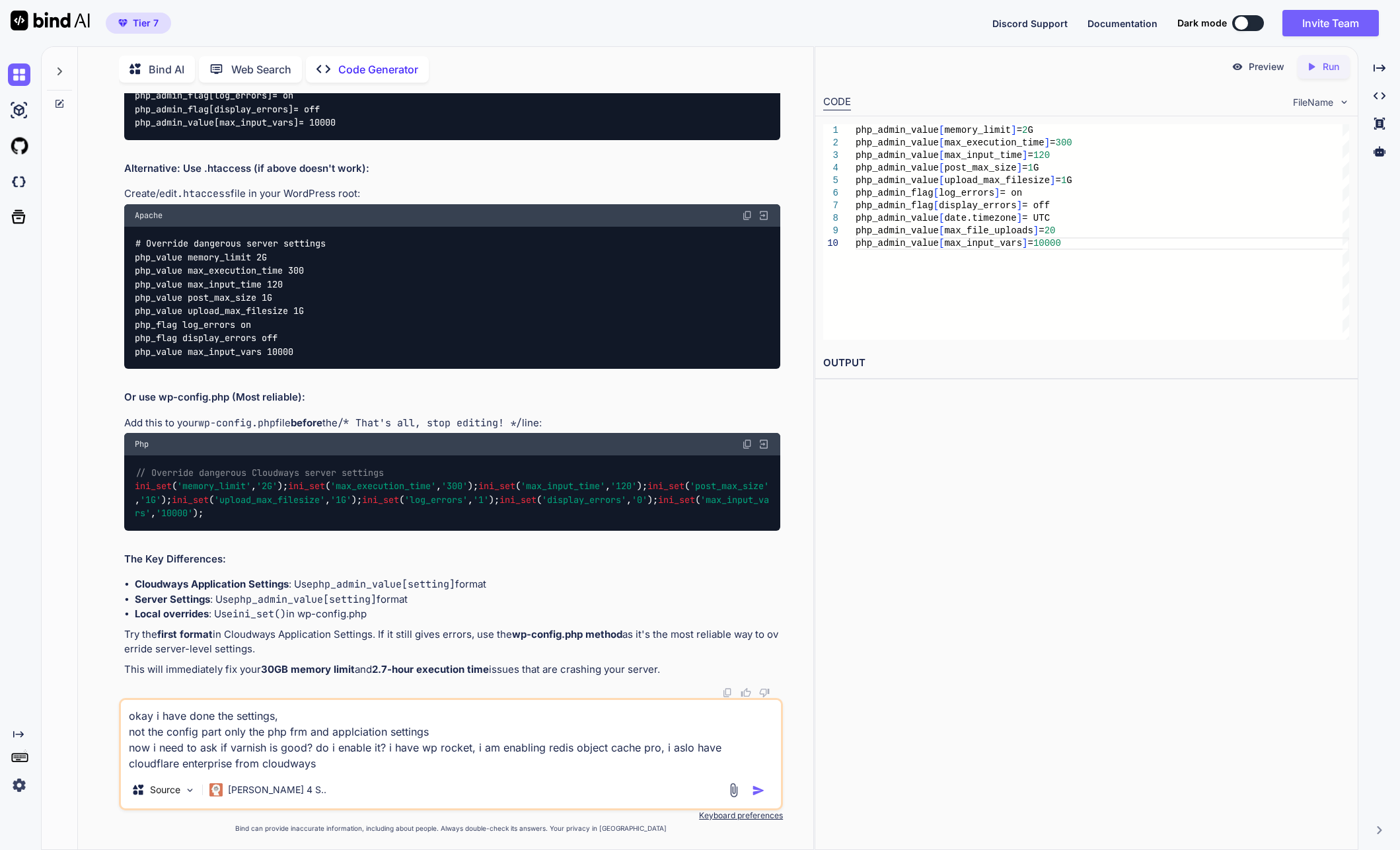
type textarea "okay i have done the settings, not the config part only the php frm and applcia…"
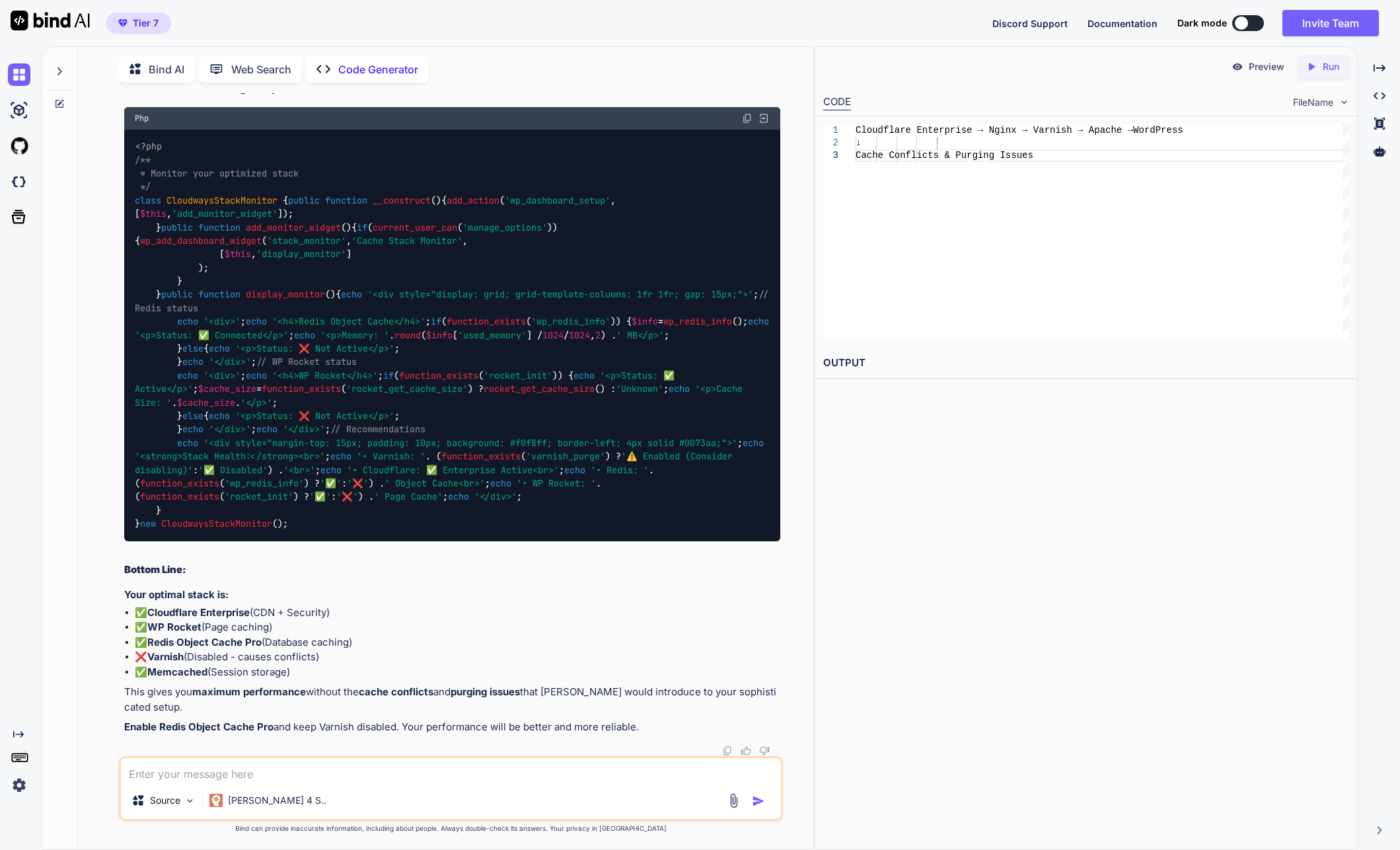
scroll to position [43611, 0]
